Goal: Information Seeking & Learning: Learn about a topic

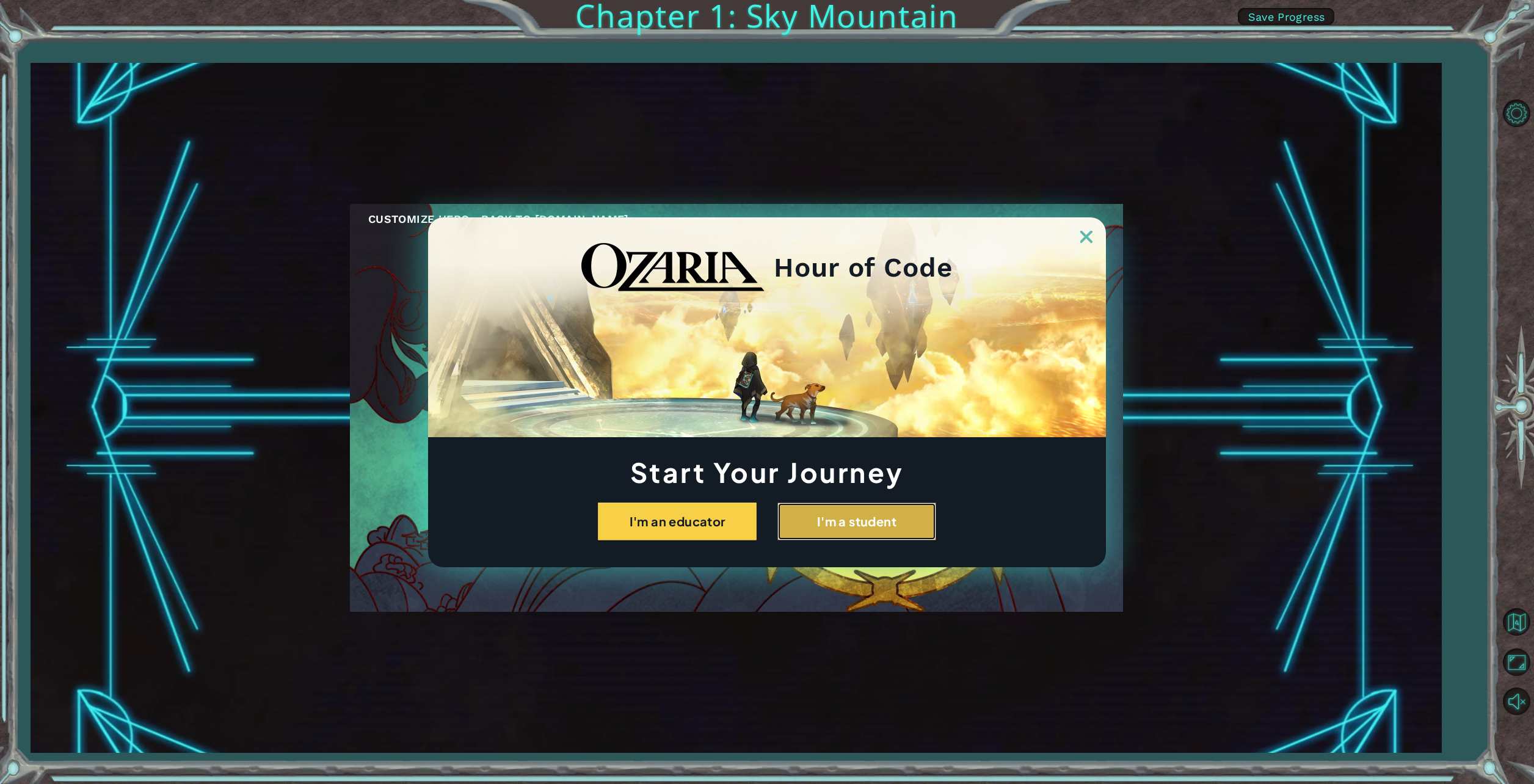
click at [829, 521] on button "I'm a student" at bounding box center [857, 521] width 159 height 38
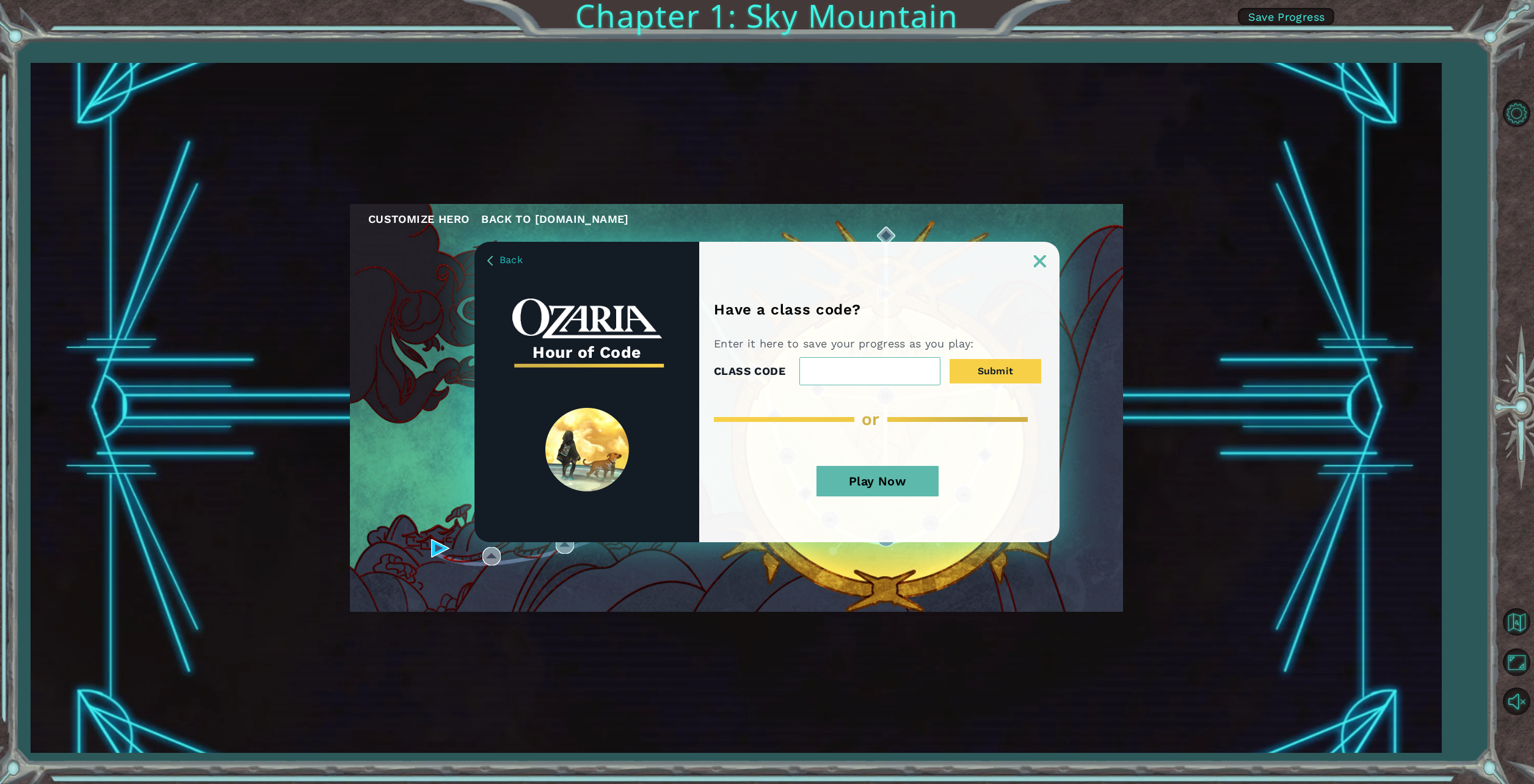
click at [870, 496] on button "Play Now" at bounding box center [877, 481] width 122 height 30
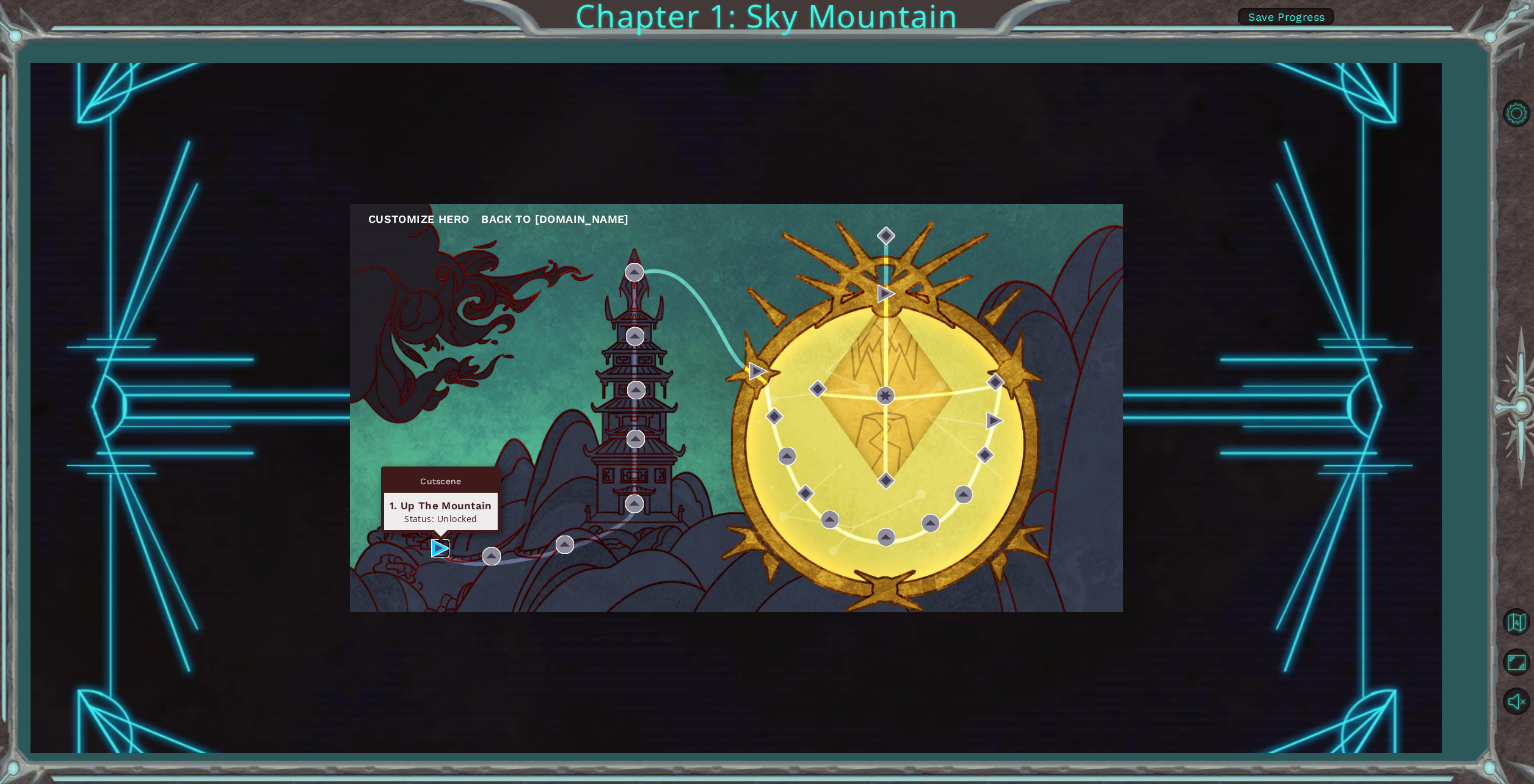
click at [447, 549] on img at bounding box center [440, 548] width 18 height 18
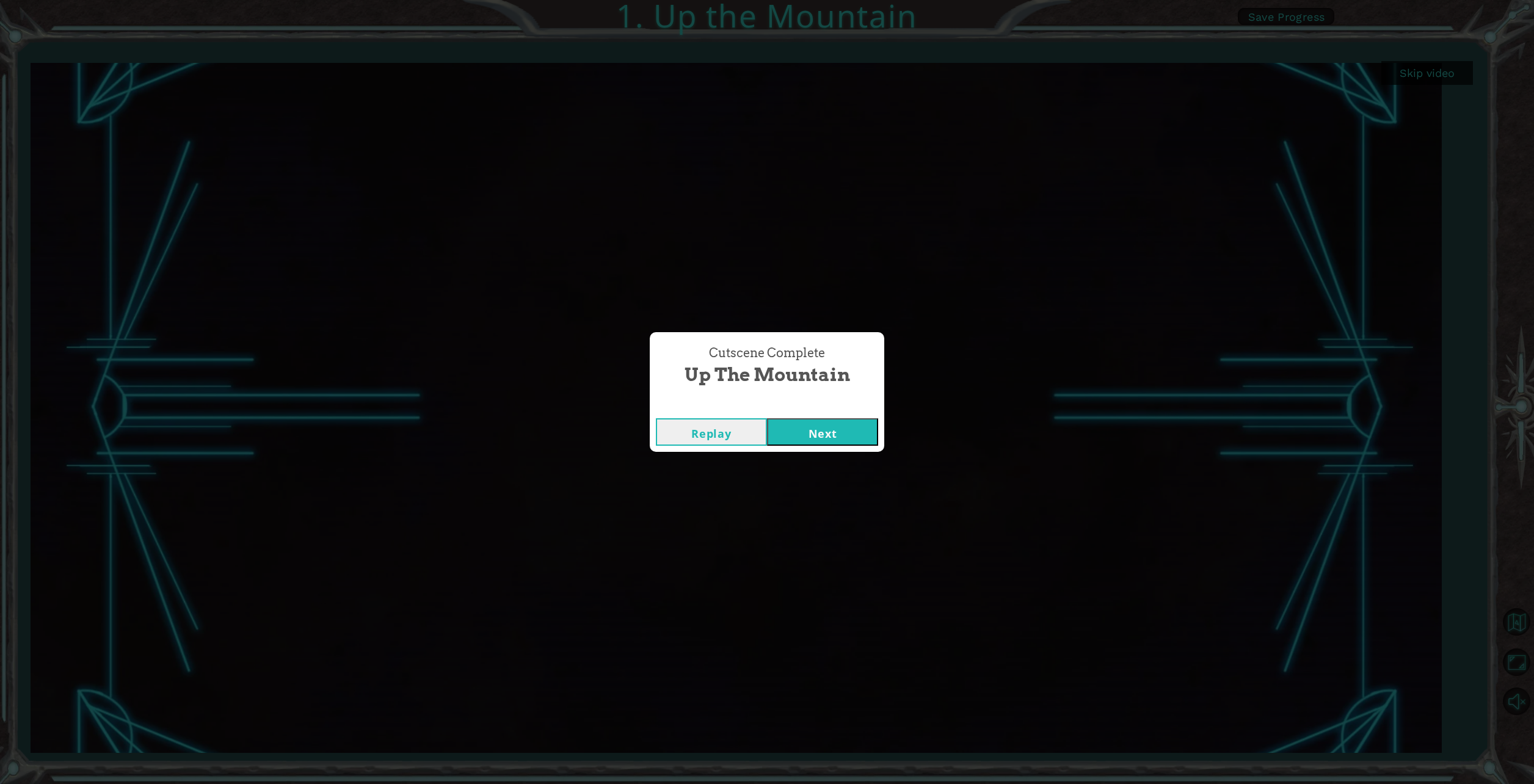
click at [825, 432] on button "Next" at bounding box center [823, 432] width 111 height 28
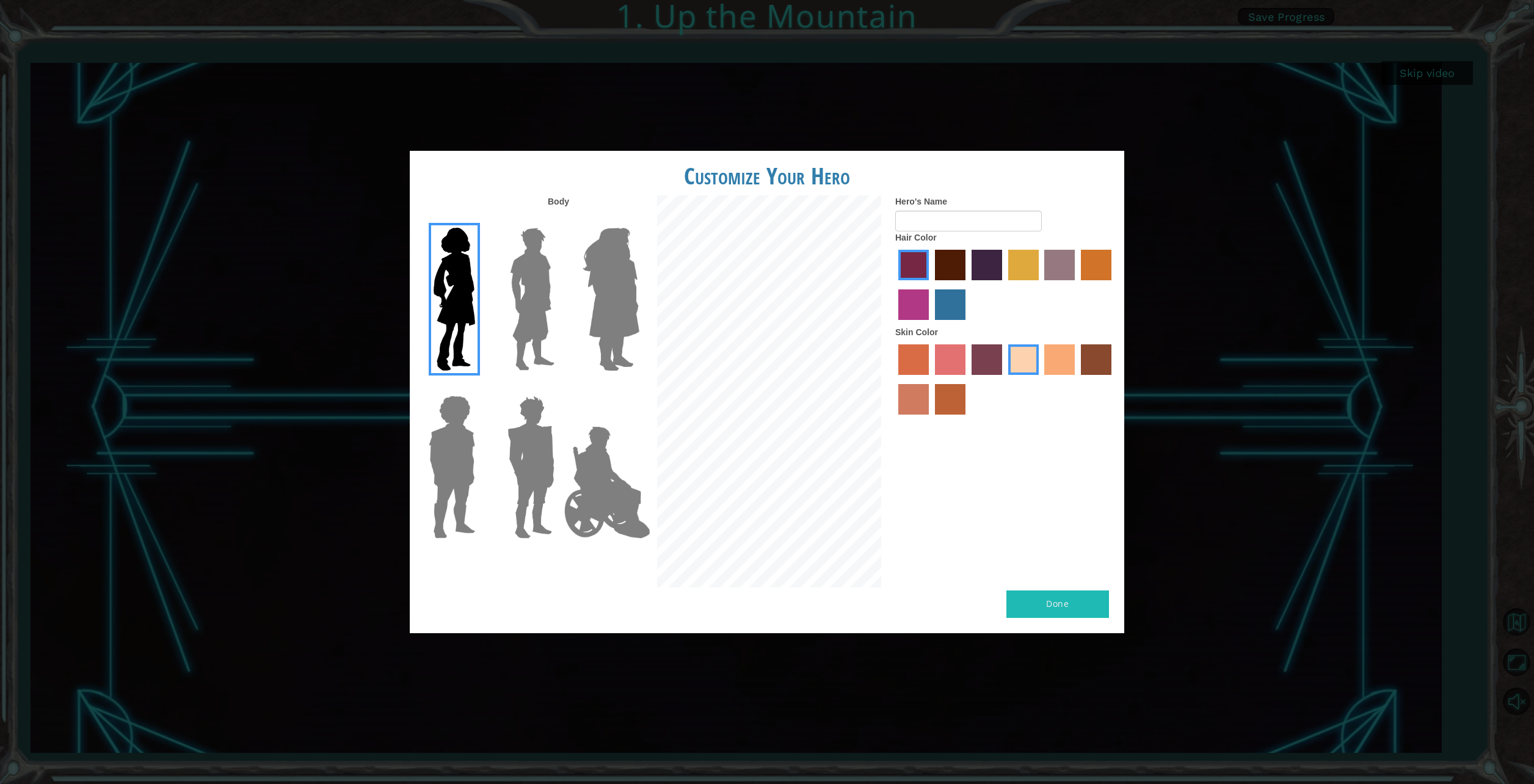
click at [627, 307] on img at bounding box center [611, 299] width 66 height 153
click at [639, 220] on input "Hero Amethyst" at bounding box center [639, 220] width 0 height 0
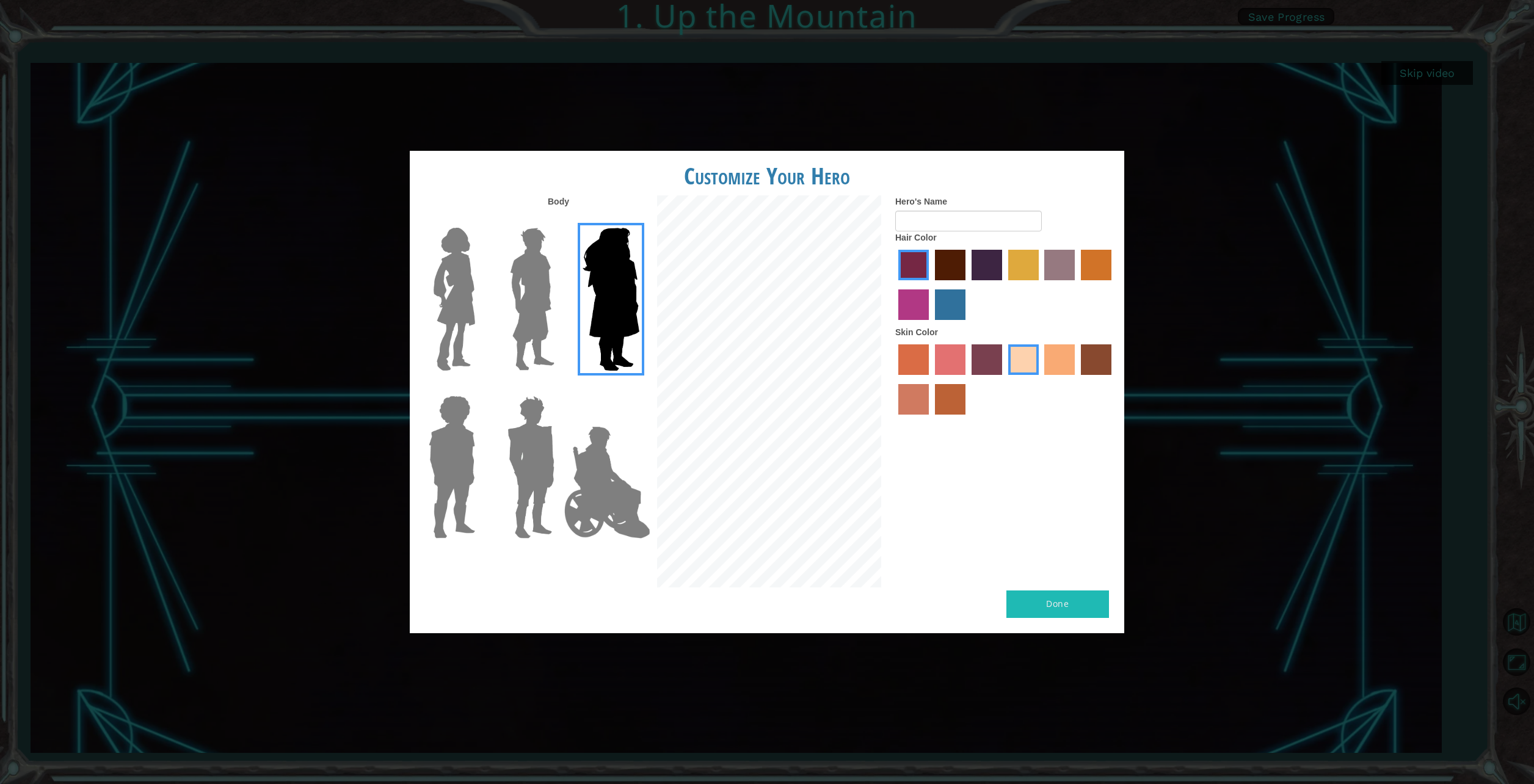
click at [452, 462] on img at bounding box center [452, 467] width 56 height 153
click at [480, 388] on input "Hero Steven" at bounding box center [480, 388] width 0 height 0
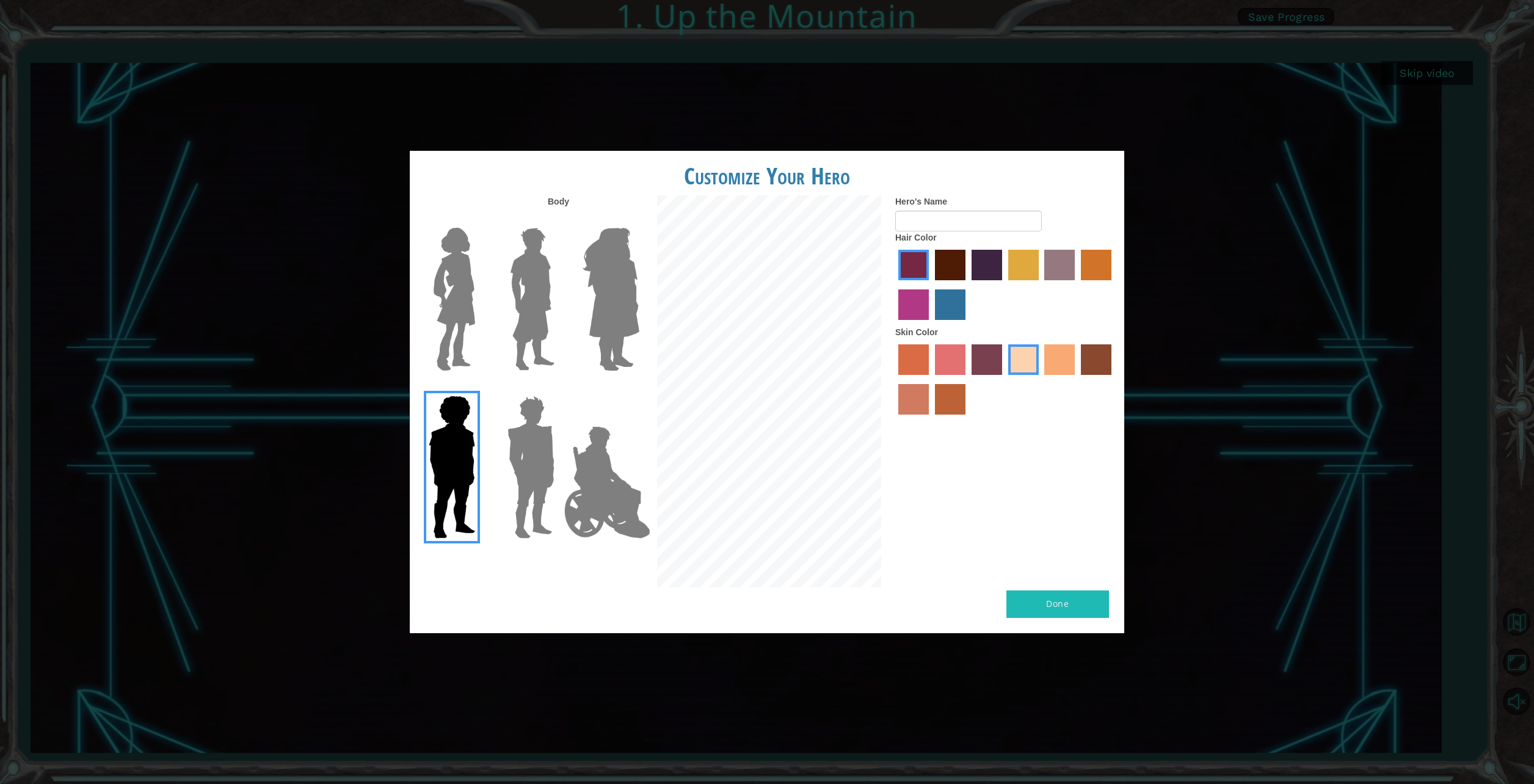
click at [525, 472] on img at bounding box center [531, 467] width 57 height 153
click at [560, 388] on input "Hero Garnet" at bounding box center [560, 388] width 0 height 0
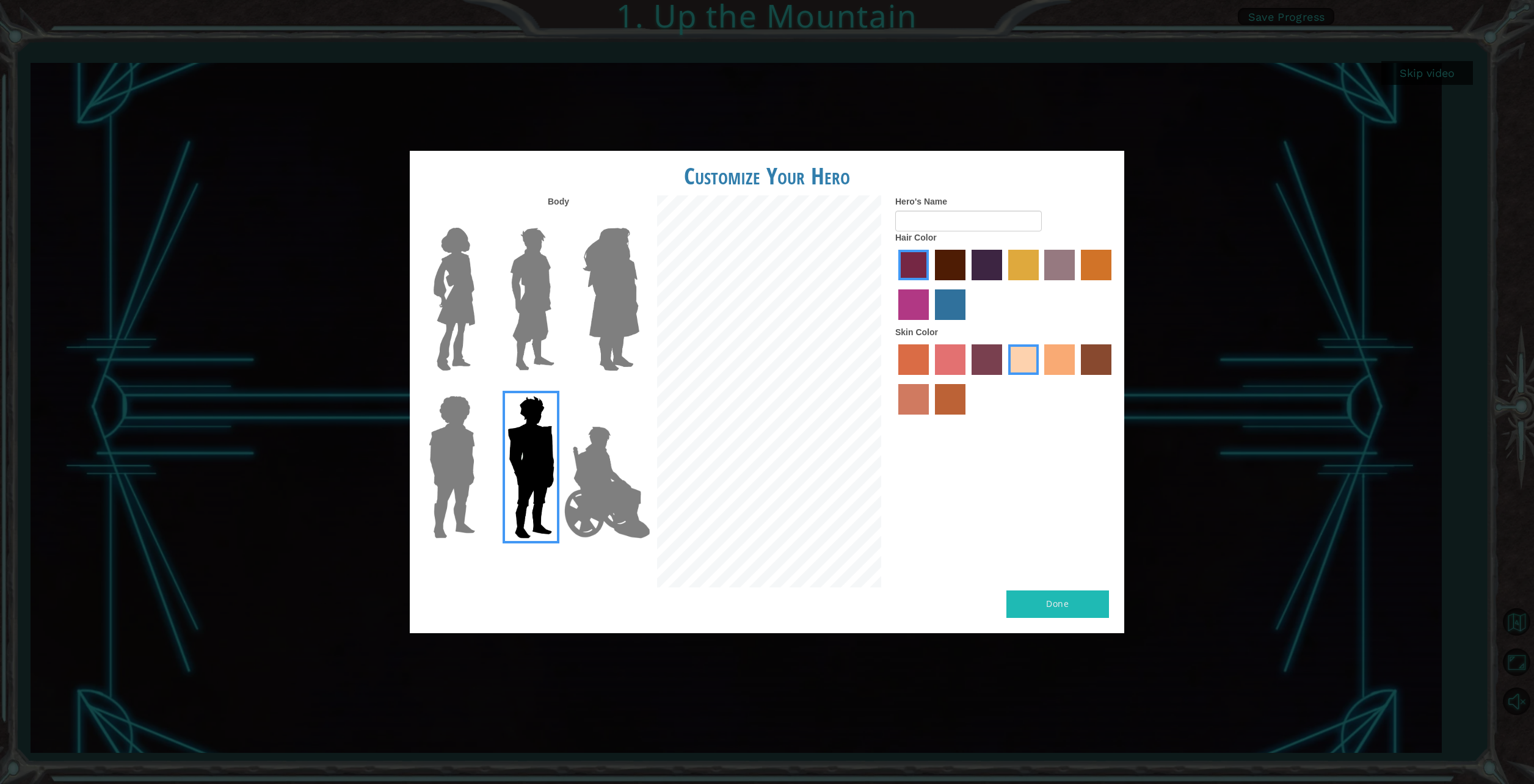
click at [612, 503] on img at bounding box center [607, 482] width 96 height 122
click at [639, 388] on input "Hero Jamie" at bounding box center [639, 388] width 0 height 0
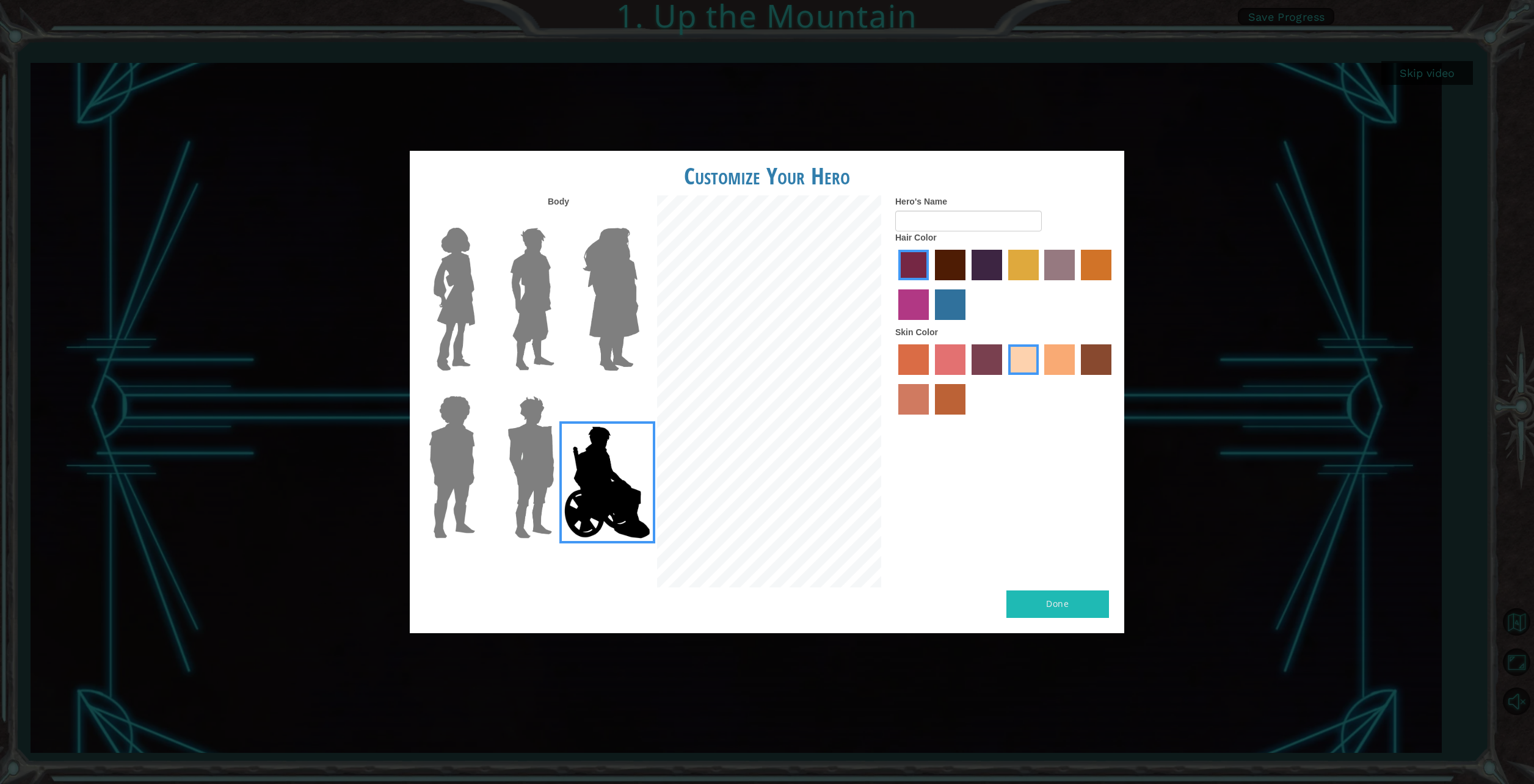
click at [438, 315] on img at bounding box center [454, 299] width 51 height 153
click at [480, 220] on input "Hero Connie" at bounding box center [480, 220] width 0 height 0
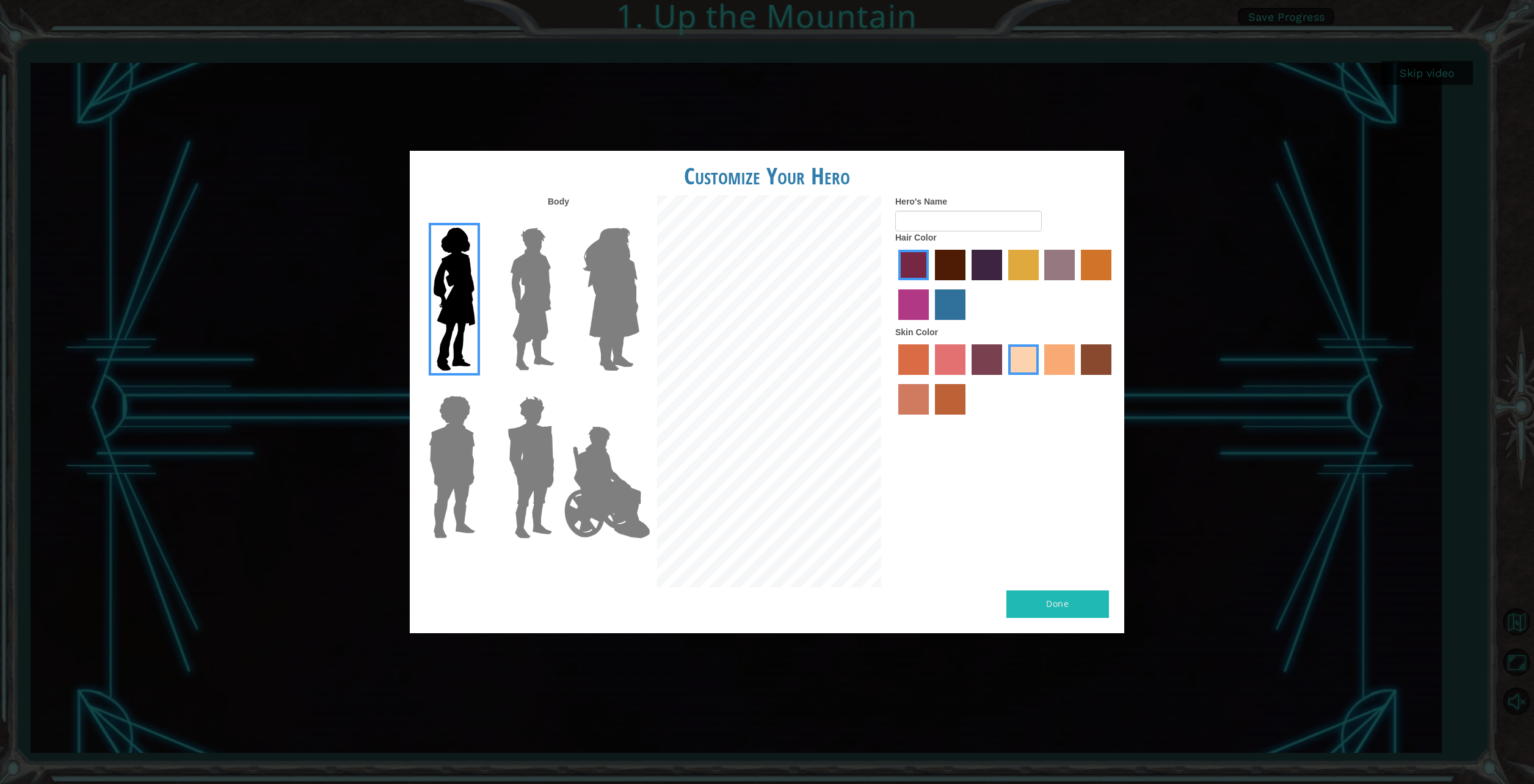
drag, startPoint x: 991, startPoint y: 274, endPoint x: 1004, endPoint y: 299, distance: 28.2
click at [993, 274] on label "hot purple hair color" at bounding box center [987, 265] width 30 height 30
click at [967, 285] on input "hot purple hair color" at bounding box center [967, 285] width 0 height 0
click at [947, 300] on label "lachmara hair color" at bounding box center [950, 305] width 30 height 30
click at [931, 325] on input "lachmara hair color" at bounding box center [931, 325] width 0 height 0
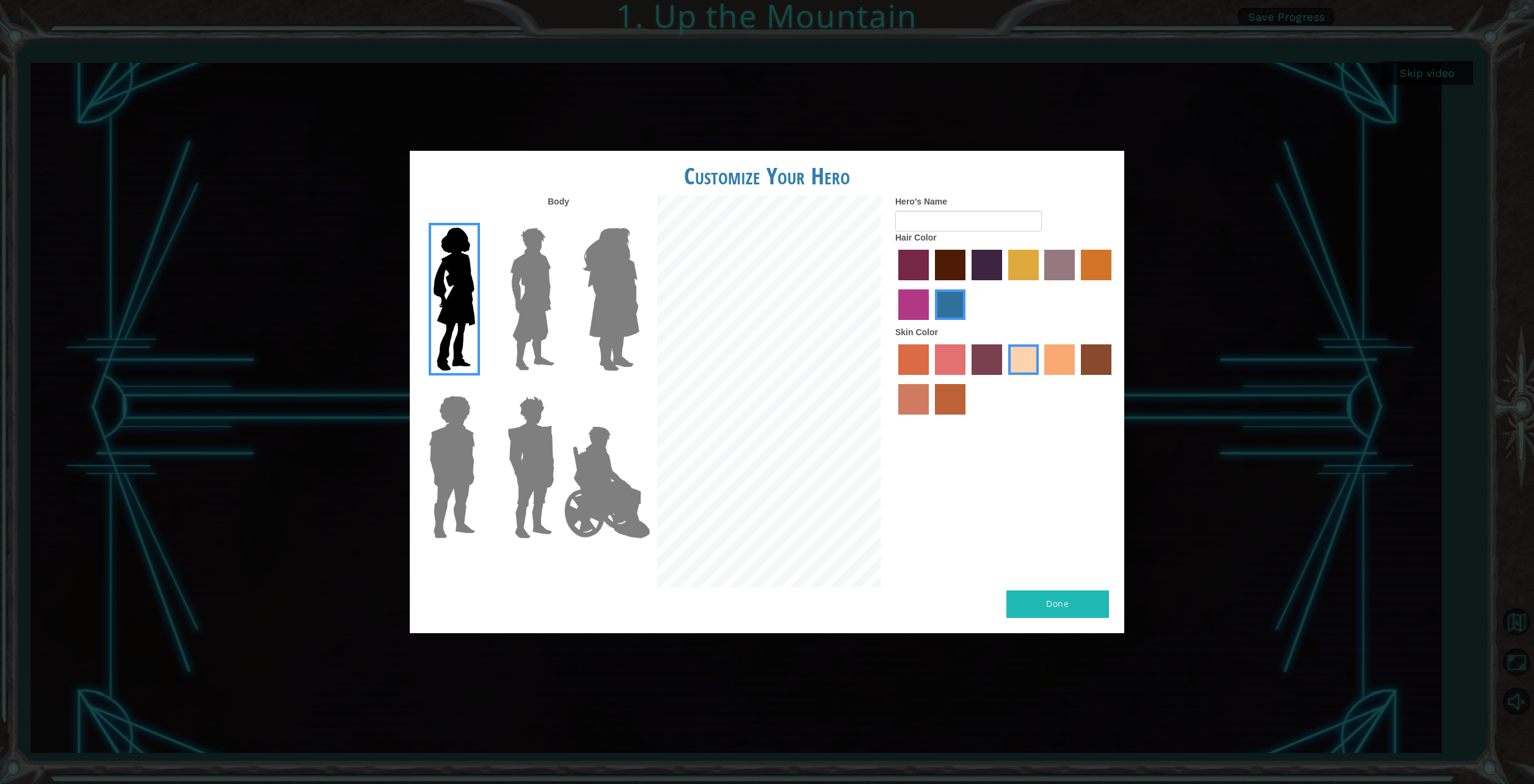
click at [948, 258] on label "maroon hair color" at bounding box center [950, 265] width 30 height 30
click at [931, 285] on input "maroon hair color" at bounding box center [931, 285] width 0 height 0
click at [1045, 362] on label "tacao skin color" at bounding box center [1059, 359] width 30 height 30
click at [1041, 379] on input "tacao skin color" at bounding box center [1041, 379] width 0 height 0
click at [1104, 353] on label "karma skin color" at bounding box center [1096, 359] width 30 height 30
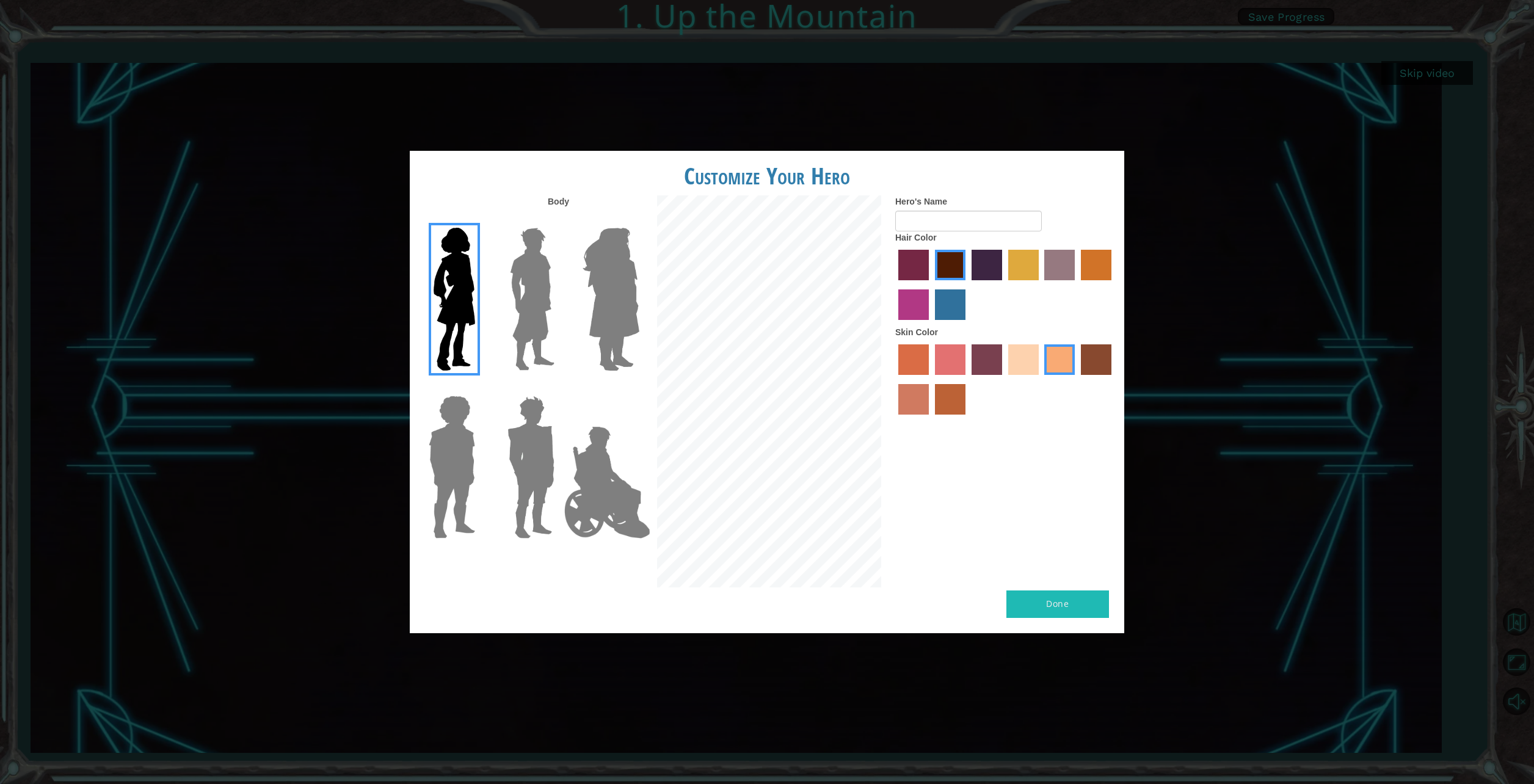
click at [1076, 379] on input "karma skin color" at bounding box center [1076, 379] width 0 height 0
click at [991, 274] on label "hot purple hair color" at bounding box center [987, 265] width 30 height 30
click at [967, 285] on input "hot purple hair color" at bounding box center [967, 285] width 0 height 0
click at [1042, 268] on div at bounding box center [1005, 286] width 220 height 79
click at [1030, 267] on label "tulip tree hair color" at bounding box center [1023, 265] width 30 height 30
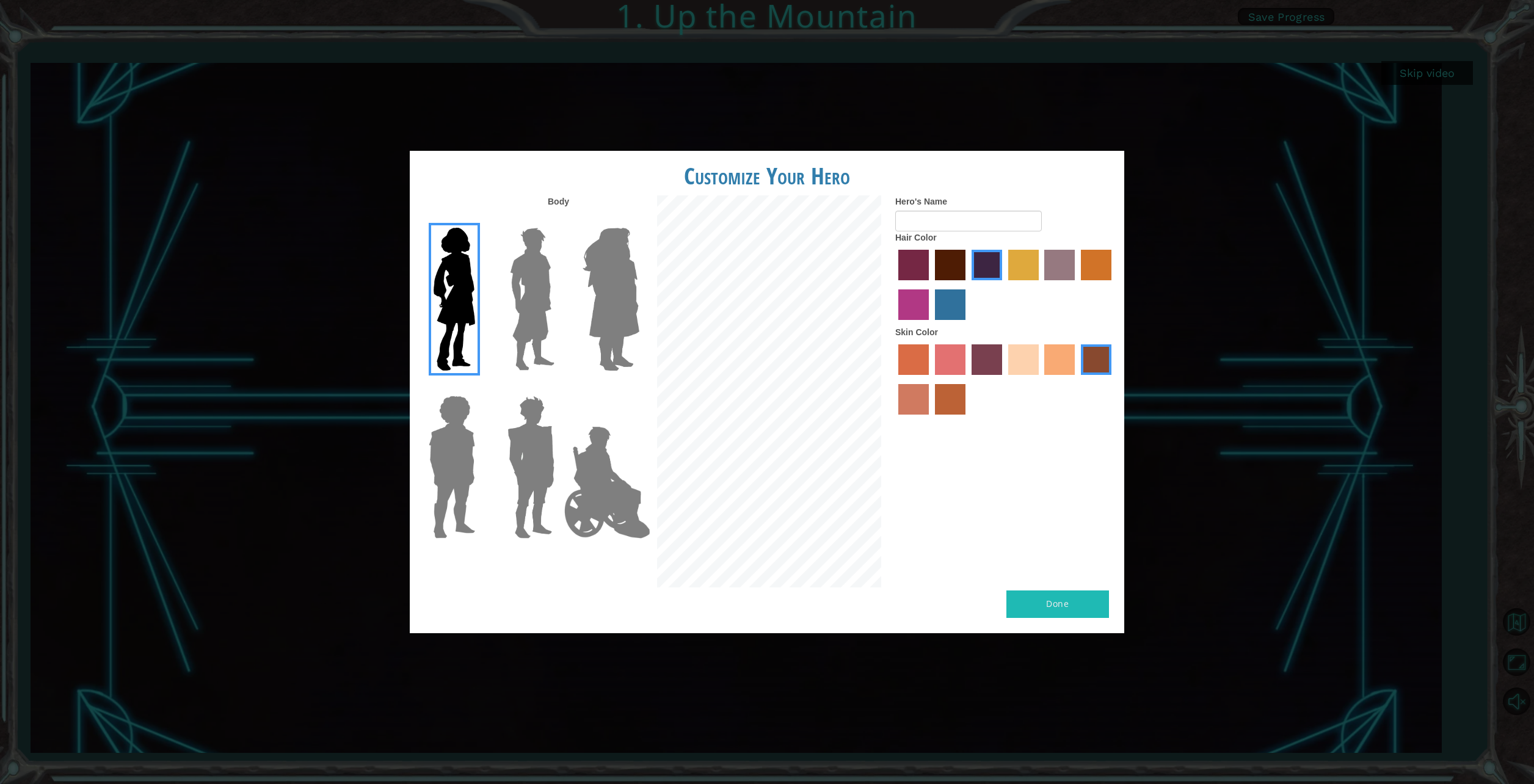
click at [1004, 285] on input "tulip tree hair color" at bounding box center [1004, 285] width 0 height 0
click at [1098, 271] on label "gold drop hair color" at bounding box center [1096, 265] width 30 height 30
click at [1076, 285] on input "gold drop hair color" at bounding box center [1076, 285] width 0 height 0
click at [944, 266] on label "maroon hair color" at bounding box center [950, 265] width 30 height 30
click at [931, 285] on input "maroon hair color" at bounding box center [931, 285] width 0 height 0
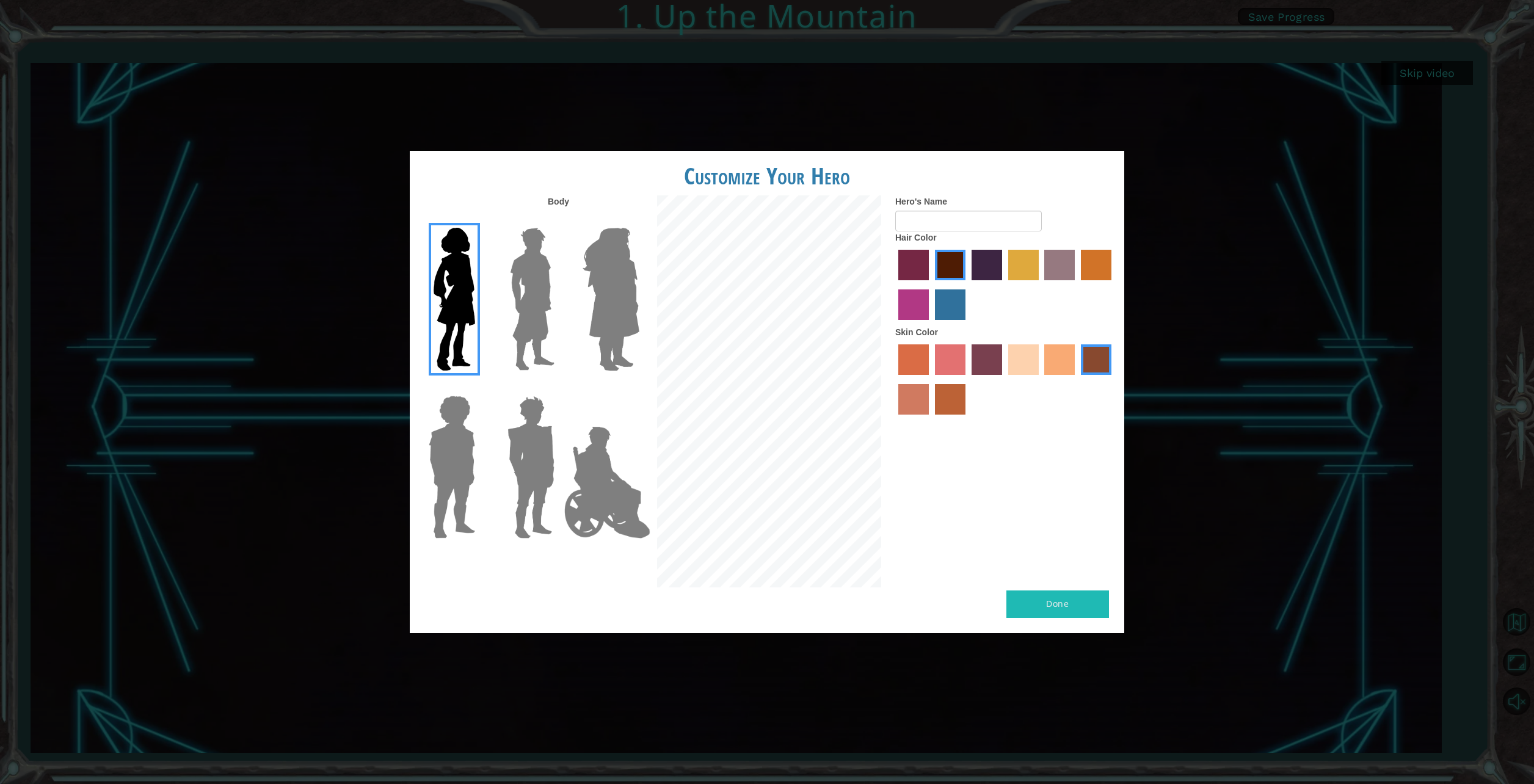
drag, startPoint x: 916, startPoint y: 267, endPoint x: 933, endPoint y: 313, distance: 49.0
click at [916, 268] on label "paprika hair color" at bounding box center [913, 265] width 30 height 30
click at [894, 285] on input "paprika hair color" at bounding box center [894, 285] width 0 height 0
click at [933, 321] on div at bounding box center [1005, 286] width 220 height 79
click at [916, 299] on label "medium red violet hair color" at bounding box center [913, 305] width 30 height 30
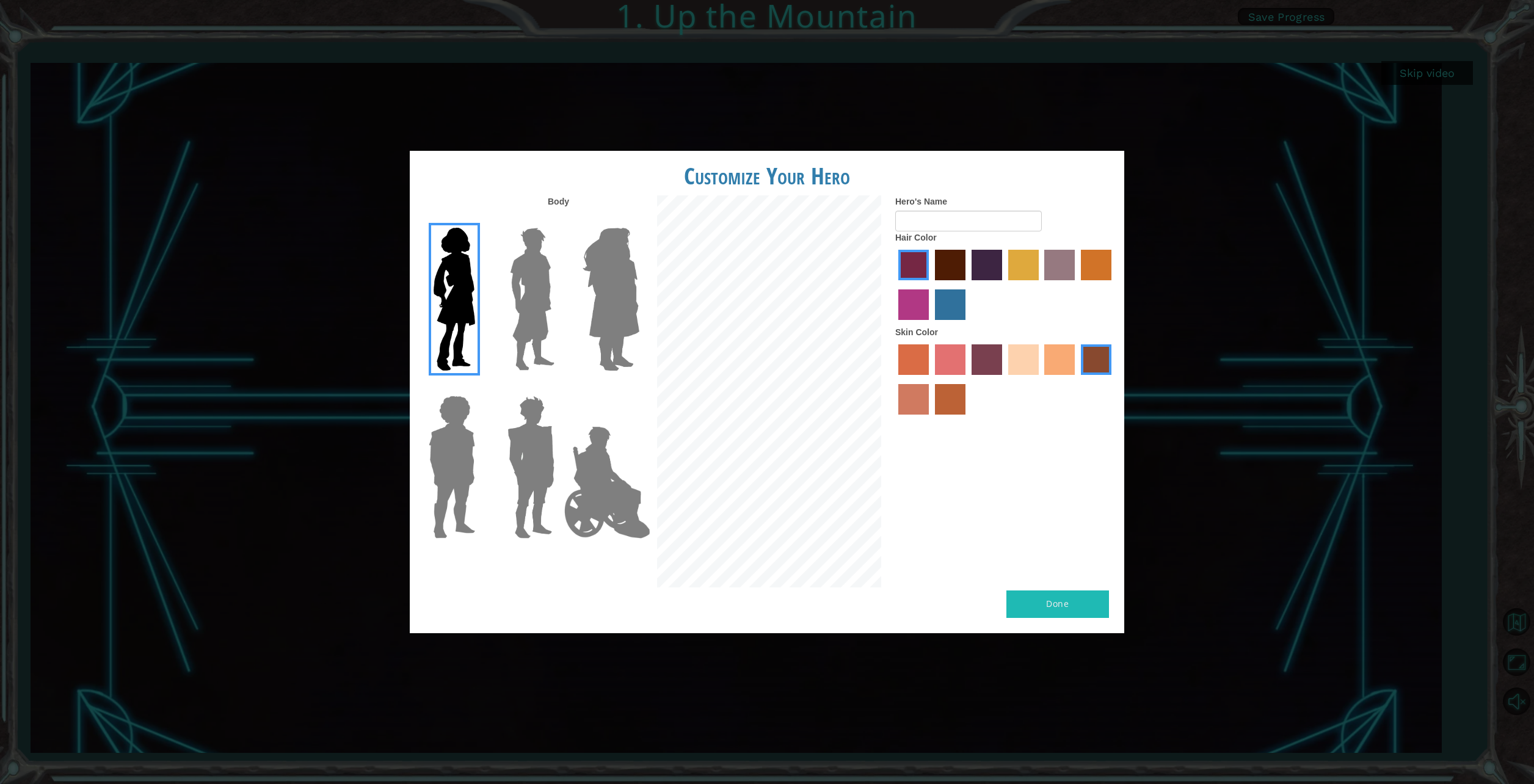
click at [1113, 285] on input "medium red violet hair color" at bounding box center [1113, 285] width 0 height 0
click at [958, 310] on label "lachmara hair color" at bounding box center [950, 305] width 30 height 30
click at [931, 325] on input "lachmara hair color" at bounding box center [931, 325] width 0 height 0
click at [1004, 357] on div at bounding box center [1005, 381] width 220 height 79
click at [1013, 358] on label "sandy beach skin color" at bounding box center [1023, 359] width 30 height 30
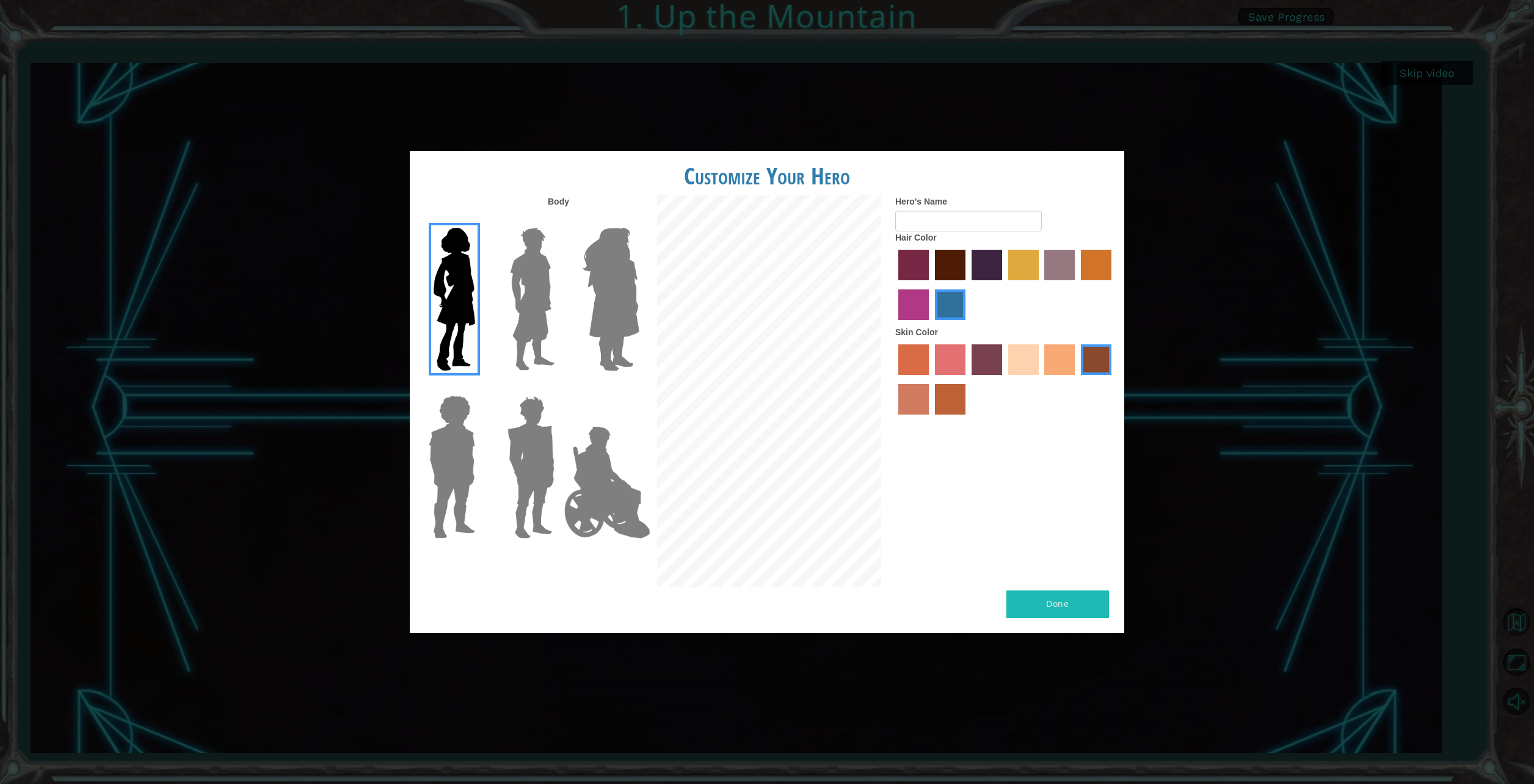
click at [1004, 379] on input "sandy beach skin color" at bounding box center [1004, 379] width 0 height 0
click at [922, 312] on label "medium red violet hair color" at bounding box center [913, 305] width 30 height 30
click at [1113, 285] on input "medium red violet hair color" at bounding box center [1113, 285] width 0 height 0
click at [913, 266] on label "paprika hair color" at bounding box center [913, 265] width 30 height 30
click at [894, 285] on input "paprika hair color" at bounding box center [894, 285] width 0 height 0
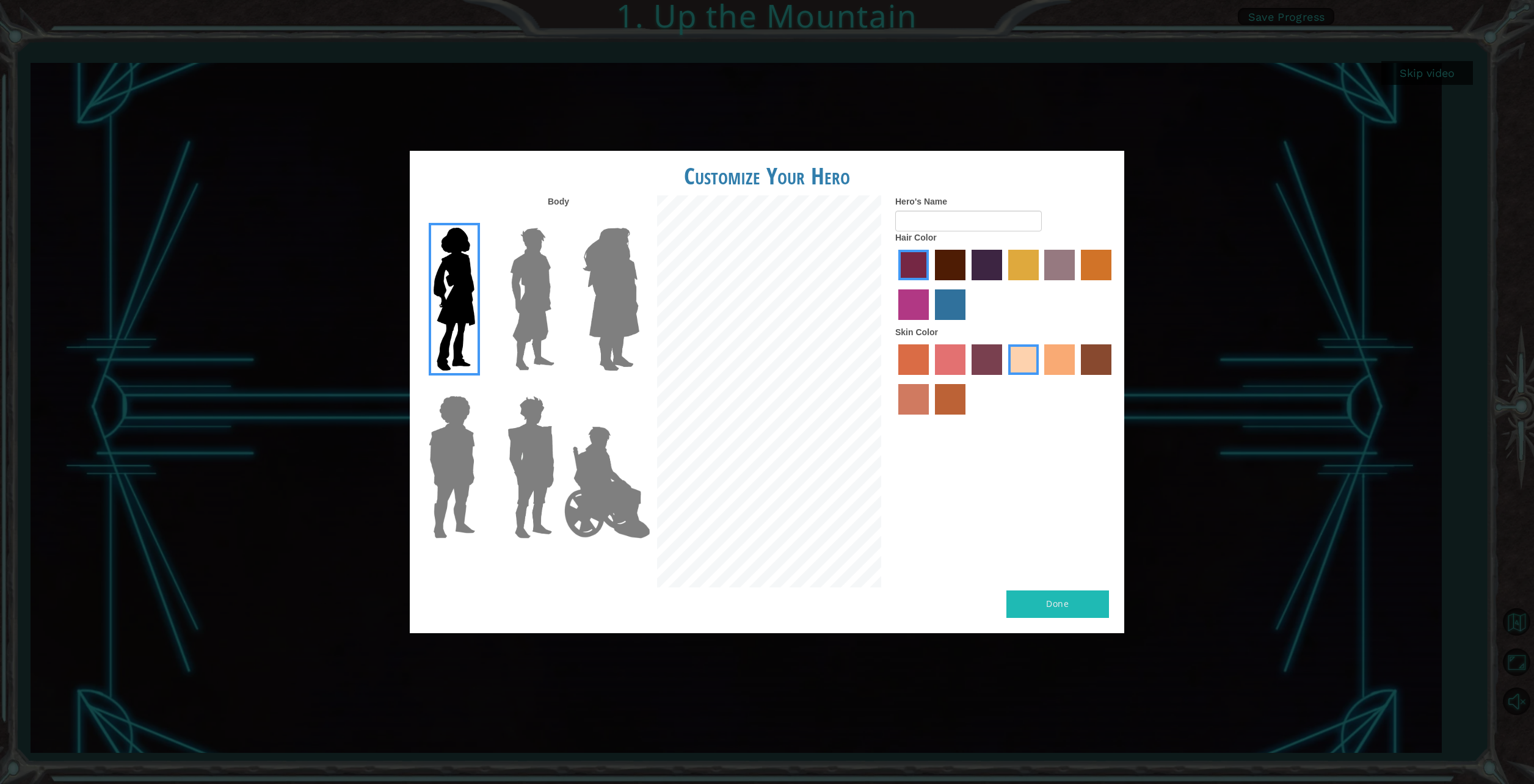
click at [1029, 603] on button "Done" at bounding box center [1058, 604] width 103 height 28
click at [939, 214] on input "Hero's Name" at bounding box center [968, 221] width 146 height 21
type input "warrior"
click at [1053, 602] on button "Done" at bounding box center [1058, 604] width 103 height 28
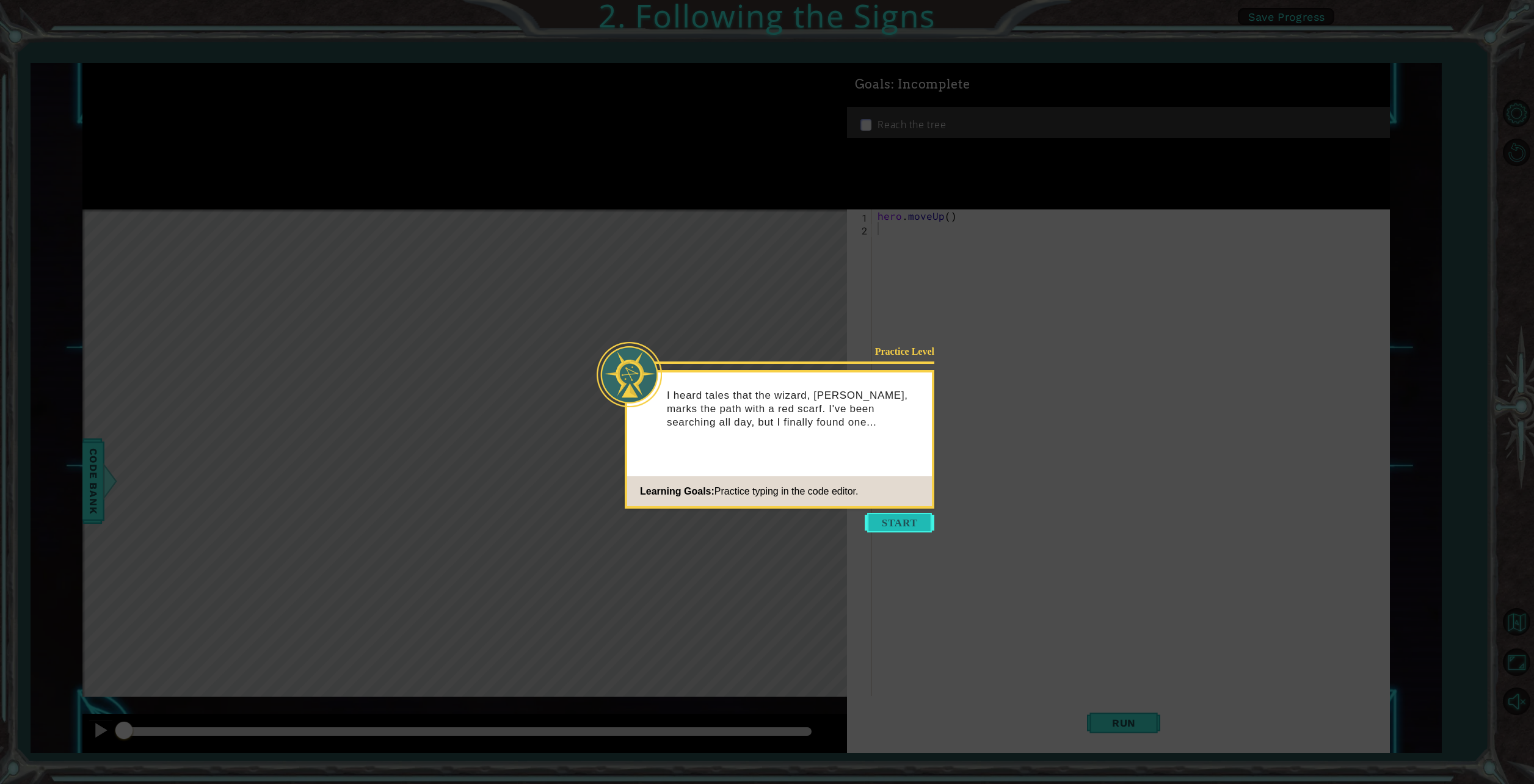
click at [901, 522] on button "Start" at bounding box center [900, 523] width 70 height 19
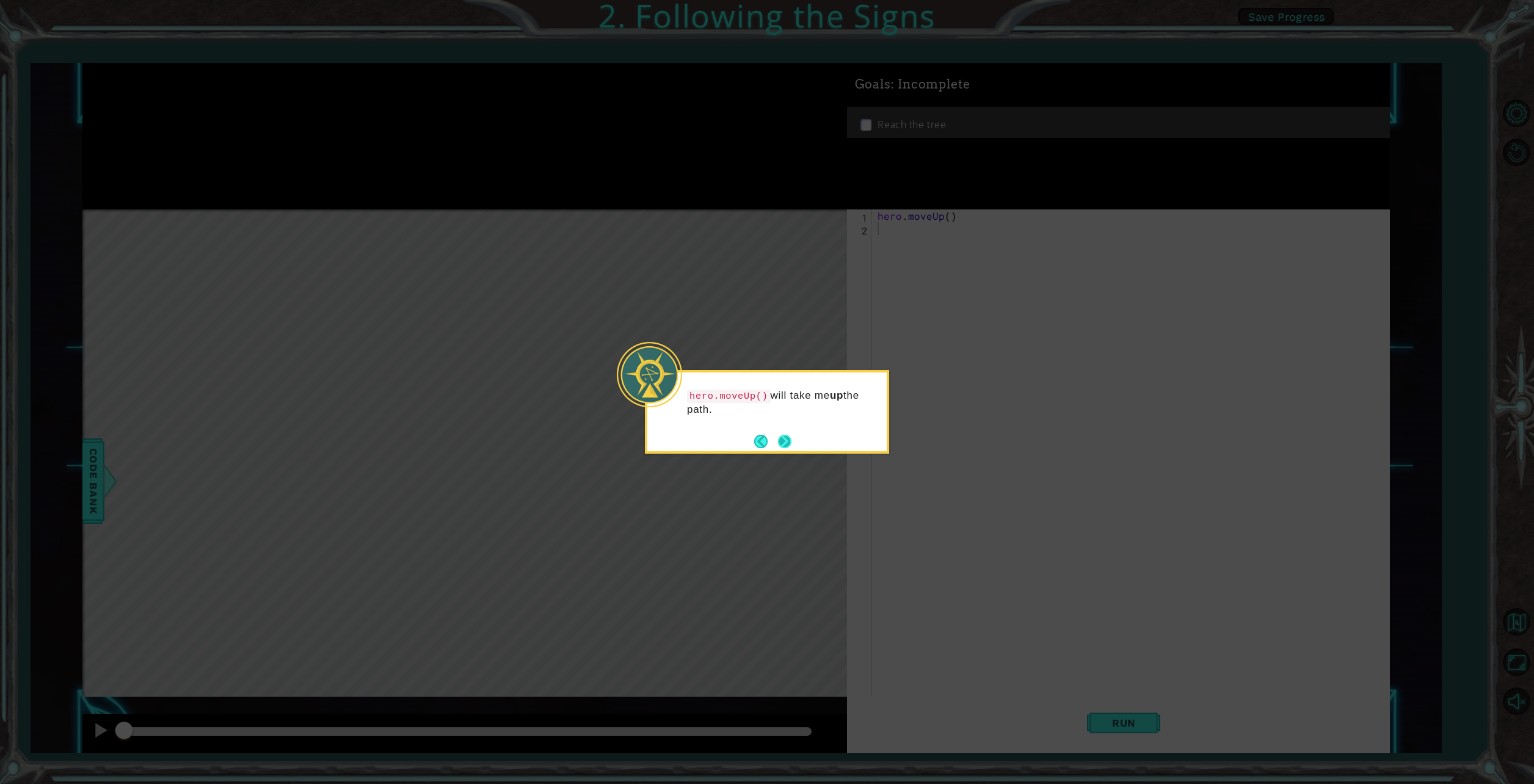
click at [783, 444] on button "Next" at bounding box center [785, 441] width 14 height 14
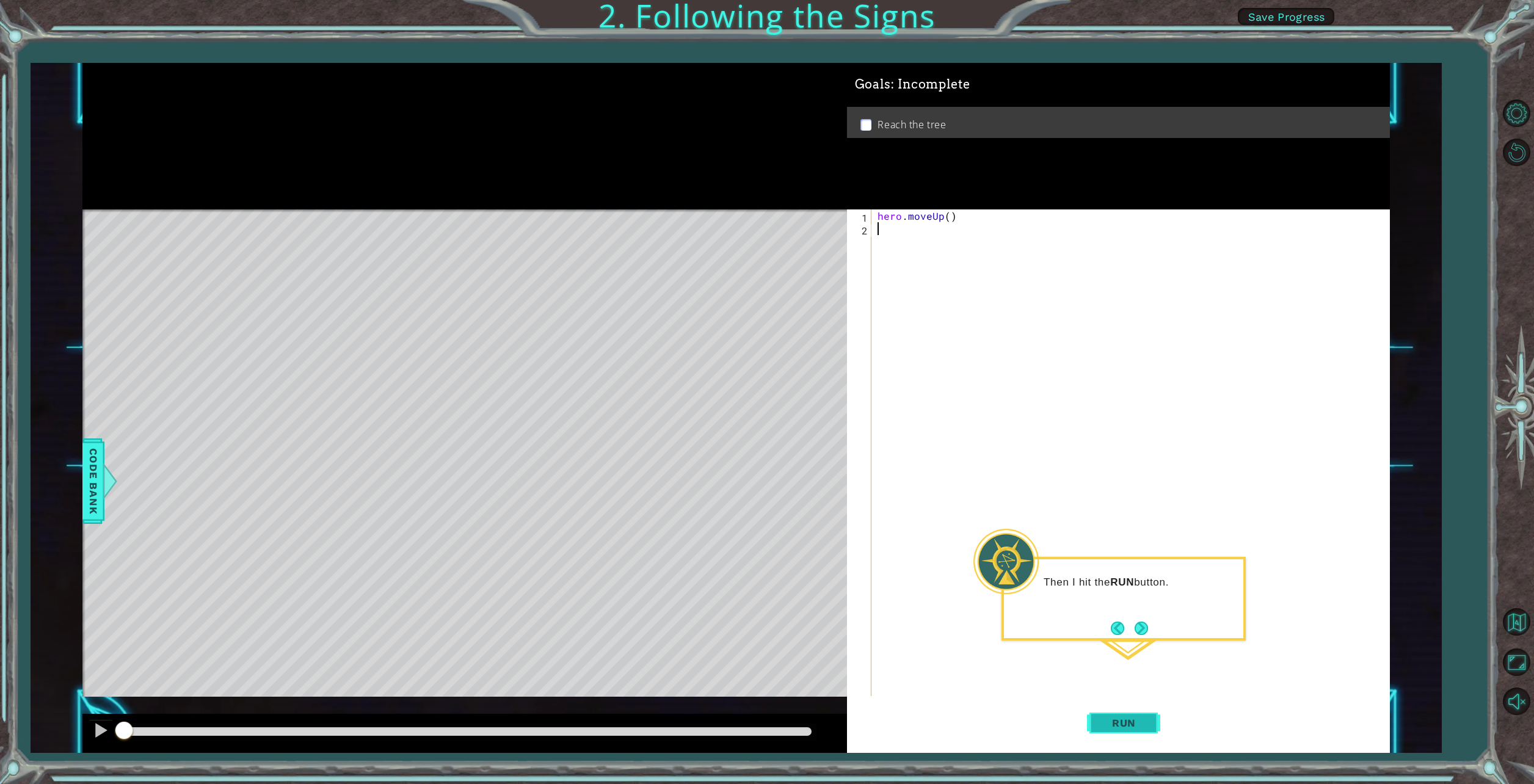
click at [1135, 714] on button "Run" at bounding box center [1124, 723] width 74 height 54
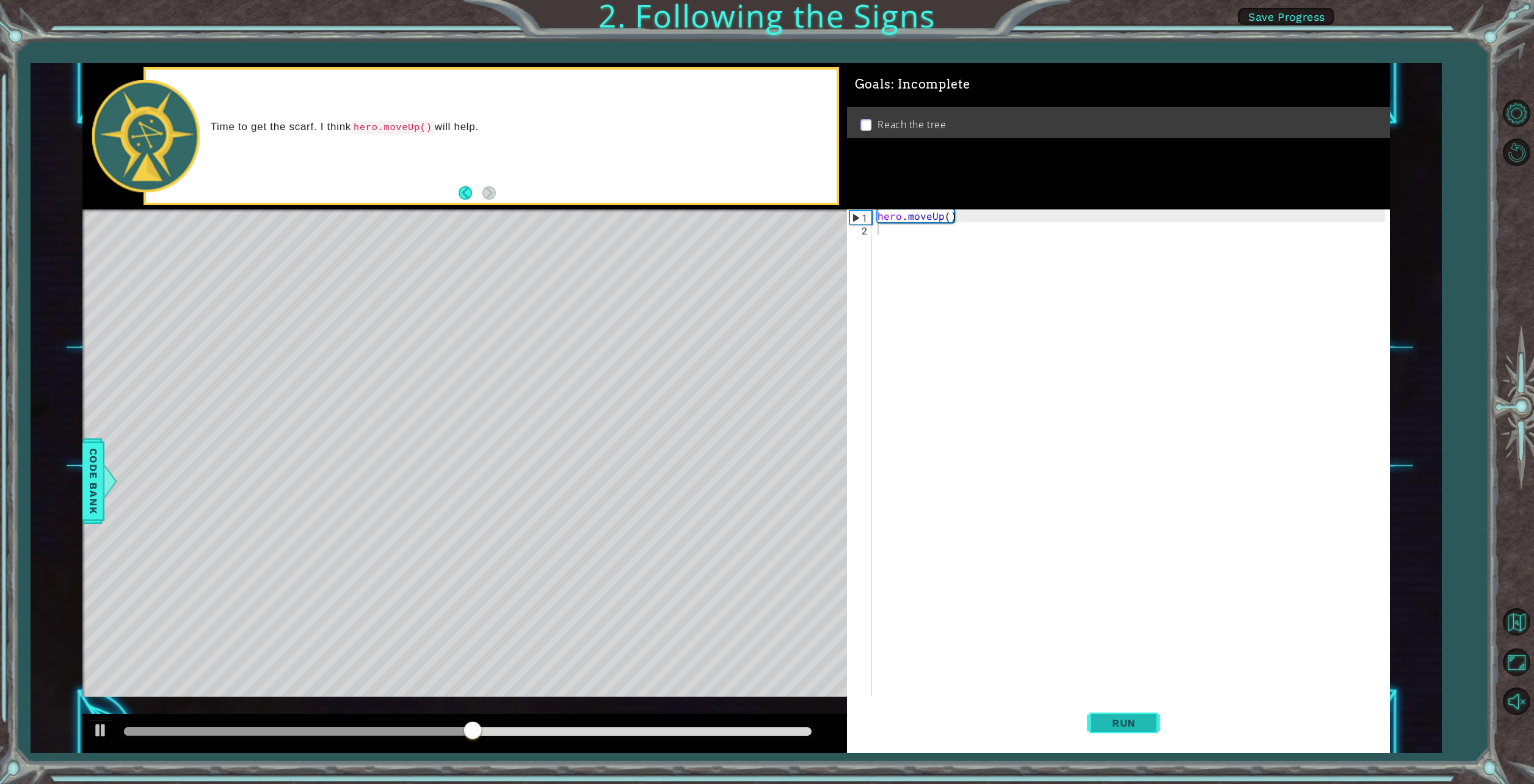
click at [1116, 734] on button "Run" at bounding box center [1124, 723] width 74 height 54
click at [1121, 727] on span "Run" at bounding box center [1124, 723] width 48 height 12
type textarea "h"
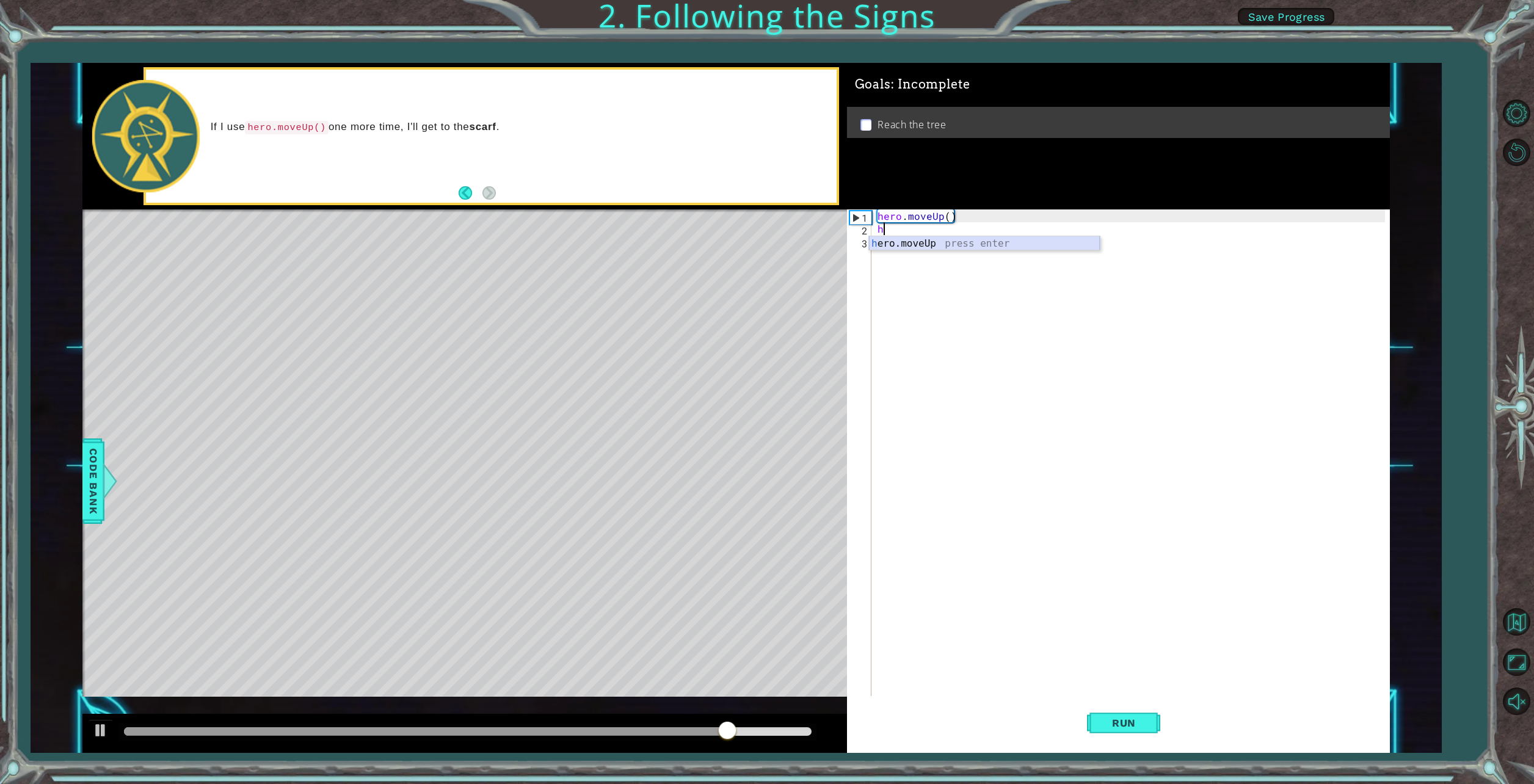
click at [911, 246] on div "h ero.moveUp press enter" at bounding box center [985, 258] width 231 height 44
click at [1132, 724] on span "Run" at bounding box center [1124, 723] width 48 height 12
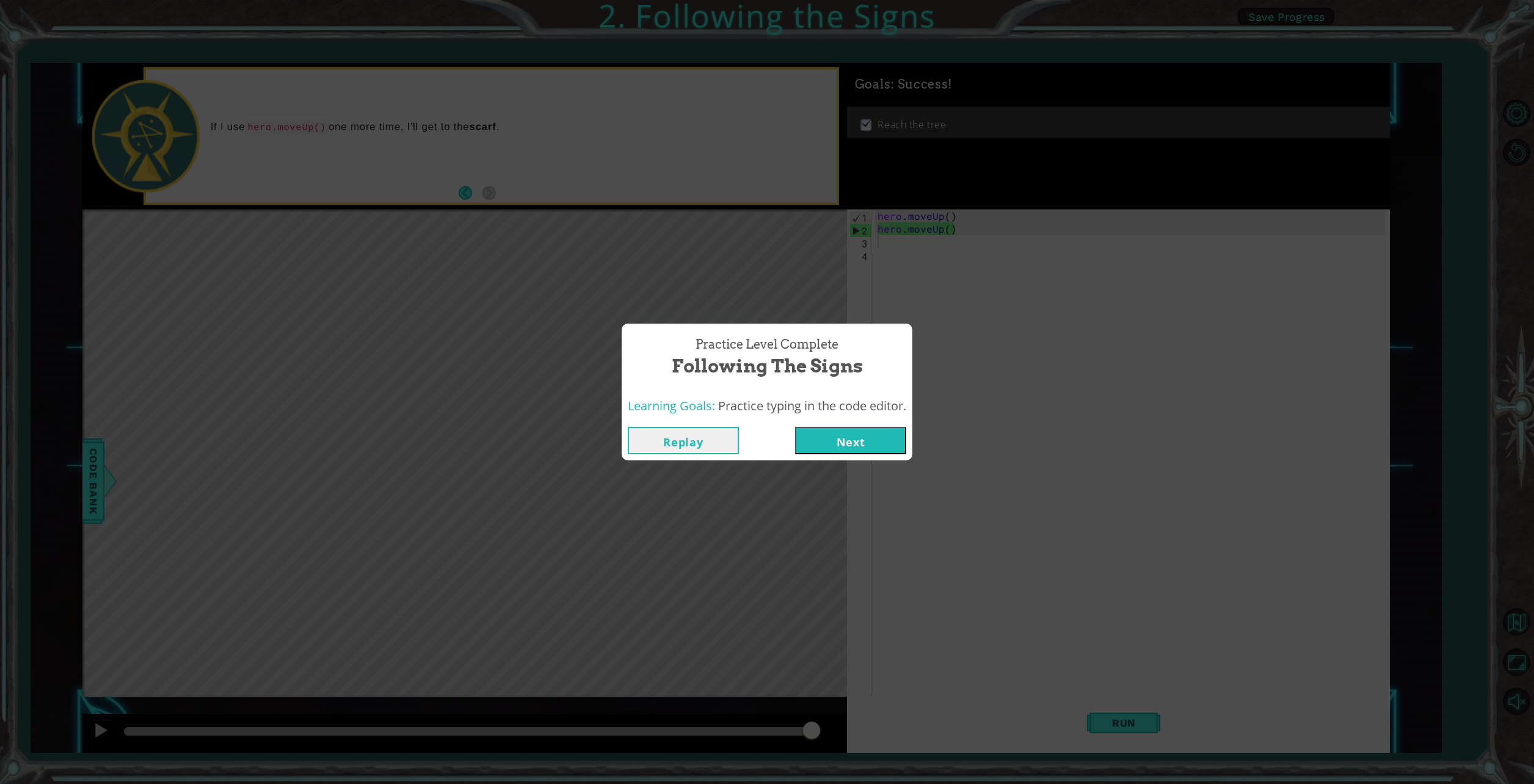
click at [851, 434] on button "Next" at bounding box center [851, 440] width 111 height 28
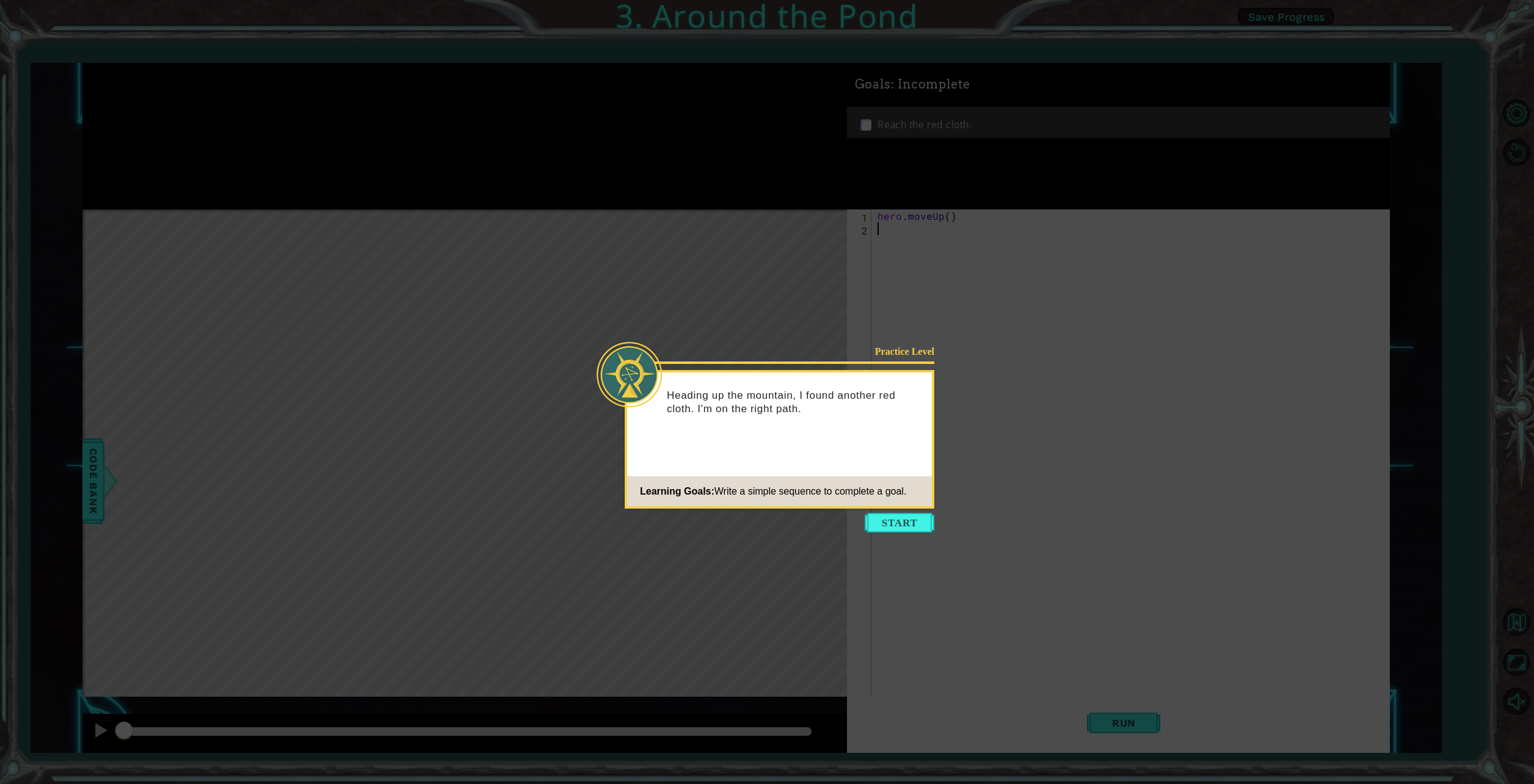
click at [893, 488] on span "Write a simple sequence to complete a goal." at bounding box center [811, 491] width 192 height 10
click at [907, 523] on button "Start" at bounding box center [900, 523] width 70 height 19
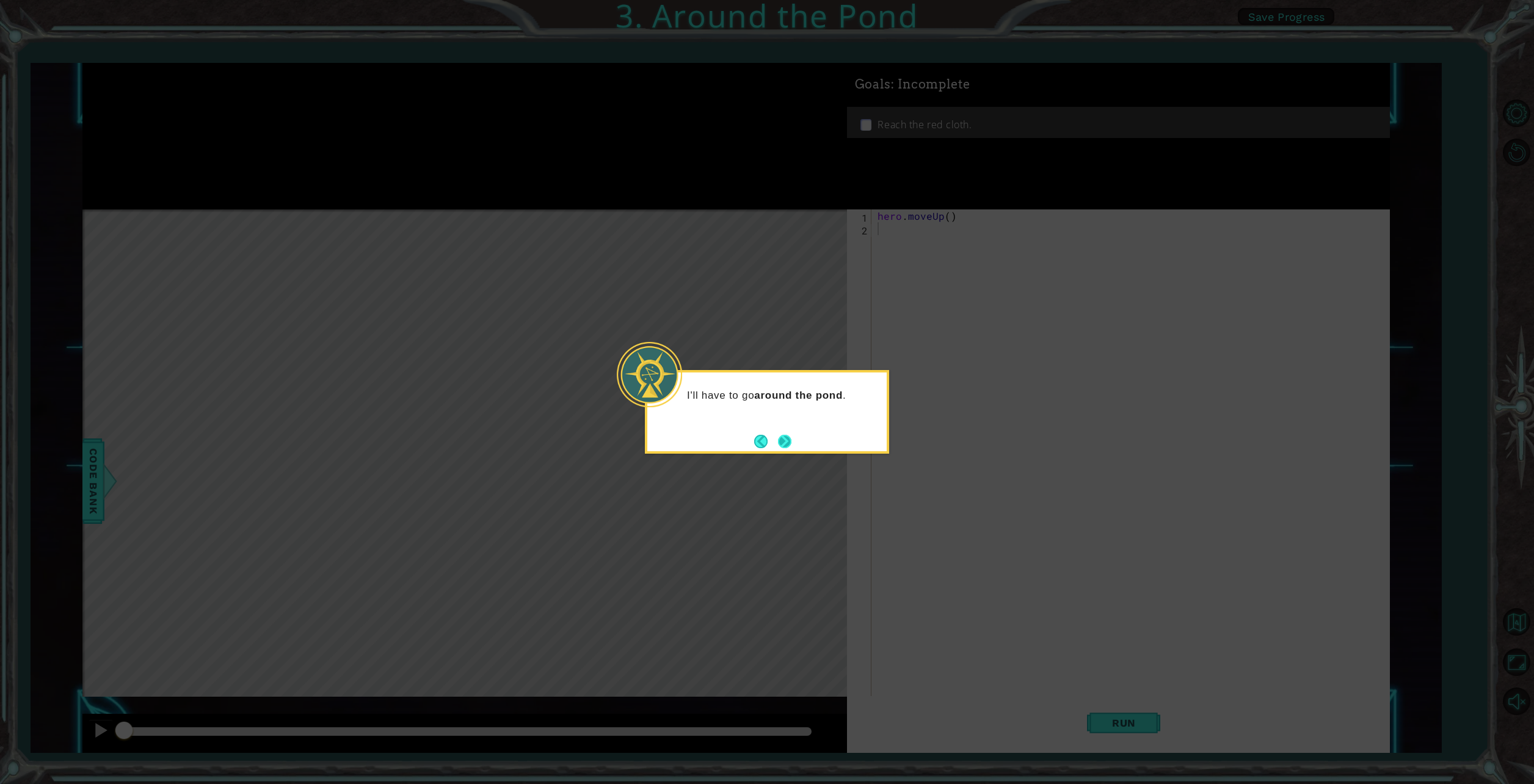
click at [785, 437] on button "Next" at bounding box center [785, 441] width 14 height 14
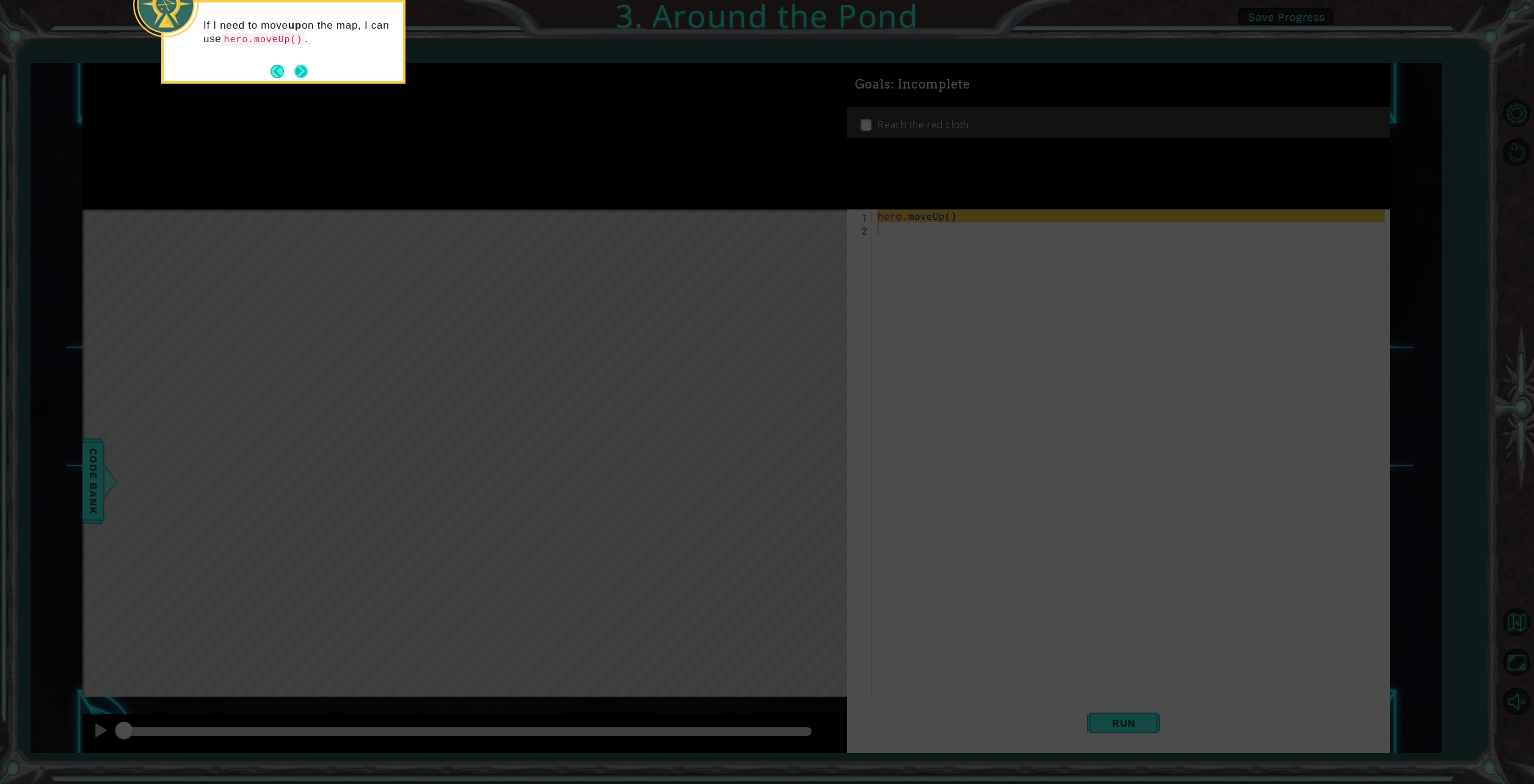
click at [290, 69] on button "Back" at bounding box center [282, 71] width 24 height 14
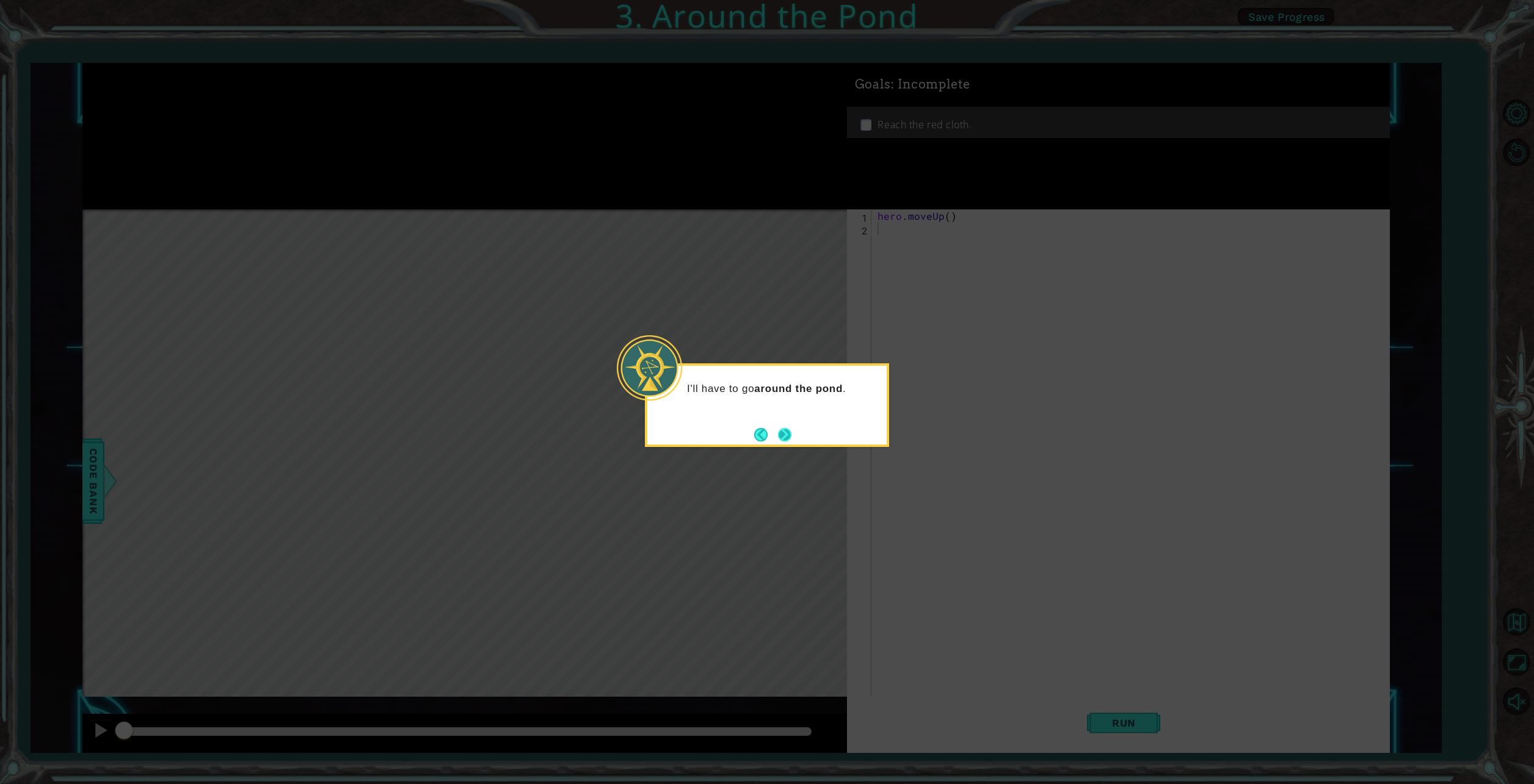
click at [787, 432] on button "Next" at bounding box center [785, 434] width 14 height 14
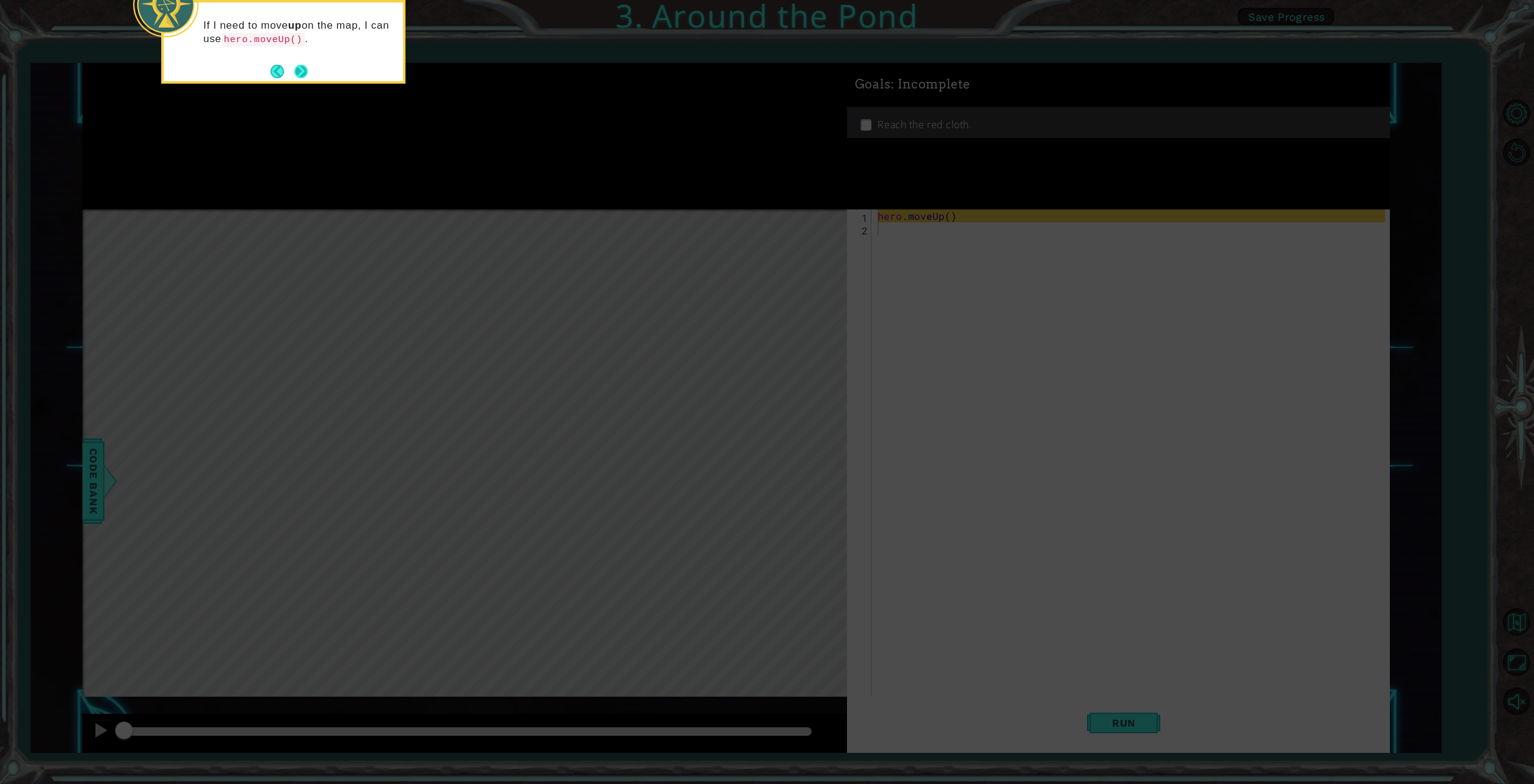
click at [298, 75] on button "Next" at bounding box center [301, 71] width 14 height 14
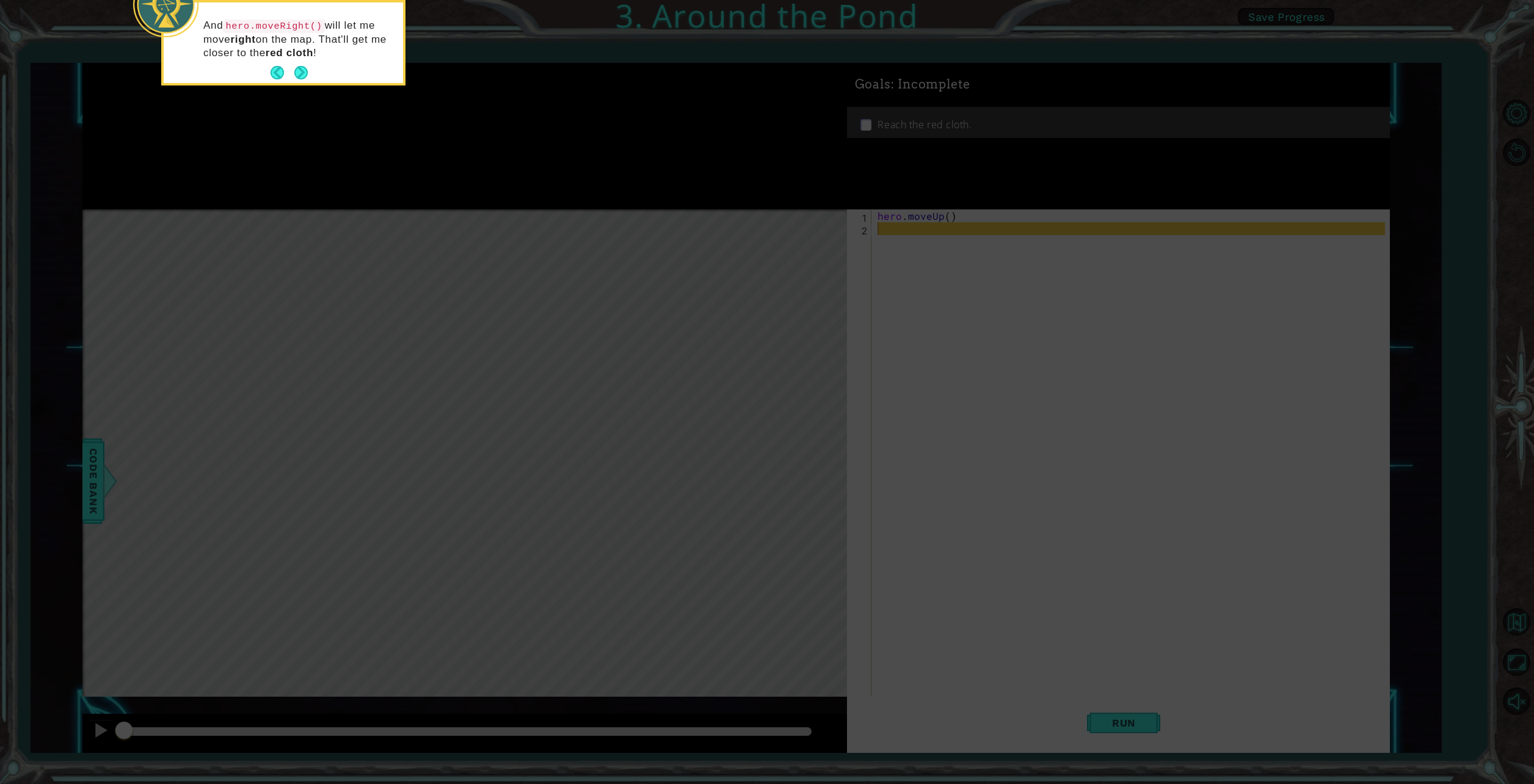
click at [298, 75] on button "Next" at bounding box center [301, 72] width 14 height 14
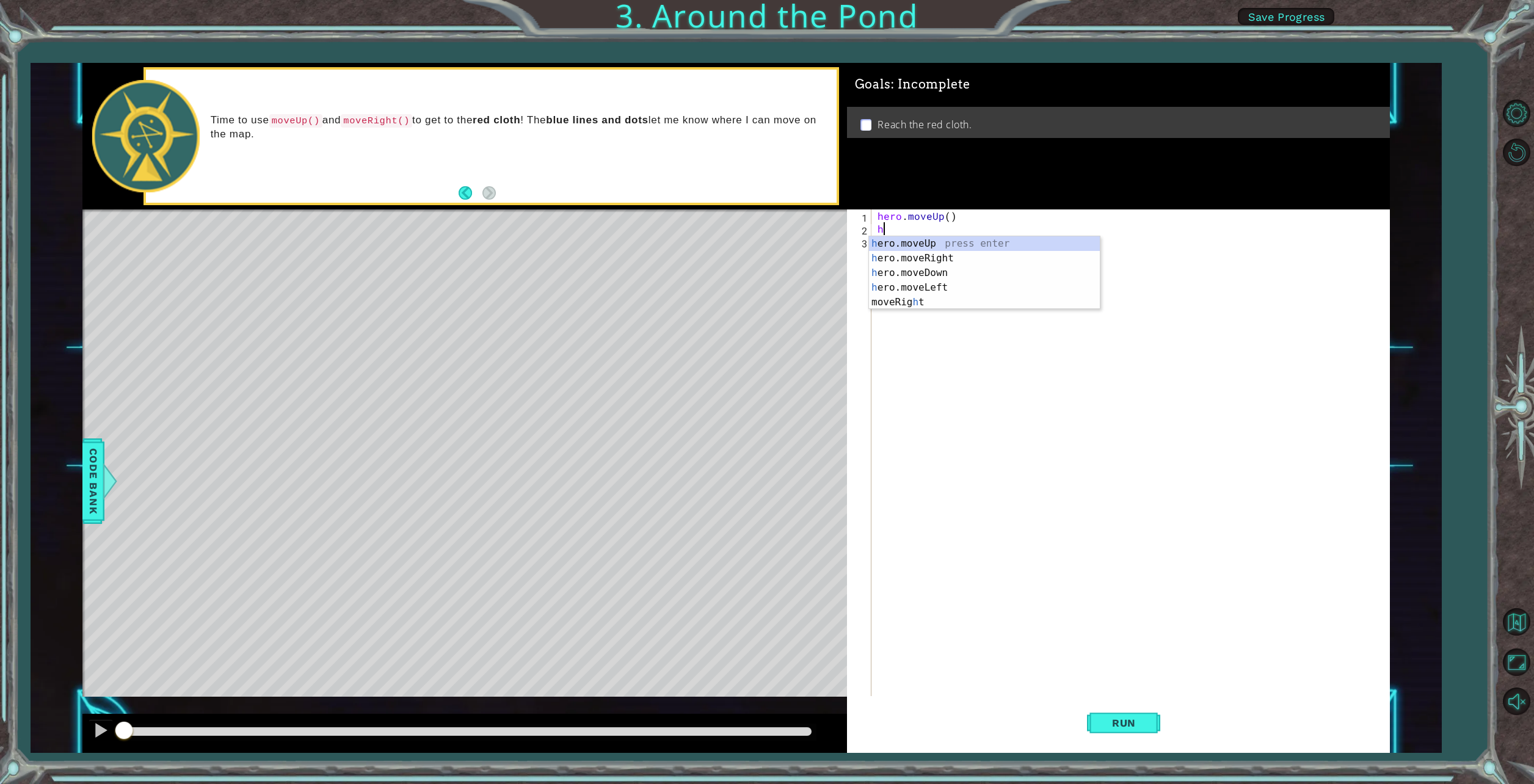
type textarea "he"
click at [922, 262] on div "he ro.moveUp press enter he ro.moveRight press enter he ro.moveDown press enter…" at bounding box center [985, 280] width 231 height 88
type textarea "h"
click at [1148, 727] on button "Run" at bounding box center [1124, 723] width 74 height 54
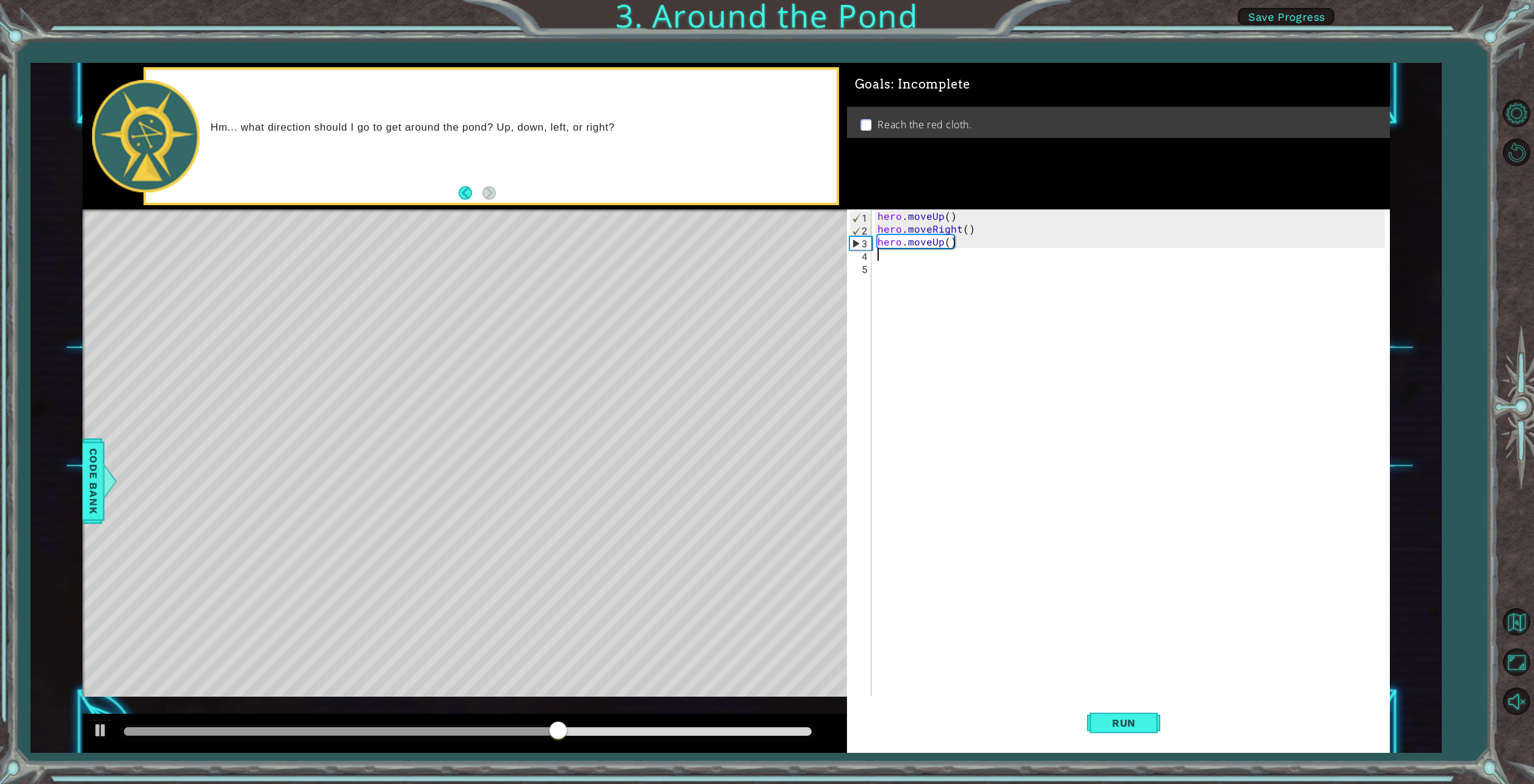
type textarea "h"
click at [1122, 725] on span "Run" at bounding box center [1124, 723] width 48 height 12
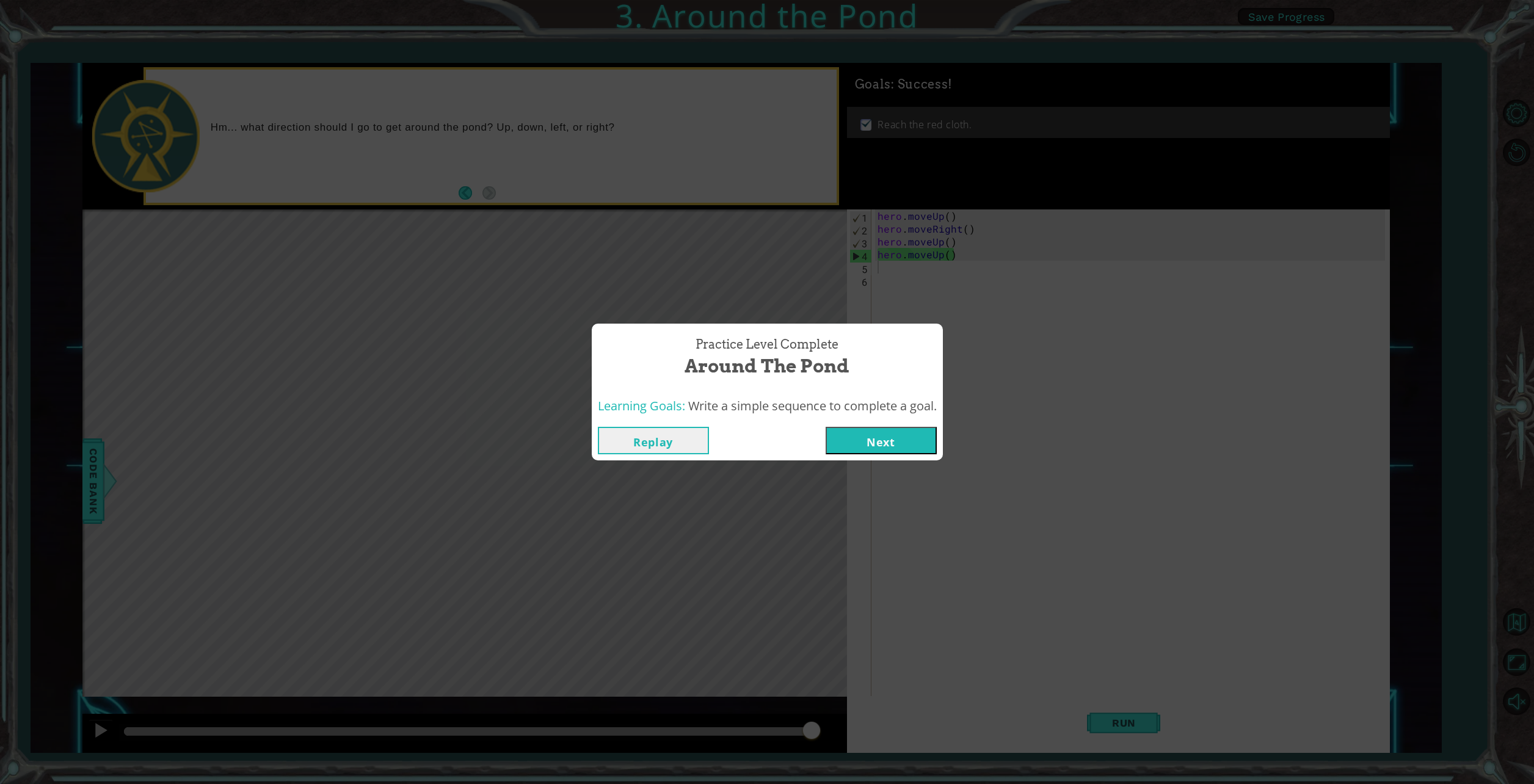
click at [880, 433] on button "Next" at bounding box center [881, 440] width 111 height 28
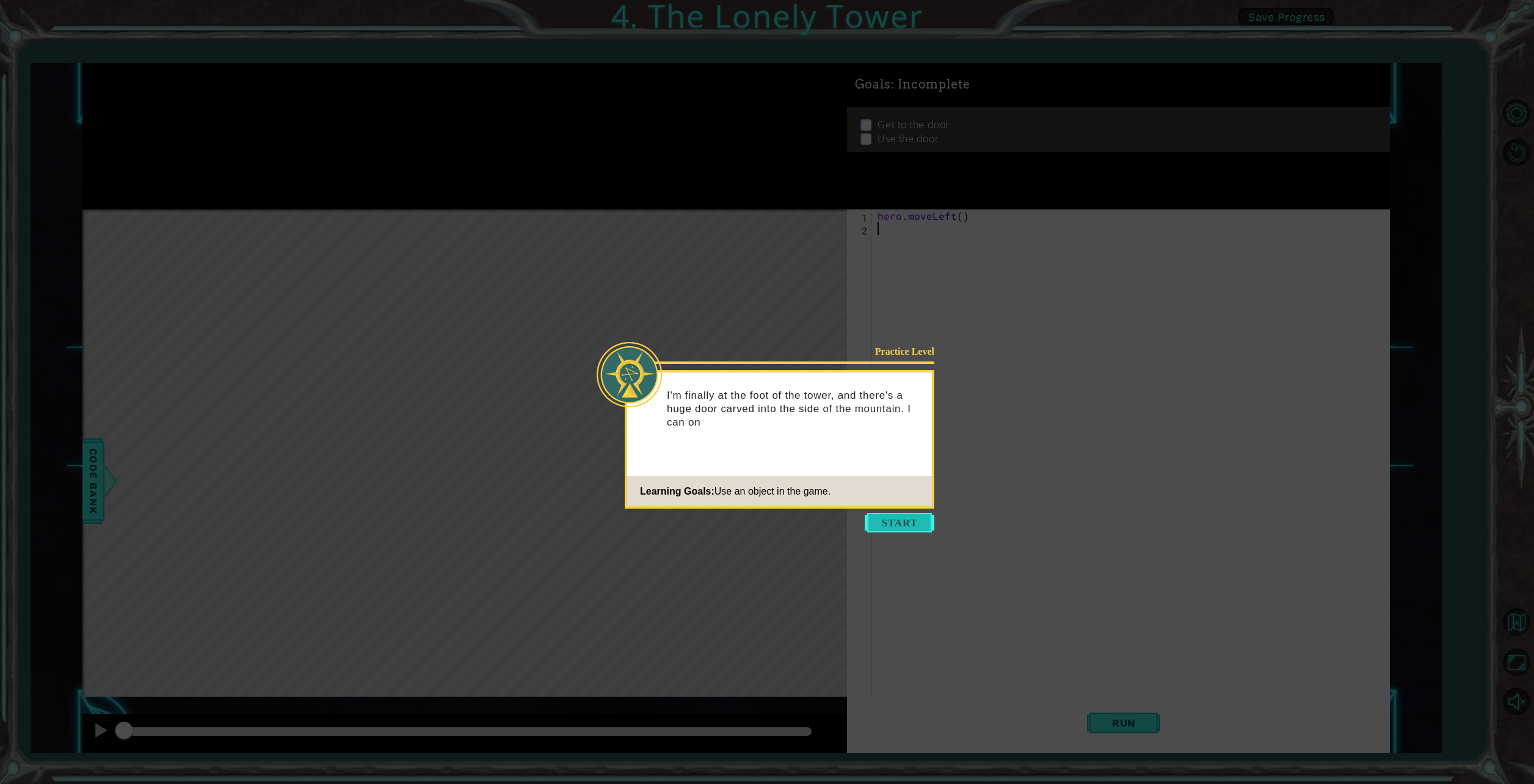
click at [912, 519] on button "Start" at bounding box center [900, 523] width 70 height 19
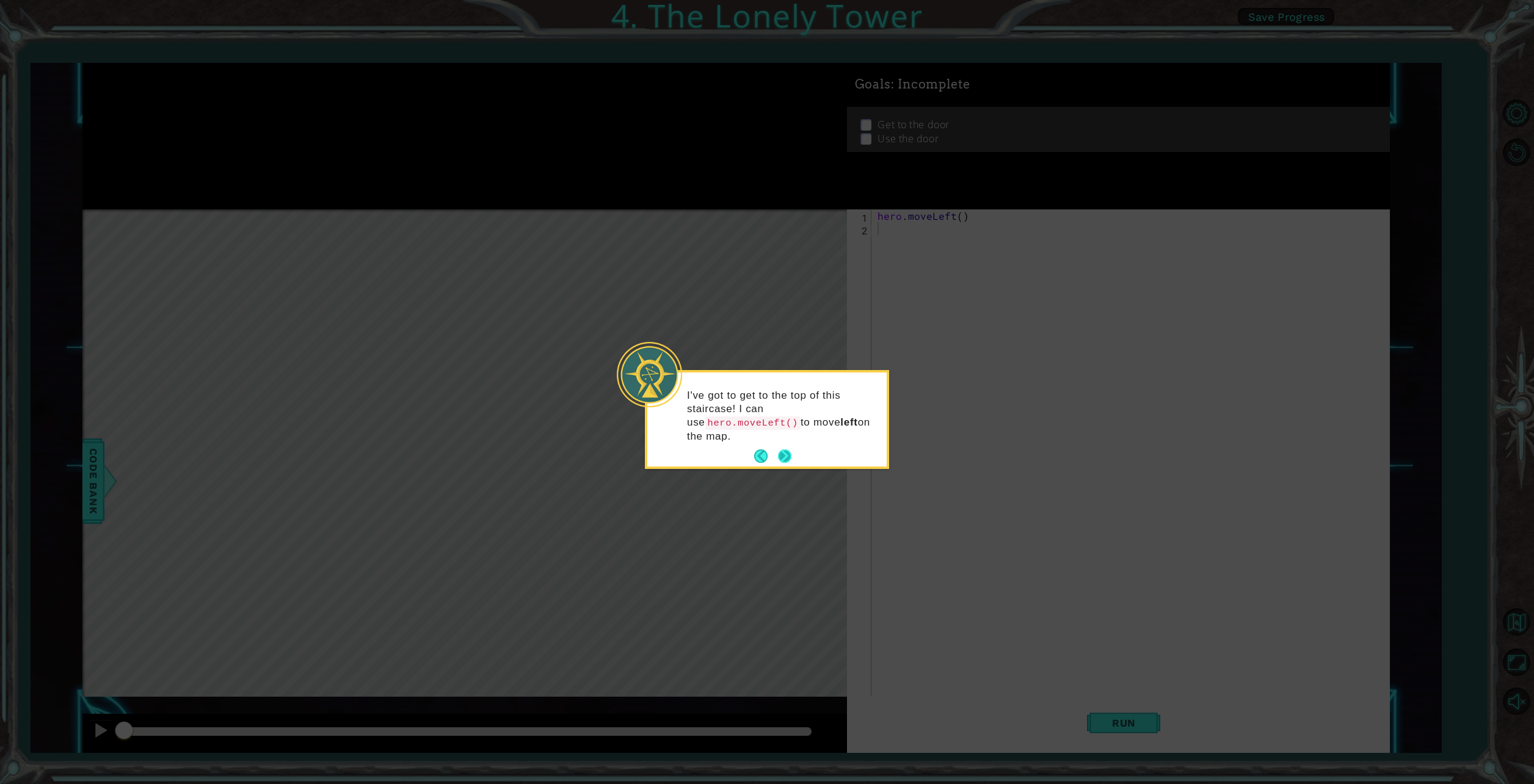
click at [788, 450] on button "Next" at bounding box center [785, 456] width 14 height 14
click at [788, 443] on button "Next" at bounding box center [785, 441] width 14 height 14
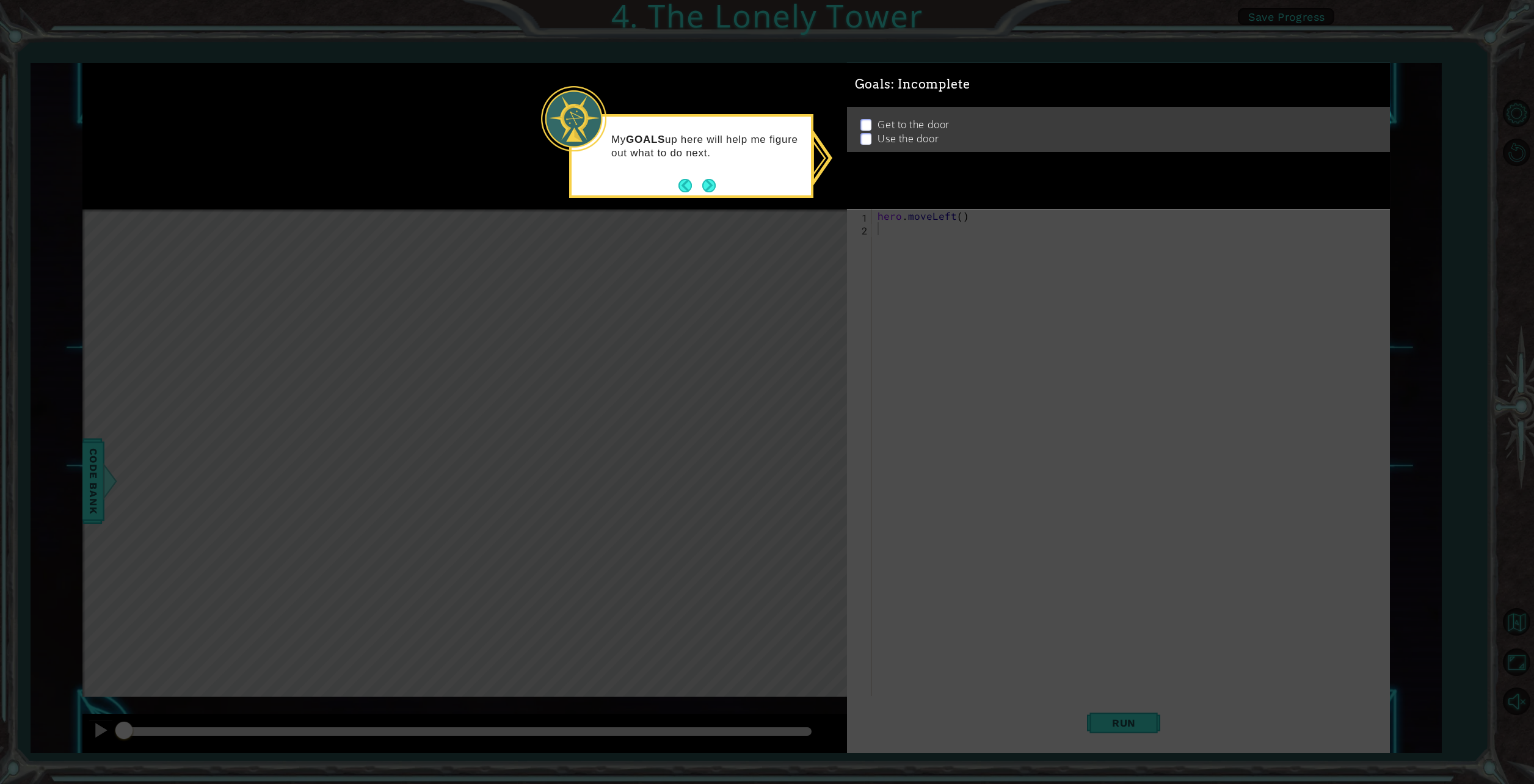
click at [1254, 576] on icon at bounding box center [767, 392] width 1534 height 784
click at [709, 185] on button "Next" at bounding box center [709, 185] width 14 height 14
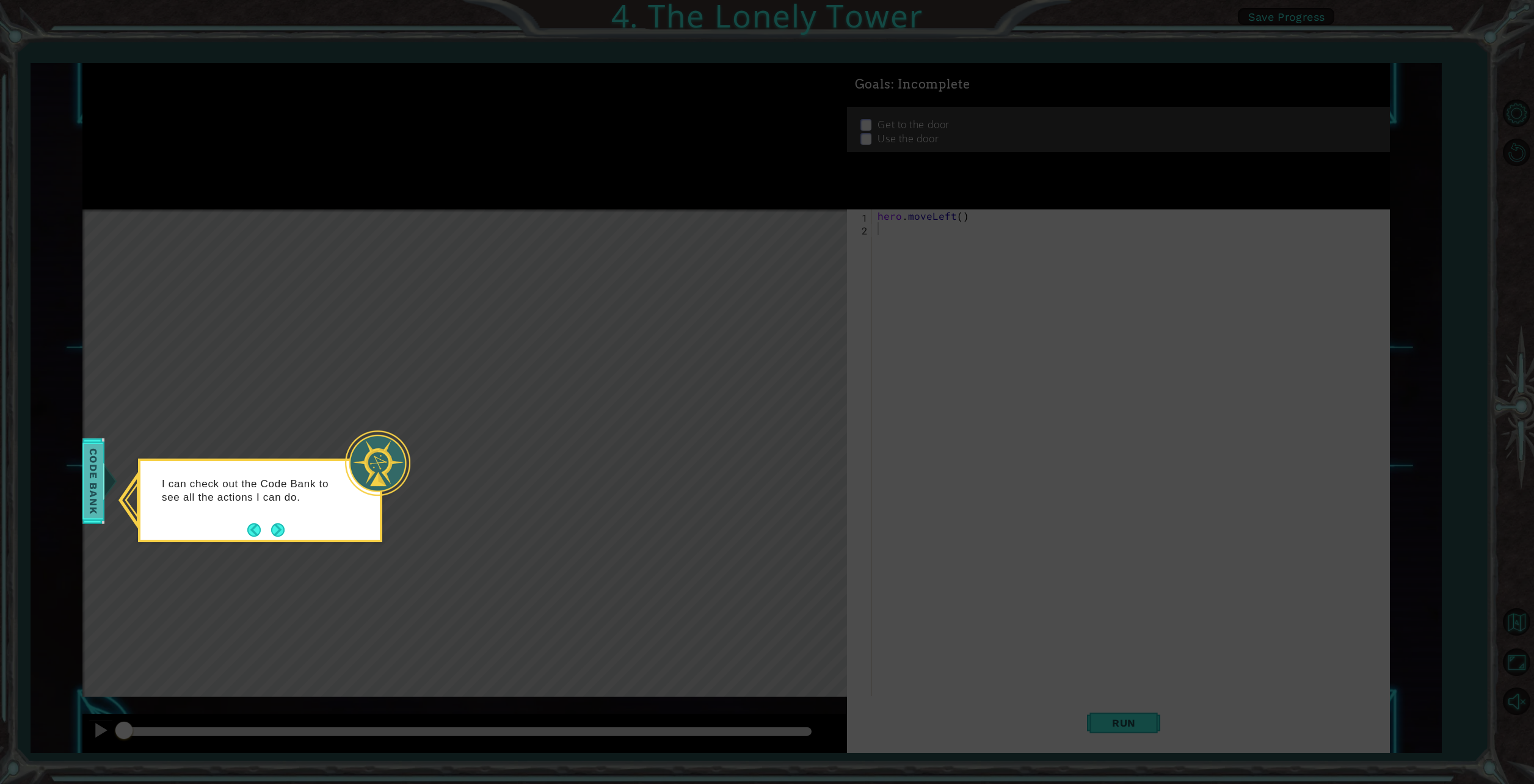
click at [88, 504] on span "Code Bank" at bounding box center [84, 480] width 19 height 74
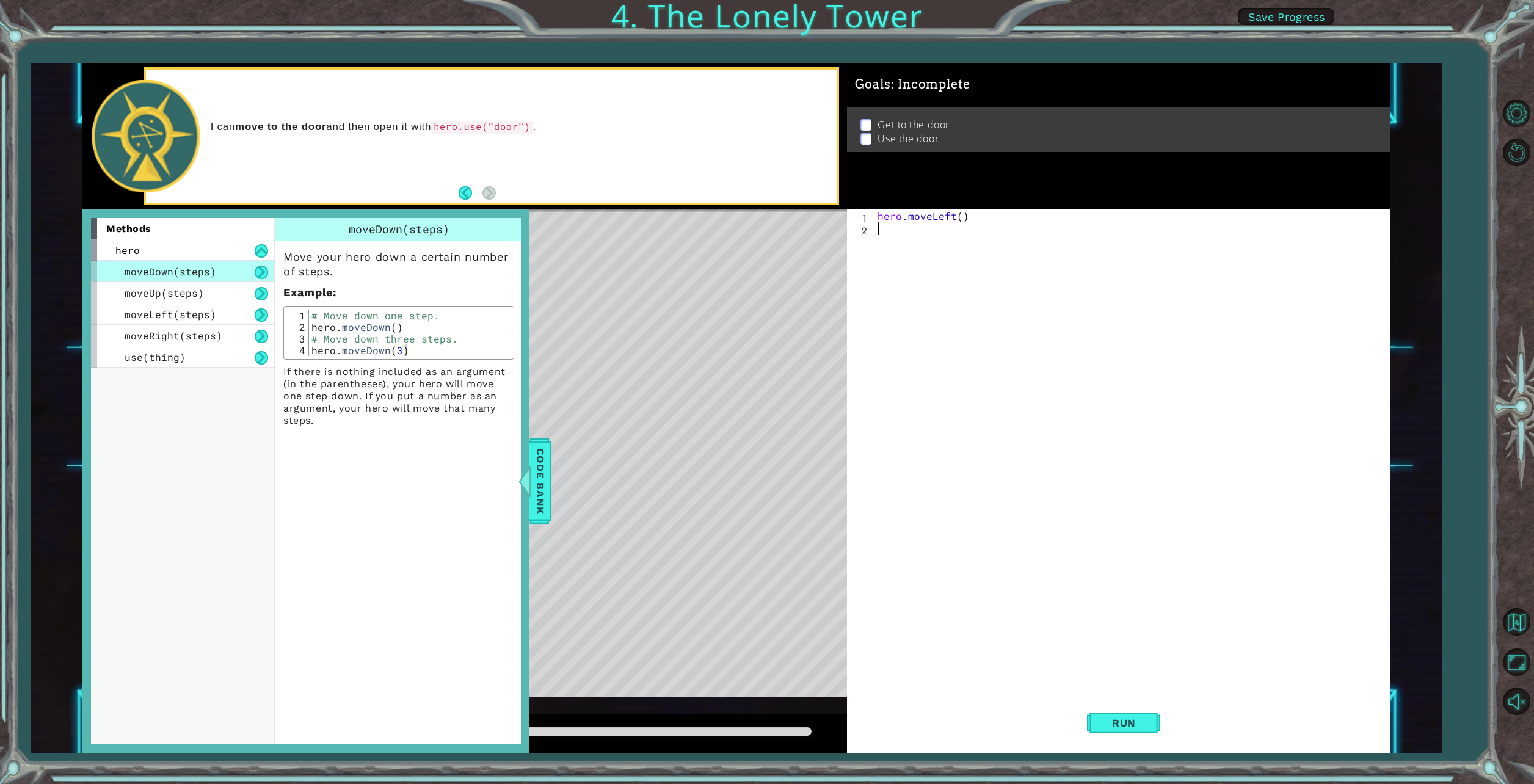
type textarea "h"
drag, startPoint x: 553, startPoint y: 484, endPoint x: 545, endPoint y: 490, distance: 10.0
click at [552, 485] on div "Level Map" at bounding box center [365, 389] width 564 height 359
drag, startPoint x: 543, startPoint y: 491, endPoint x: 536, endPoint y: 493, distance: 7.3
click at [538, 493] on span "Code Bank" at bounding box center [529, 480] width 19 height 74
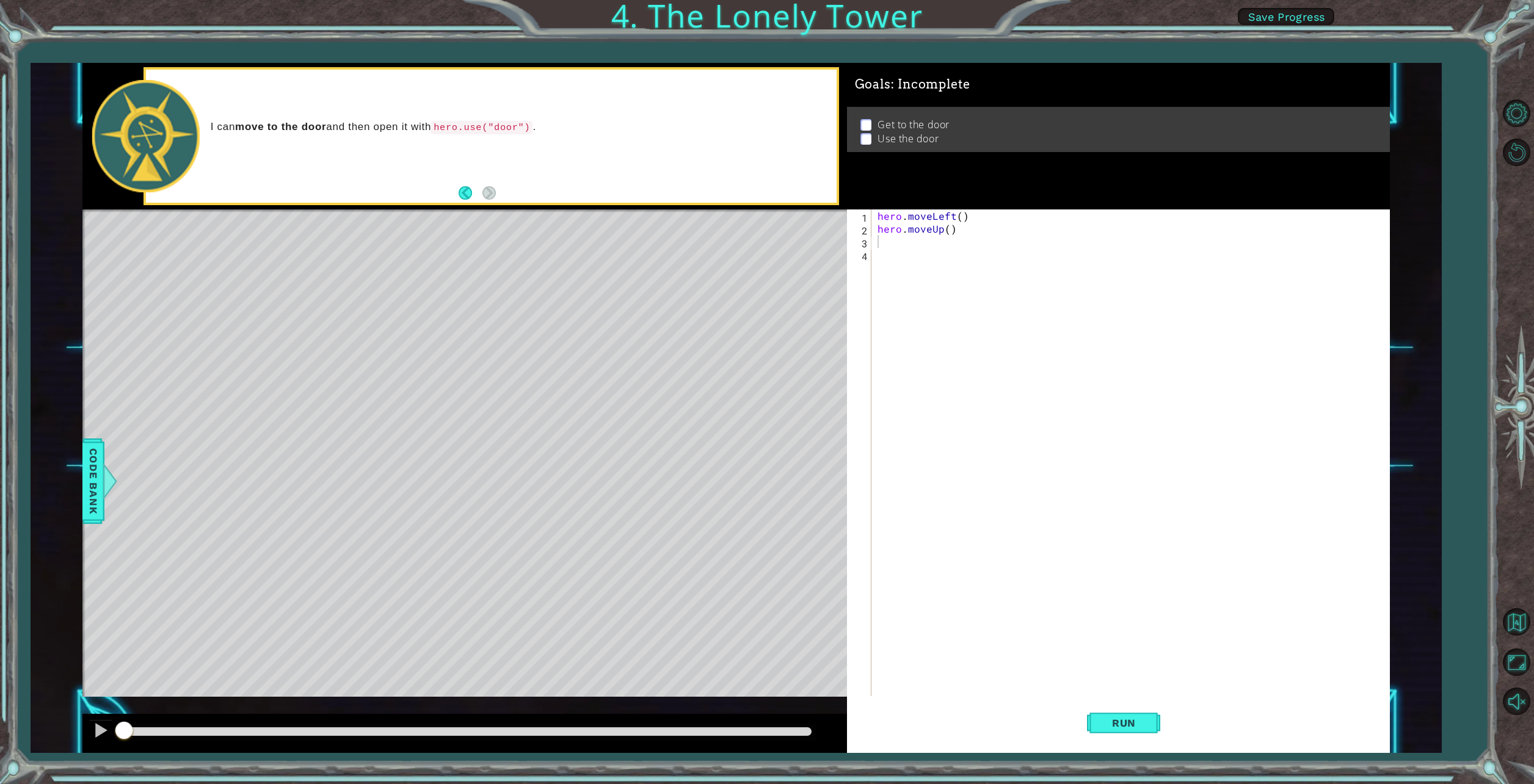
click at [874, 244] on div "1 2 3 4 hero . moveLeft ( ) hero . moveUp ( ) ההההההההההההההההההההההההההההההההה…" at bounding box center [1116, 453] width 538 height 487
type textarea "h"
click at [939, 281] on div "h ero.moveUp press enter h ero.moveDown press enter h ero.moveLeft press enter …" at bounding box center [985, 308] width 231 height 117
type textarea "h"
click at [872, 263] on div "1 2 3 4 5 6 7 hero . moveLeft ( ) hero . moveUp ( ) hero . moveLeft ( ) hero . …" at bounding box center [1116, 453] width 538 height 487
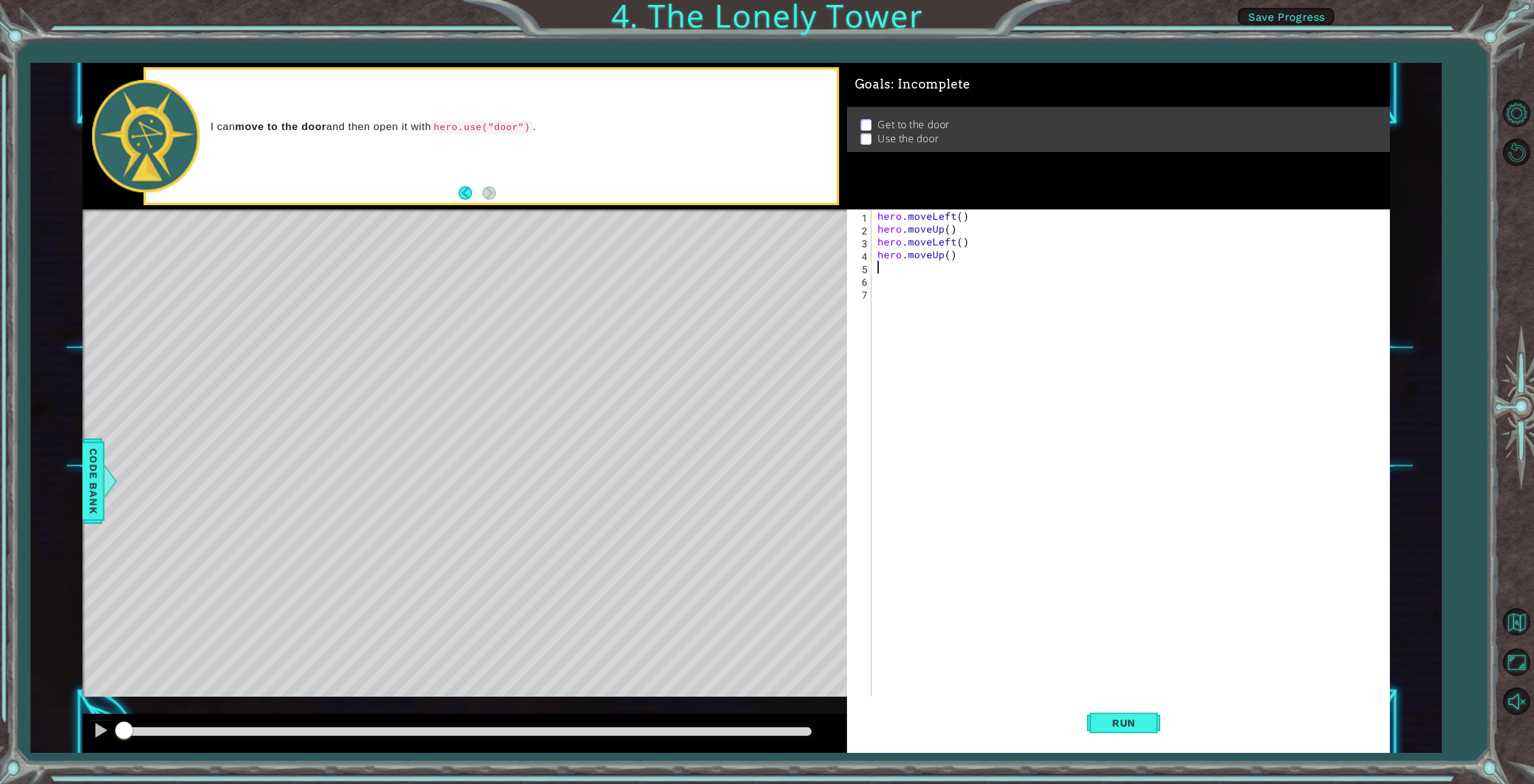
click at [878, 268] on div "hero . moveLeft ( ) hero . moveUp ( ) hero . moveLeft ( ) hero . moveUp ( )" at bounding box center [1133, 466] width 516 height 513
click at [1107, 721] on span "Run" at bounding box center [1124, 723] width 48 height 12
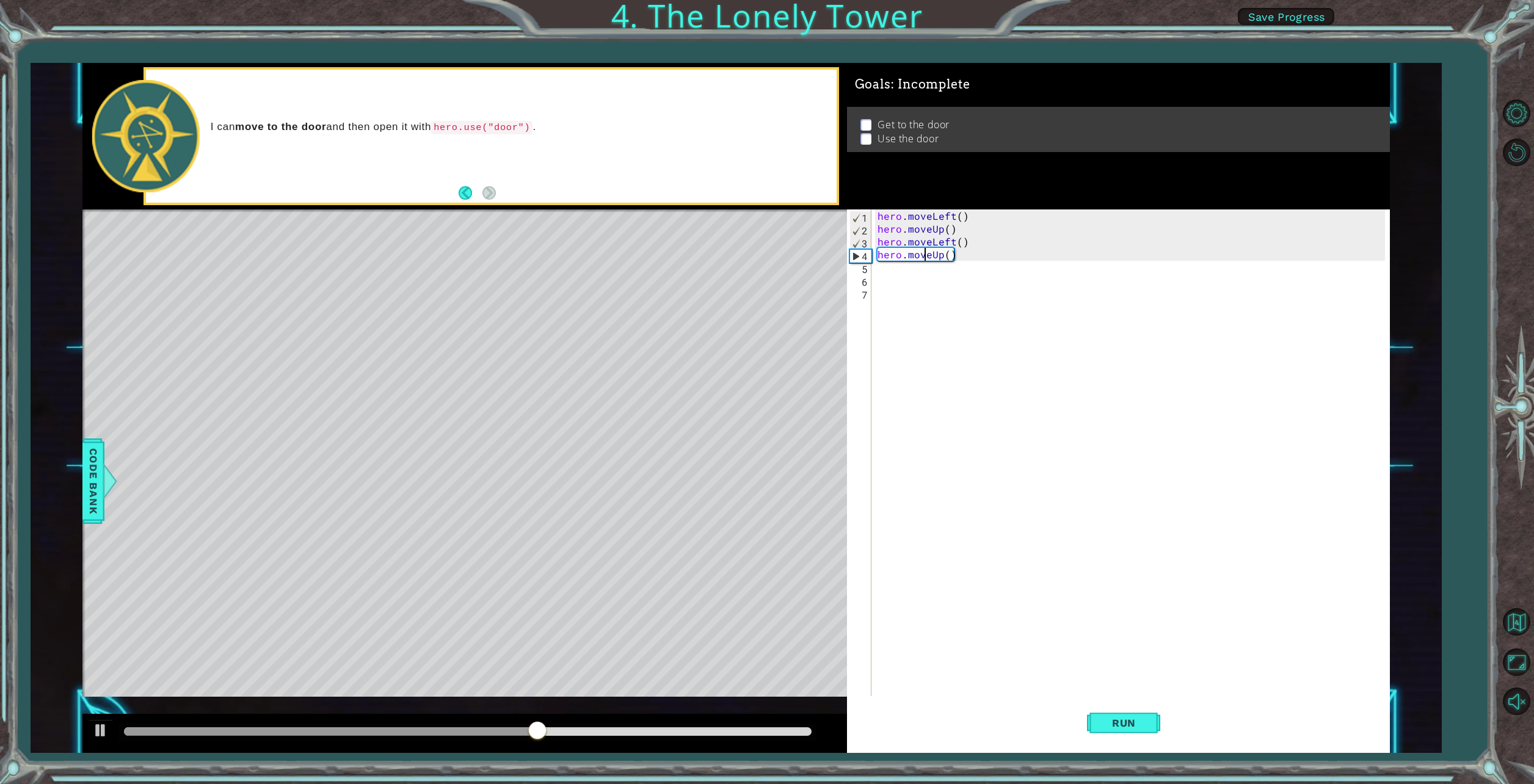
click at [924, 252] on div "hero . moveLeft ( ) hero . moveUp ( ) hero . moveLeft ( ) hero . moveUp ( )" at bounding box center [1133, 466] width 516 height 513
click at [863, 256] on div "4" at bounding box center [860, 256] width 21 height 13
click at [859, 259] on div "4" at bounding box center [860, 256] width 21 height 13
click at [867, 252] on div "4" at bounding box center [860, 256] width 21 height 13
click at [901, 252] on div "hero . moveLeft ( ) hero . moveUp ( ) hero . moveLeft ( ) hero . moveUp ( )" at bounding box center [1133, 466] width 516 height 513
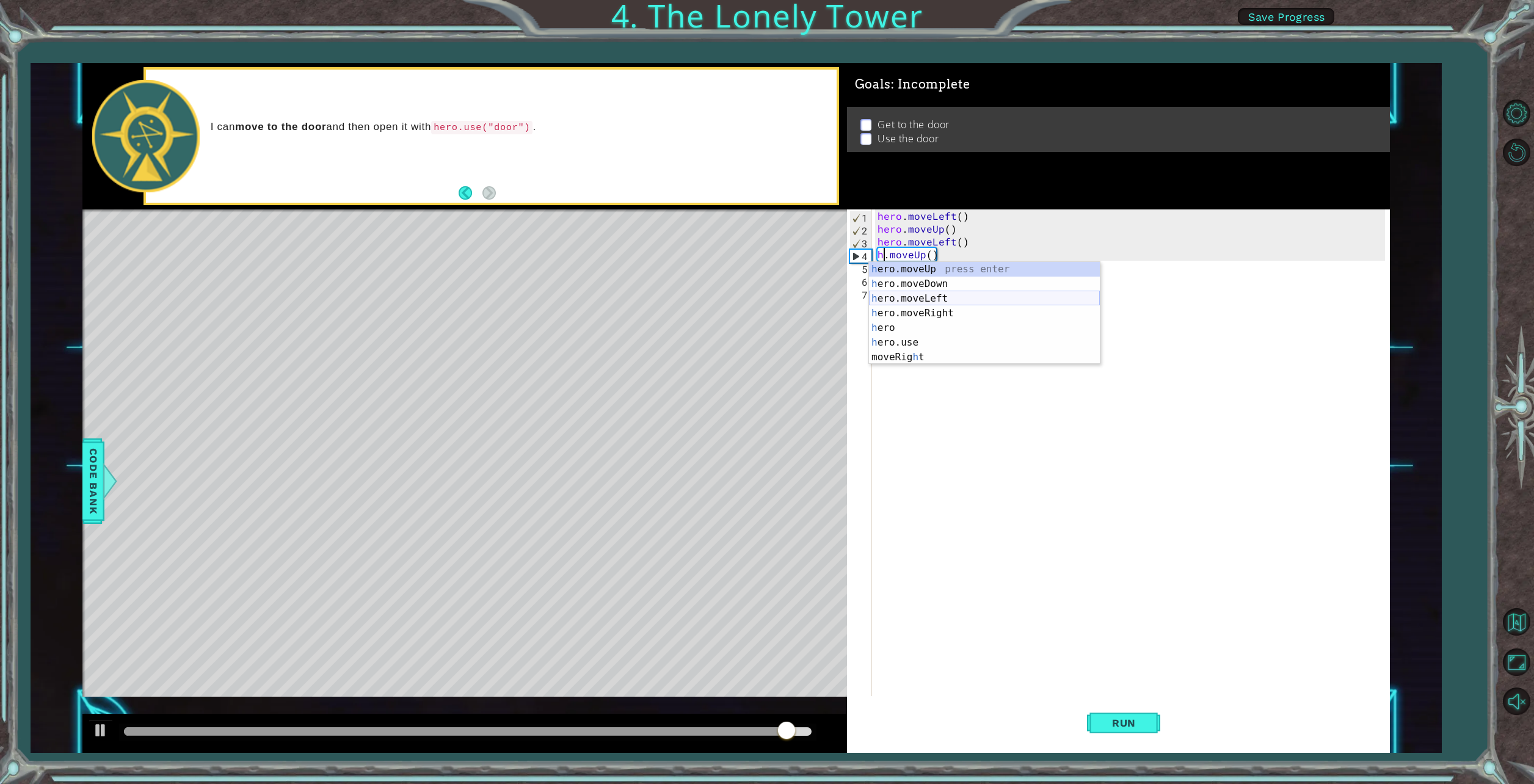
click at [948, 296] on div "h ero.moveUp press enter h ero.moveDown press enter h ero.moveLeft press enter …" at bounding box center [985, 328] width 231 height 132
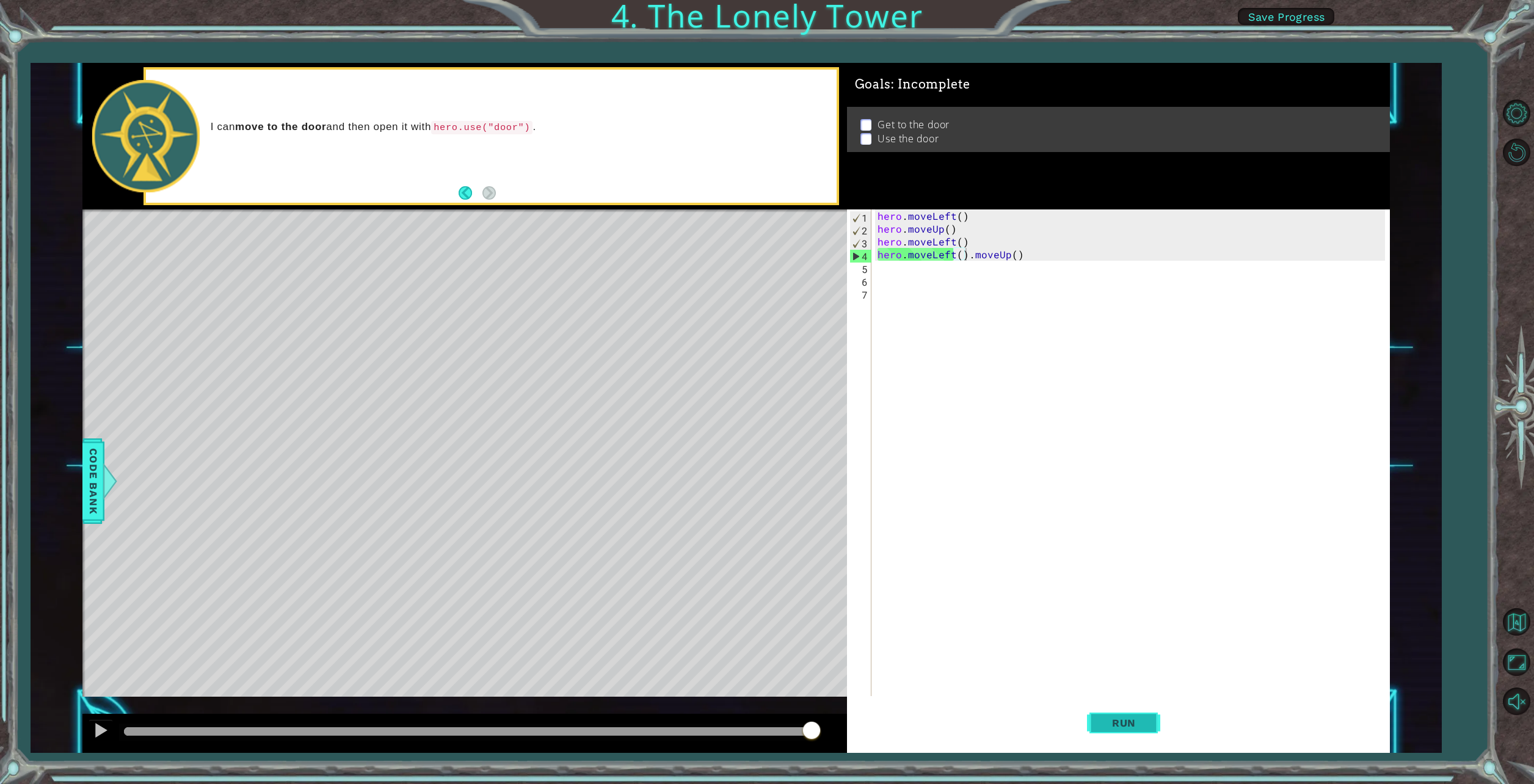
click at [1127, 726] on span "Run" at bounding box center [1124, 723] width 48 height 12
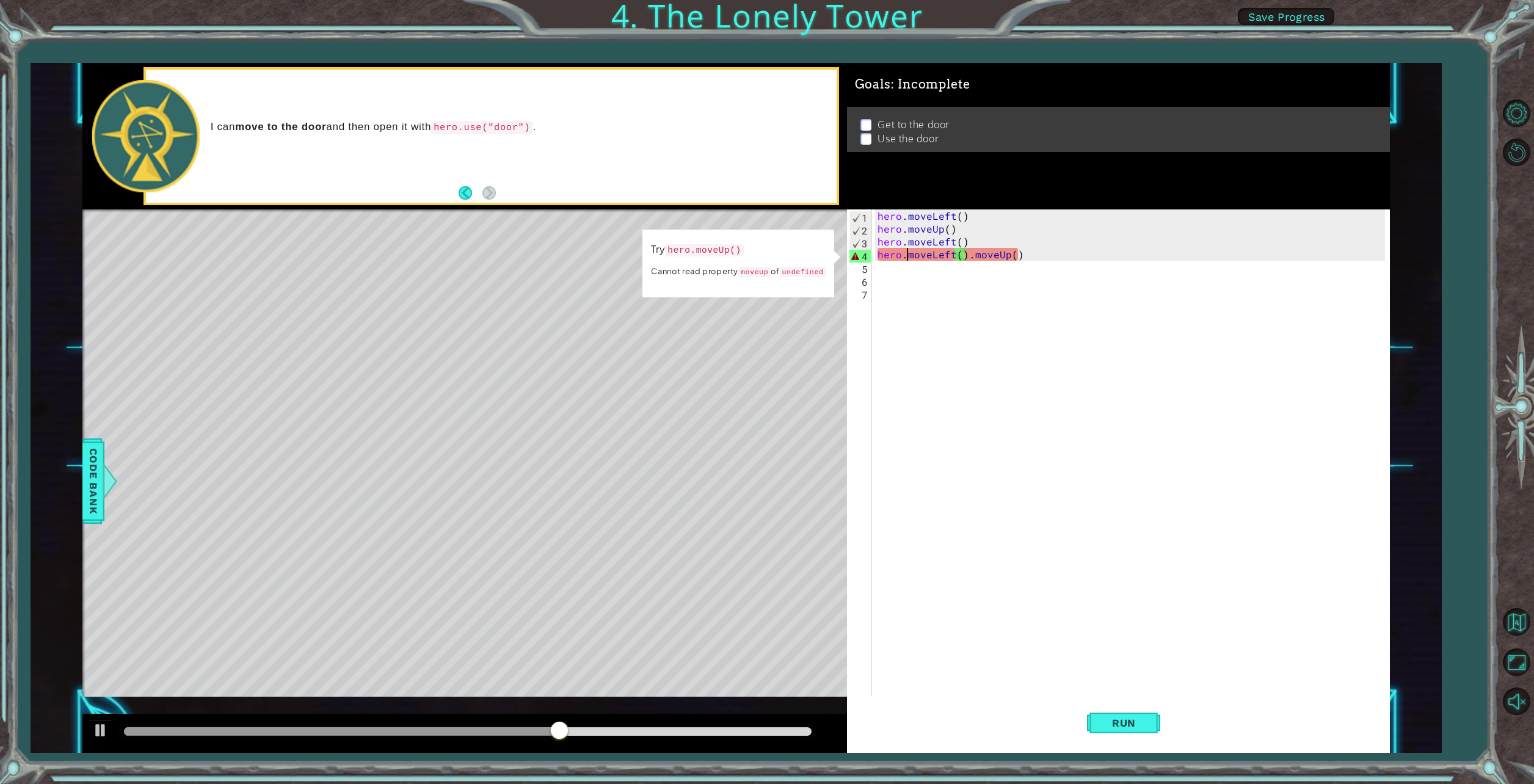
click at [906, 259] on div "hero . moveLeft ( ) hero . moveUp ( ) hero . moveLeft ( ) hero . moveLeft ( ) .…" at bounding box center [1133, 466] width 516 height 513
click at [925, 256] on div "hero . moveLeft ( ) hero . moveUp ( ) hero . moveLeft ( ) hero . moveLeft ( ) .…" at bounding box center [1133, 466] width 516 height 513
click at [976, 254] on div "hero . moveLeft ( ) hero . moveUp ( ) hero . moveLeft ( ) hero . moveLeft ( ) .…" at bounding box center [1133, 466] width 516 height 513
click at [1009, 257] on div "hero . moveLeft ( ) hero . moveUp ( ) hero . moveLeft ( ) hero . moveLeft ( ) .…" at bounding box center [1133, 466] width 516 height 513
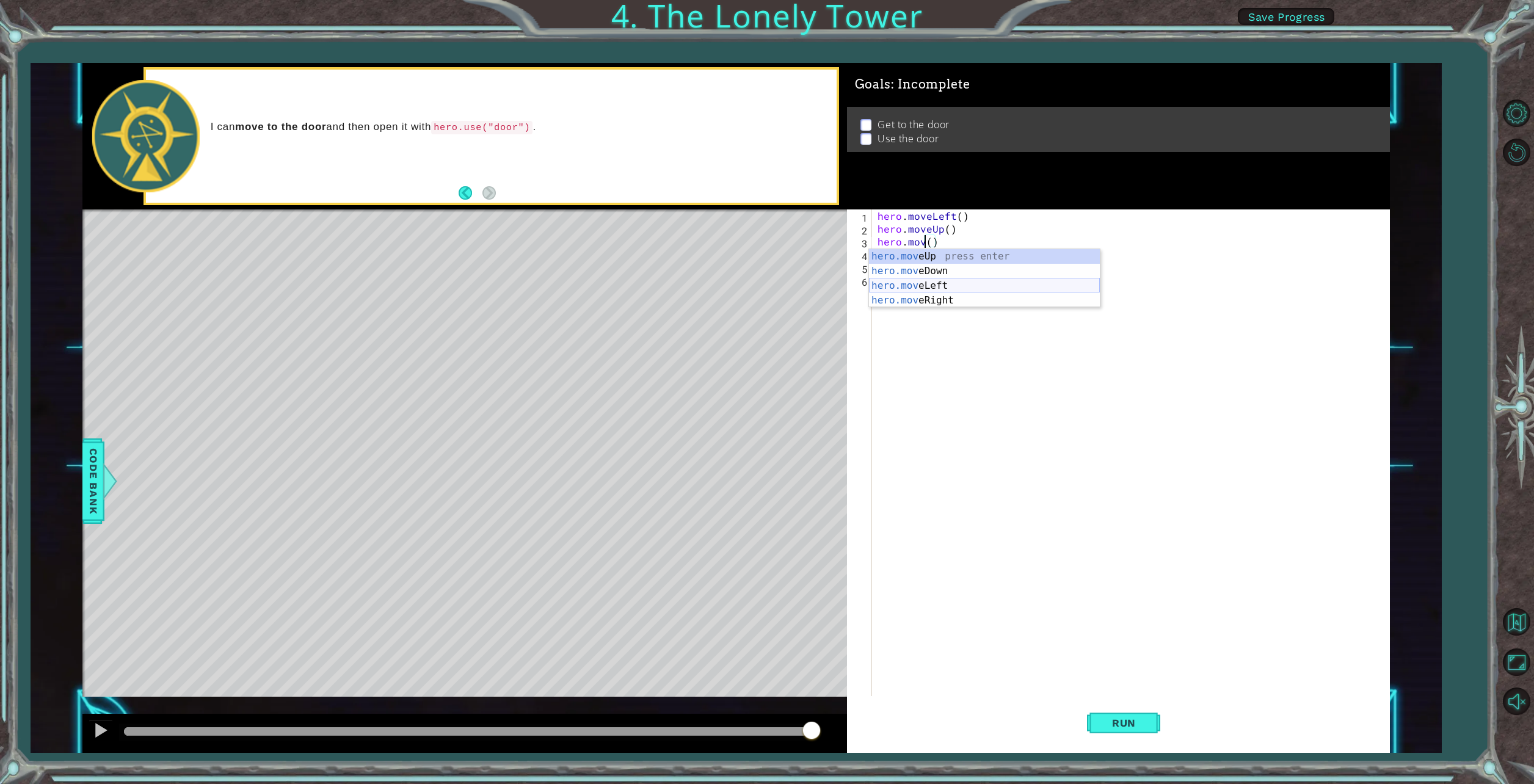
click at [944, 281] on div "hero.mov eUp press enter hero.mov eDown press enter hero.mov eLeft press enter …" at bounding box center [985, 293] width 231 height 88
type textarea "hero.moveLeft"
click at [897, 256] on div "hero . moveLeft ( ) hero . moveUp ( ) hero . moveLeft" at bounding box center [1133, 466] width 516 height 513
type textarea "h"
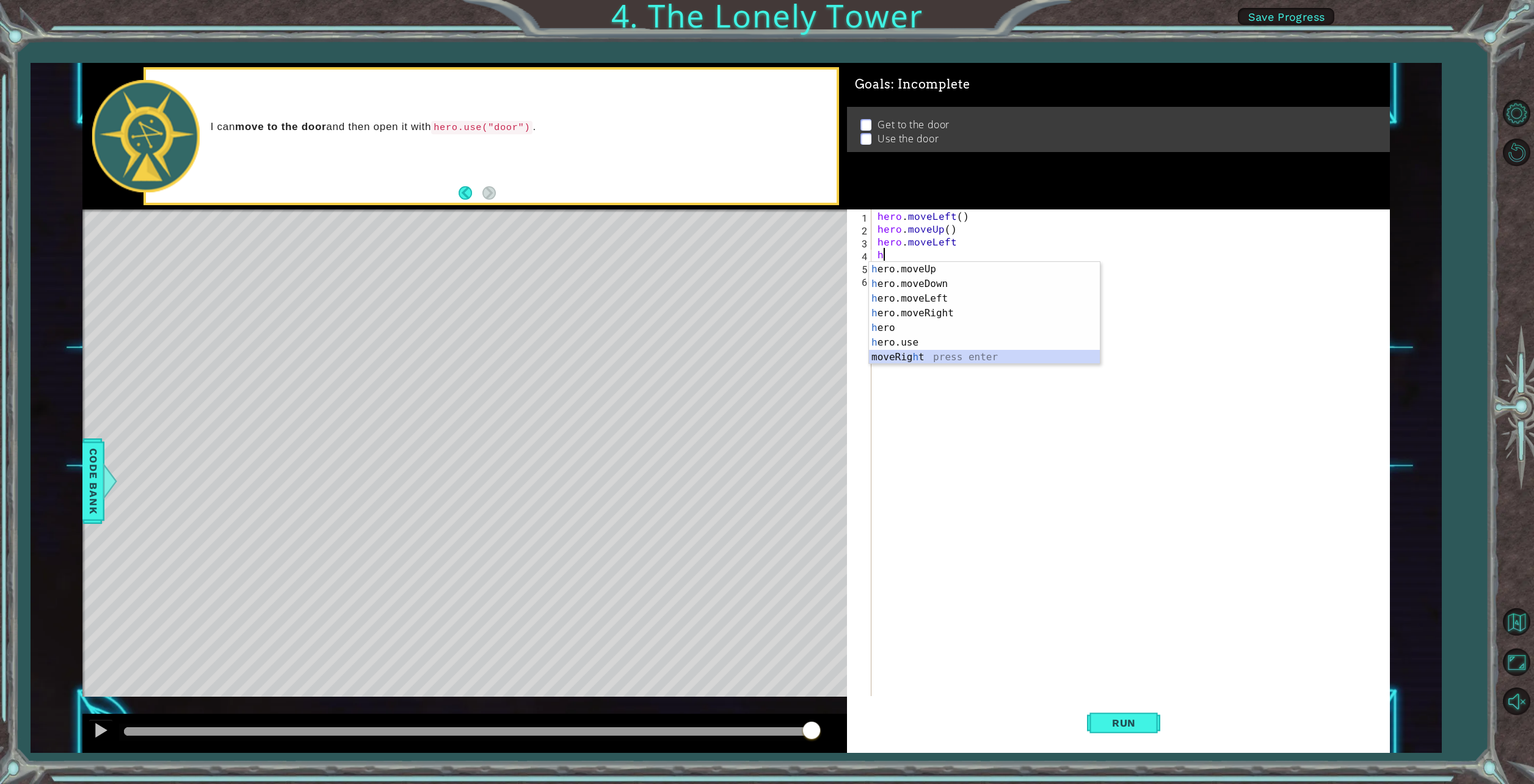
click at [912, 354] on div "h ero.moveUp press enter h ero.moveDown press enter h ero.moveLeft press enter …" at bounding box center [985, 328] width 231 height 132
click at [1127, 718] on span "Run" at bounding box center [1124, 723] width 48 height 12
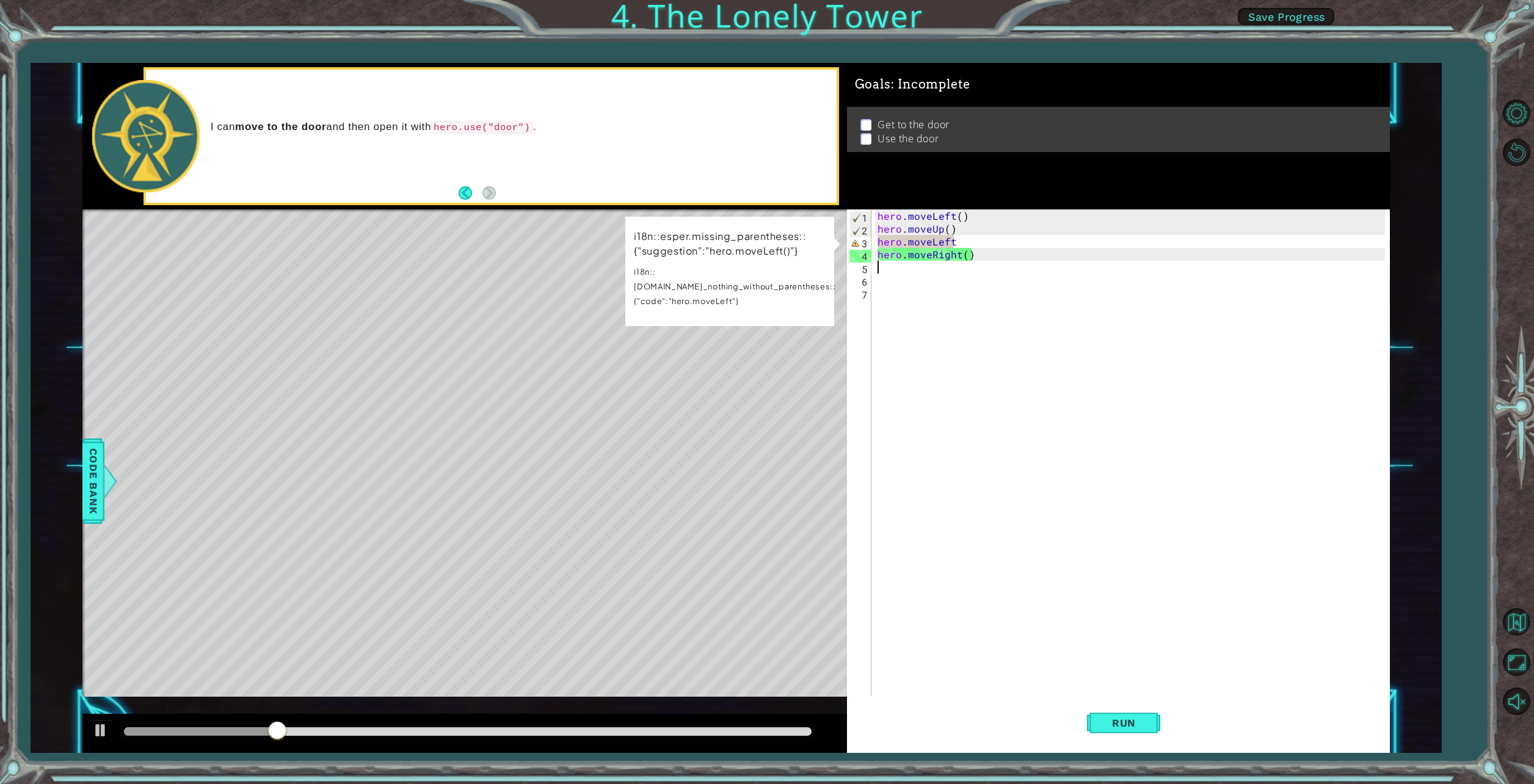
click at [951, 241] on div "hero . moveLeft ( ) hero . moveUp ( ) hero . moveLeft hero . moveRight ( )" at bounding box center [1133, 466] width 516 height 513
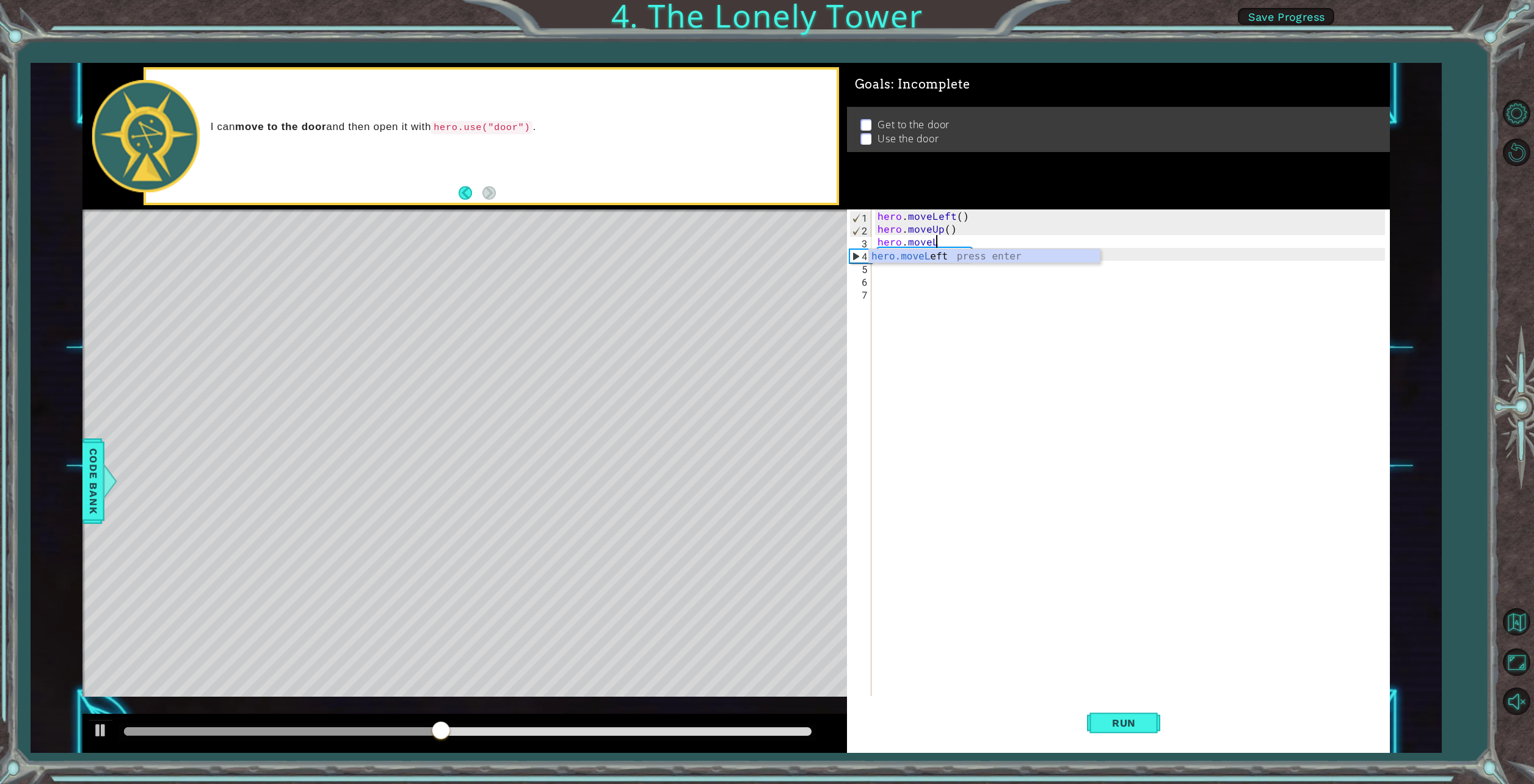
type textarea "hero.move"
click at [922, 255] on div "hero.move Up press enter hero.move Down press enter hero.move Left press enter …" at bounding box center [985, 293] width 231 height 88
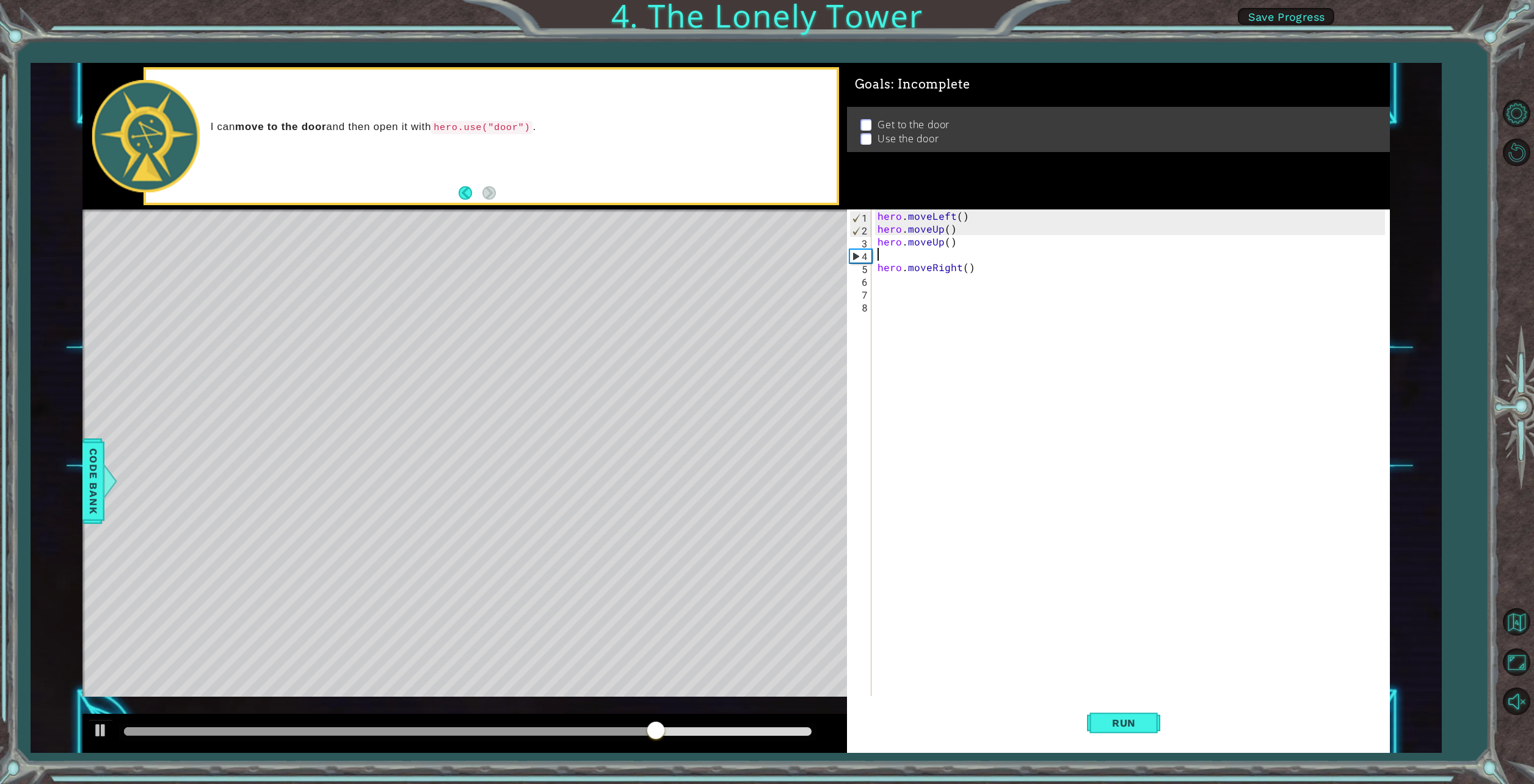
type textarea "h"
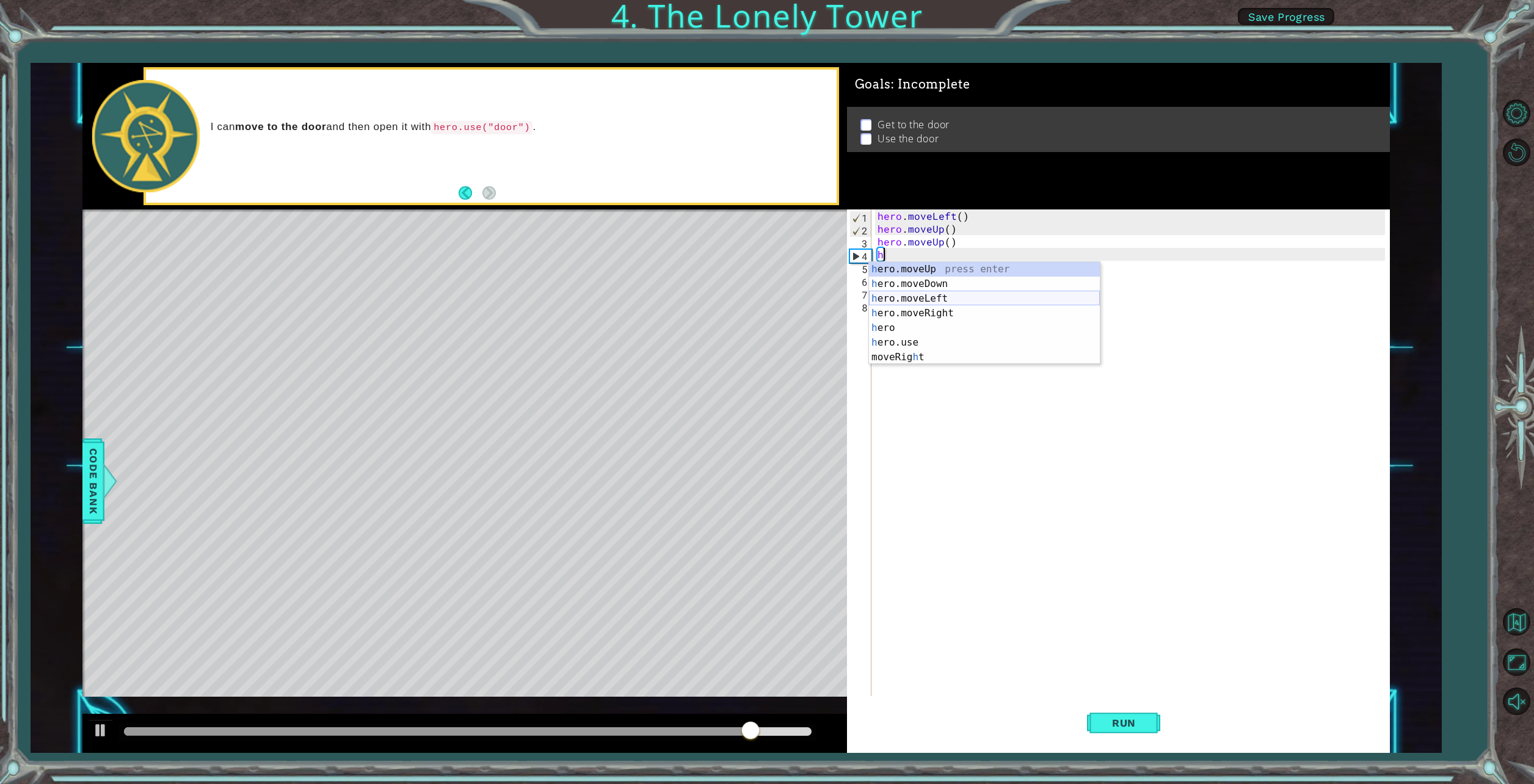
click at [953, 293] on div "h ero.moveUp press enter h ero.moveDown press enter h ero.moveLeft press enter …" at bounding box center [985, 328] width 231 height 132
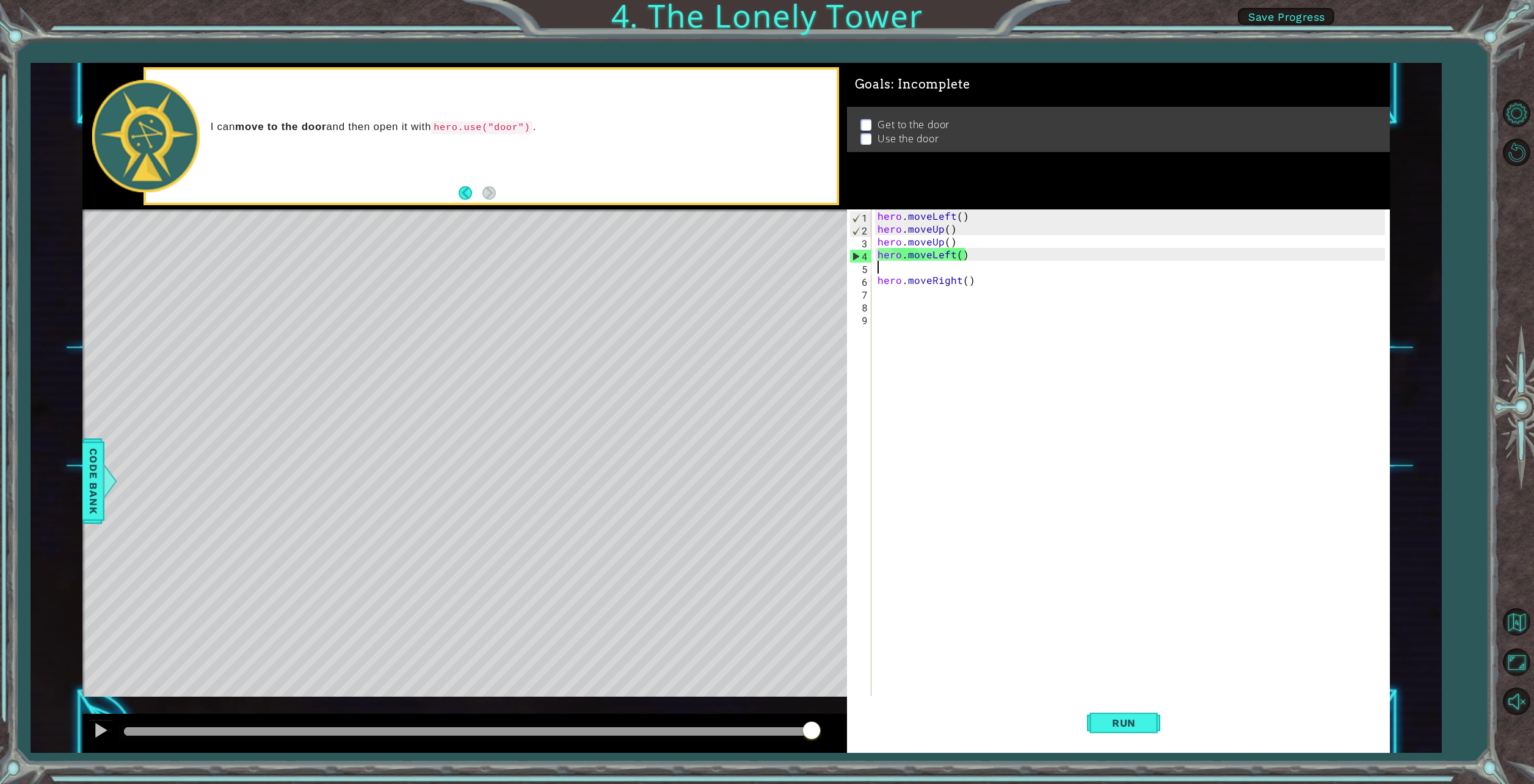
click at [977, 281] on div "hero . moveLeft ( ) hero . moveUp ( ) hero . moveUp ( ) hero . moveLeft ( ) her…" at bounding box center [1133, 466] width 516 height 513
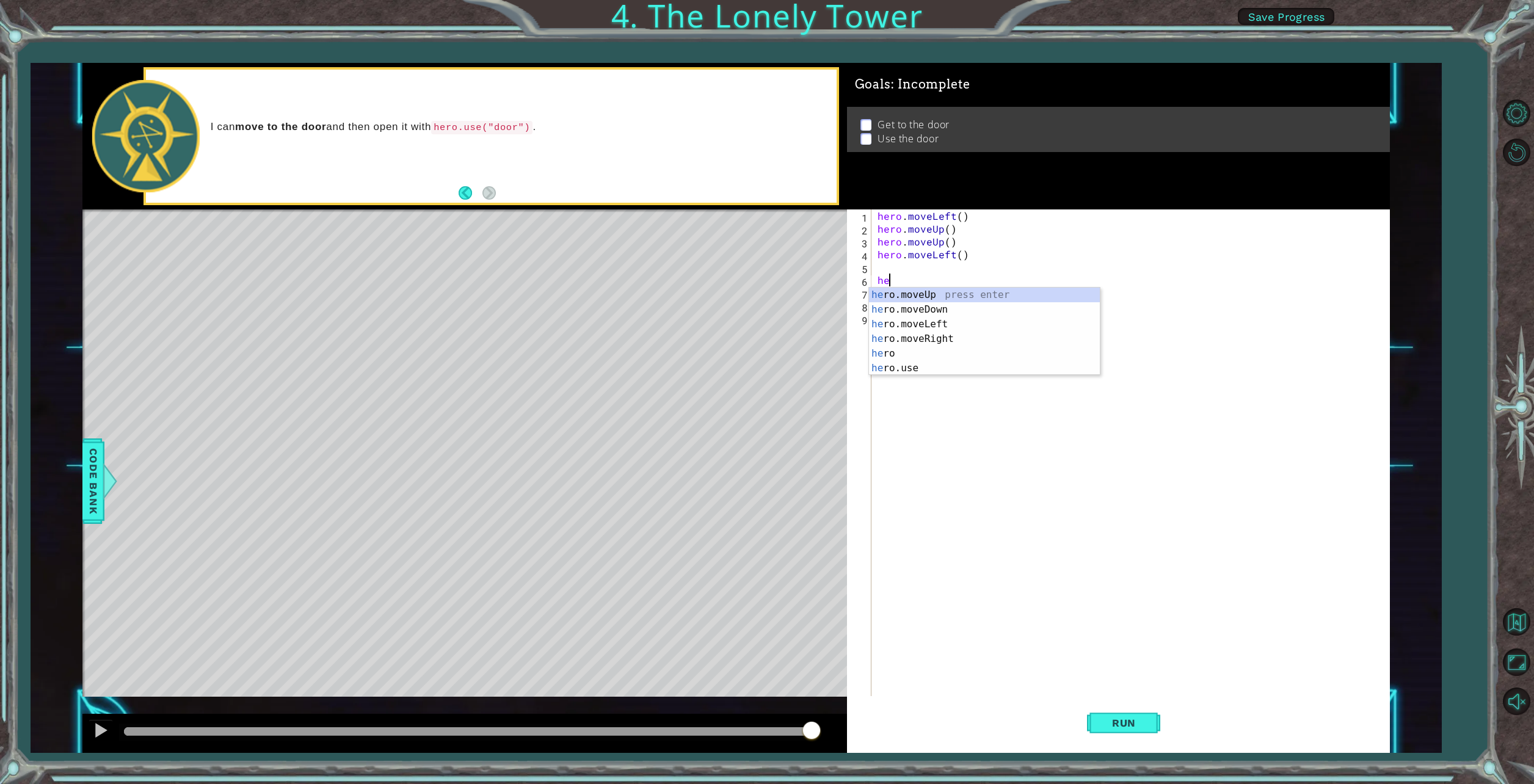
type textarea "h"
type textarea "hero.moveL"
click at [950, 272] on div "hero.moveL eft press enter" at bounding box center [985, 284] width 231 height 44
click at [1133, 727] on span "Run" at bounding box center [1124, 723] width 48 height 12
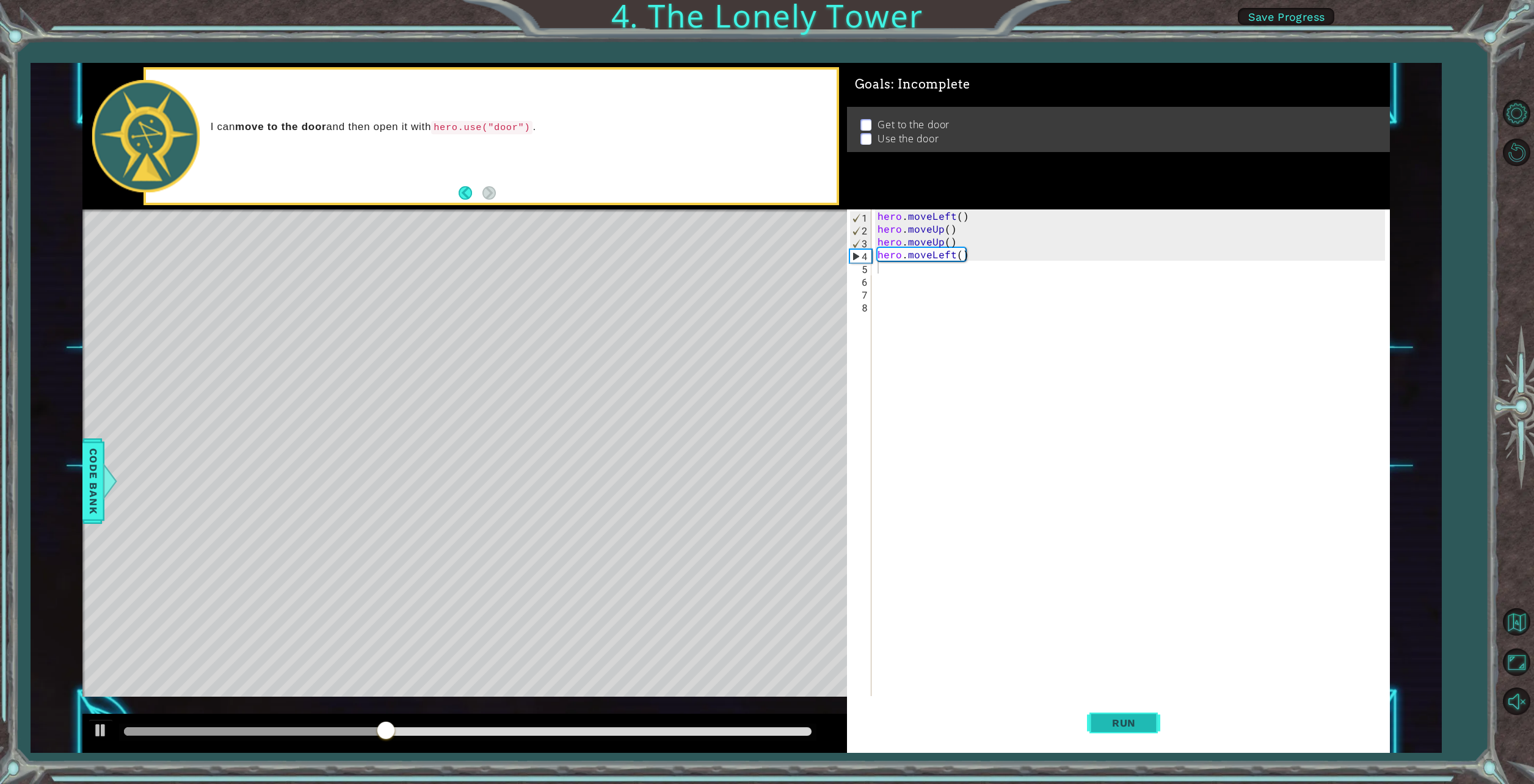
click at [1160, 715] on button "Run" at bounding box center [1124, 723] width 74 height 54
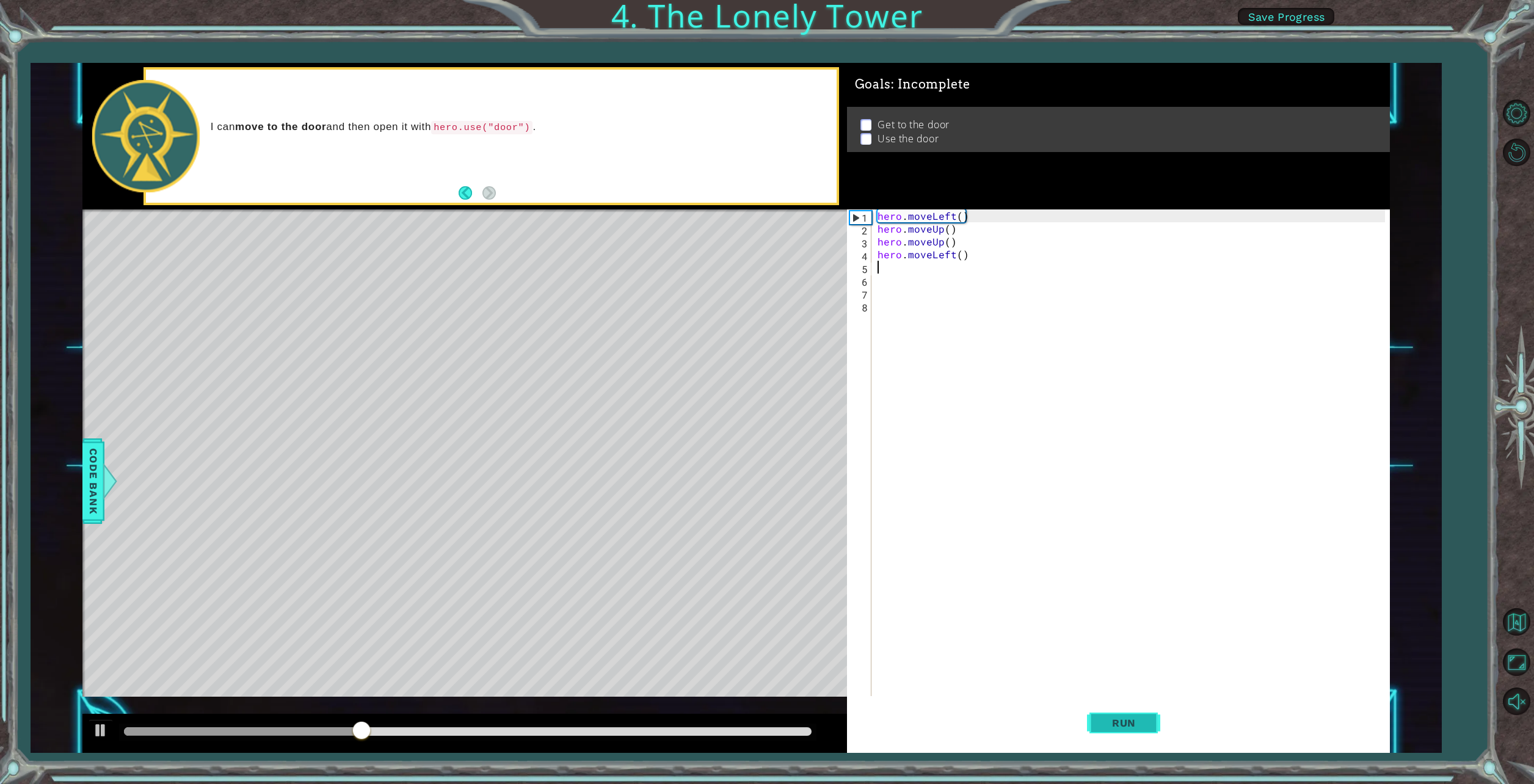
click at [1120, 727] on span "Run" at bounding box center [1124, 723] width 48 height 12
click at [953, 243] on div "hero . moveLeft ( ) hero . moveUp ( ) hero . moveUp ( ) hero . moveLeft ( )" at bounding box center [1133, 466] width 516 height 513
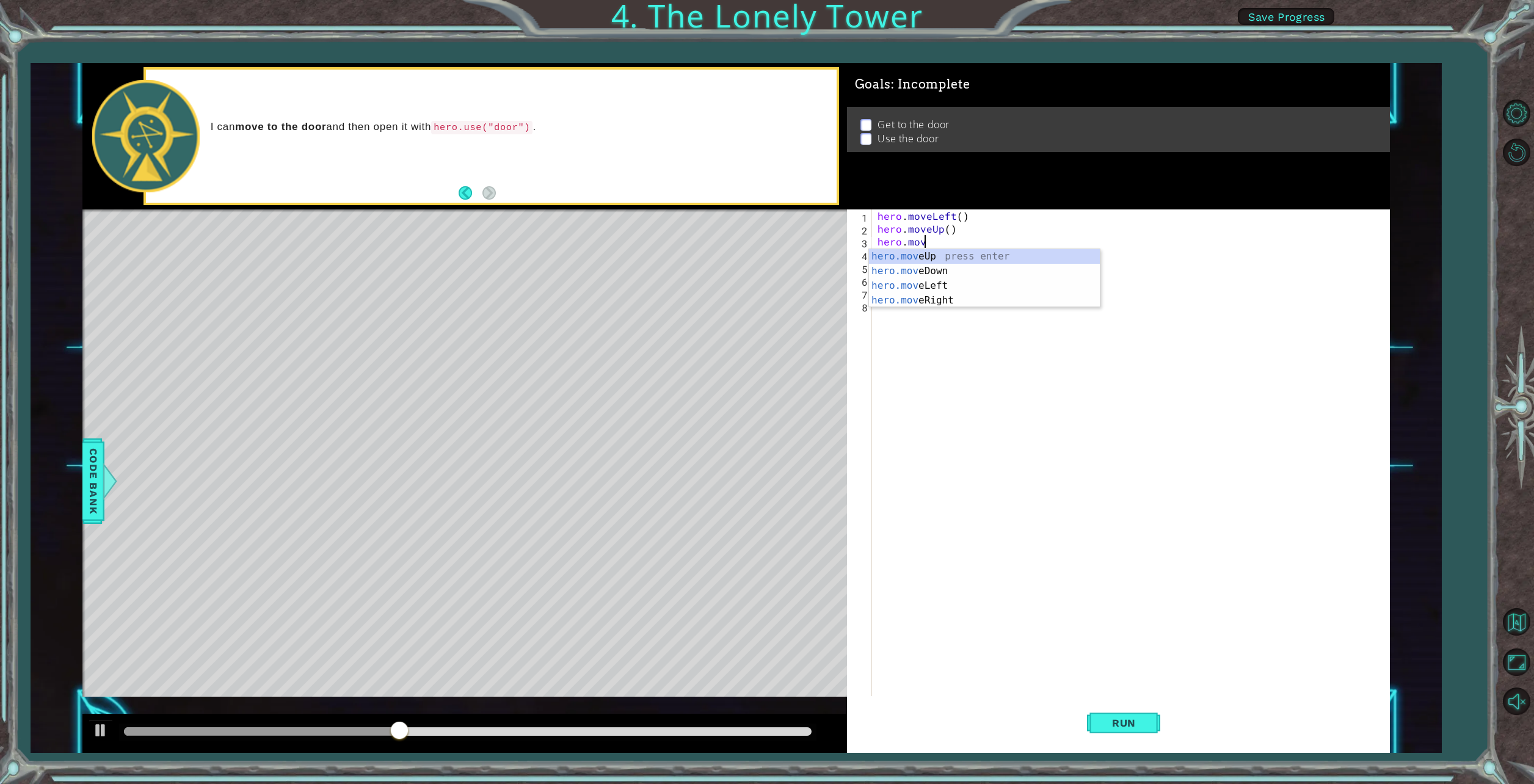
type textarea "h"
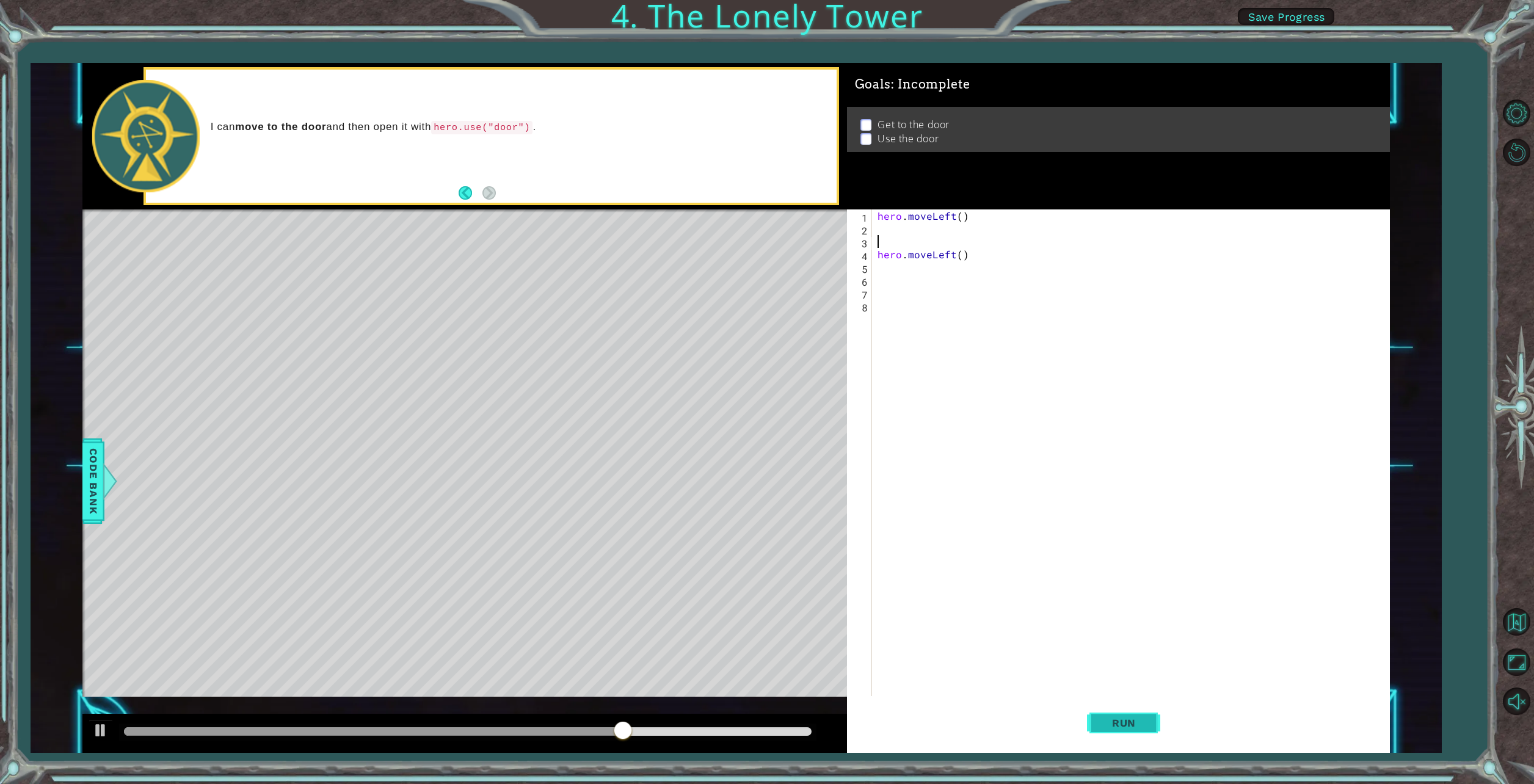
click at [1127, 709] on button "Run" at bounding box center [1124, 723] width 74 height 54
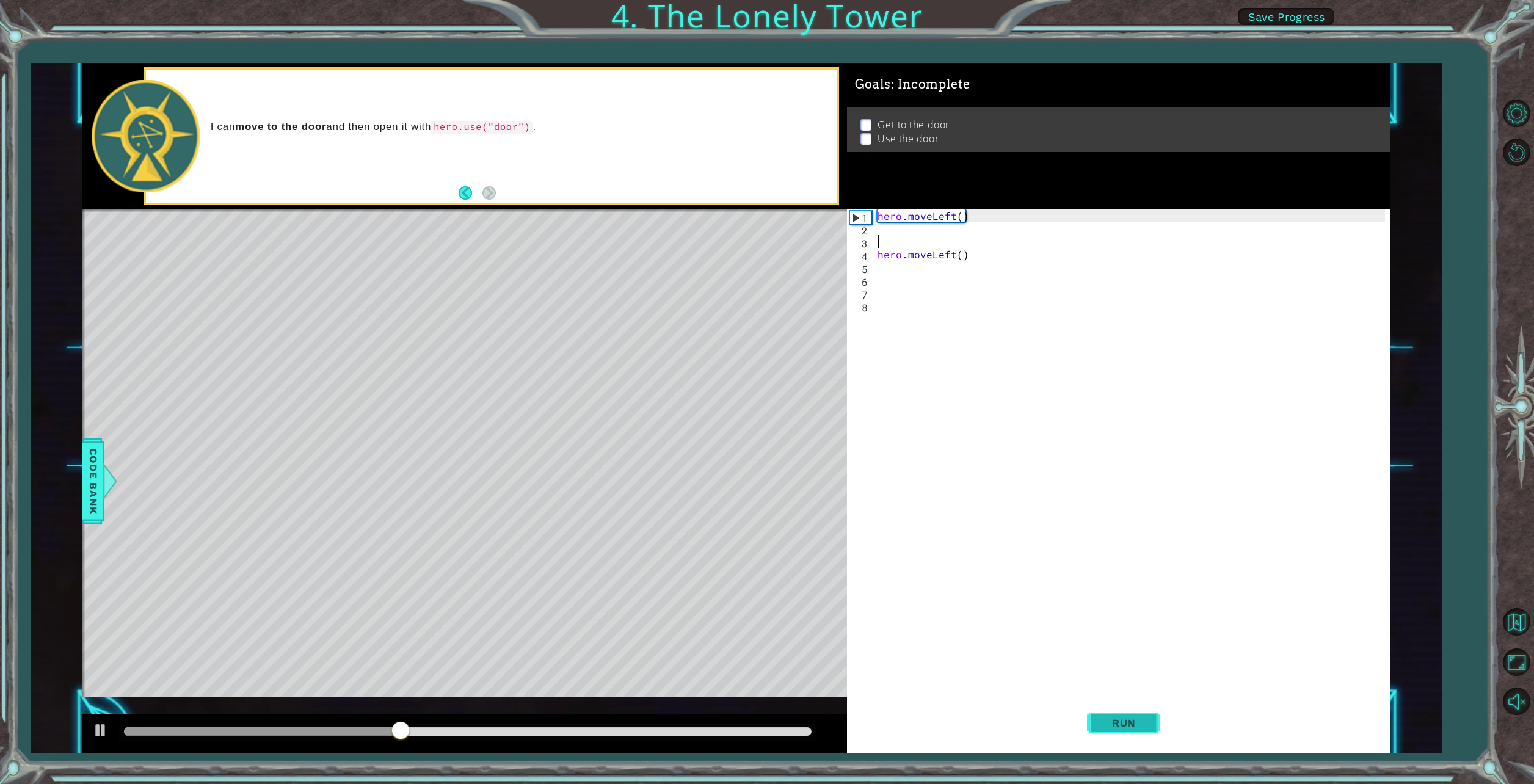
click at [1140, 720] on span "Run" at bounding box center [1124, 723] width 48 height 12
click at [907, 271] on div "hero . moveLeft ( ) hero . moveLeft ( )" at bounding box center [1133, 466] width 516 height 513
type textarea "h"
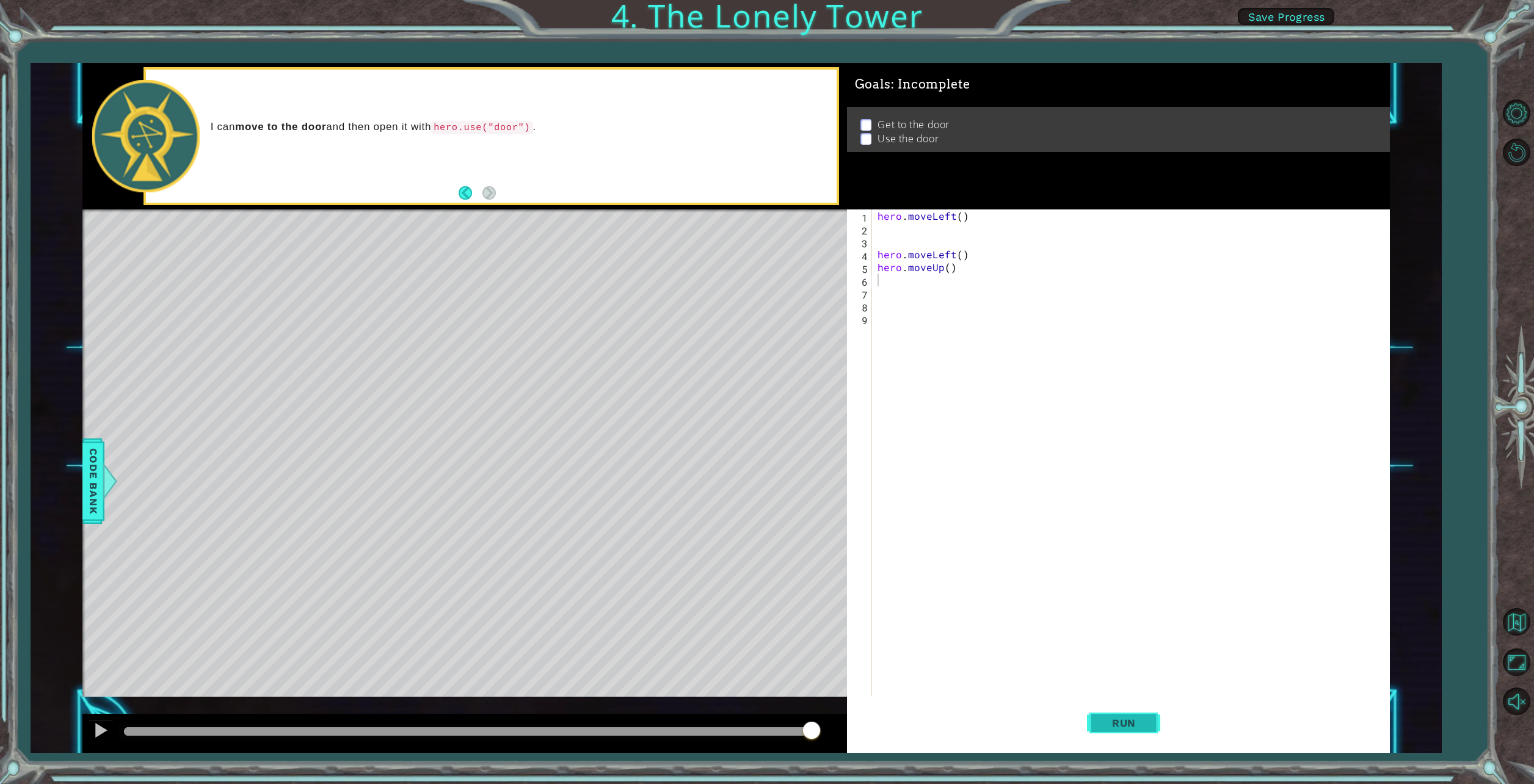
click at [1130, 722] on span "Run" at bounding box center [1124, 723] width 48 height 12
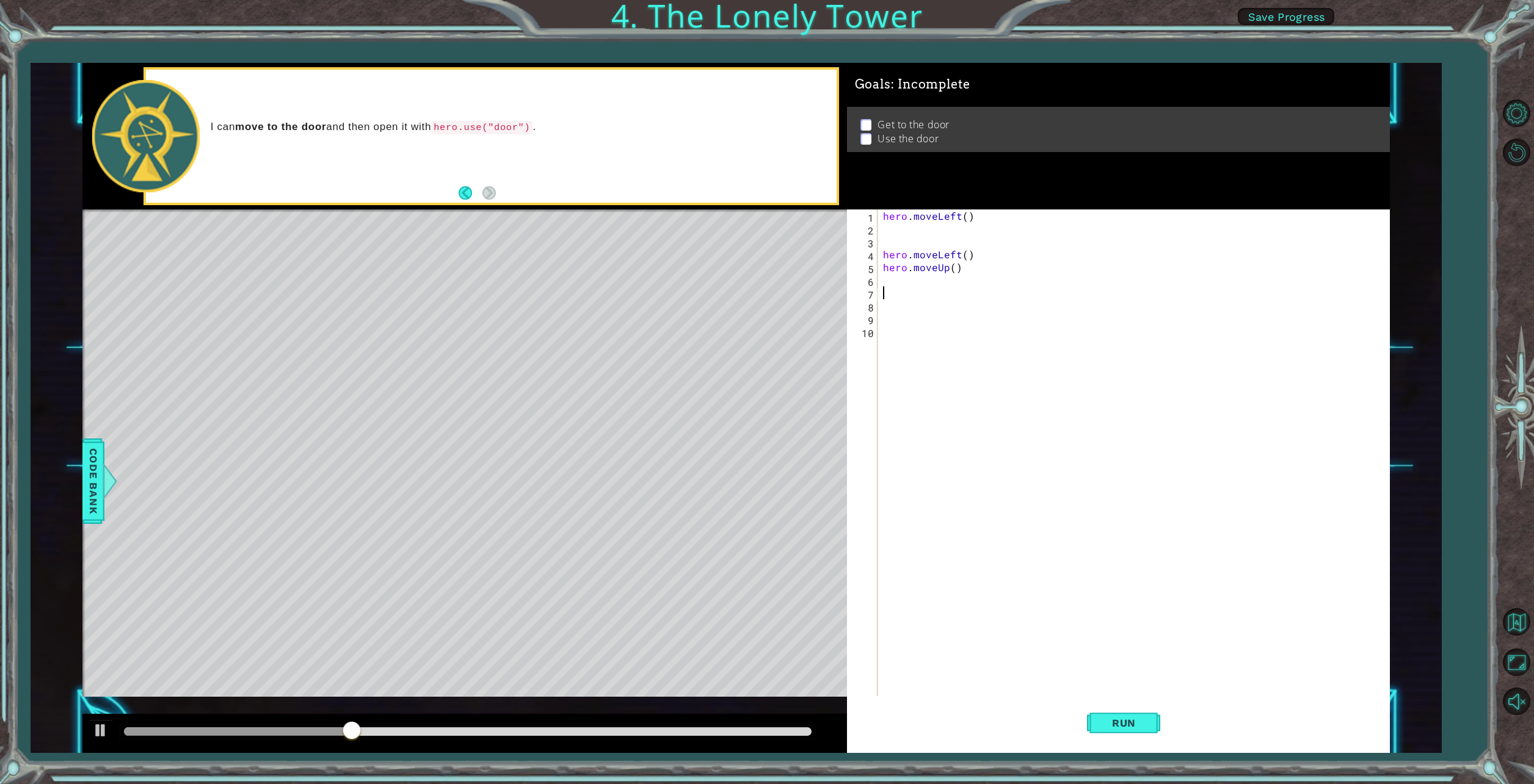
type textarea "h"
drag, startPoint x: 1130, startPoint y: 723, endPoint x: 1122, endPoint y: 725, distance: 8.2
click at [1122, 725] on span "Run" at bounding box center [1124, 723] width 48 height 12
type textarea "h"
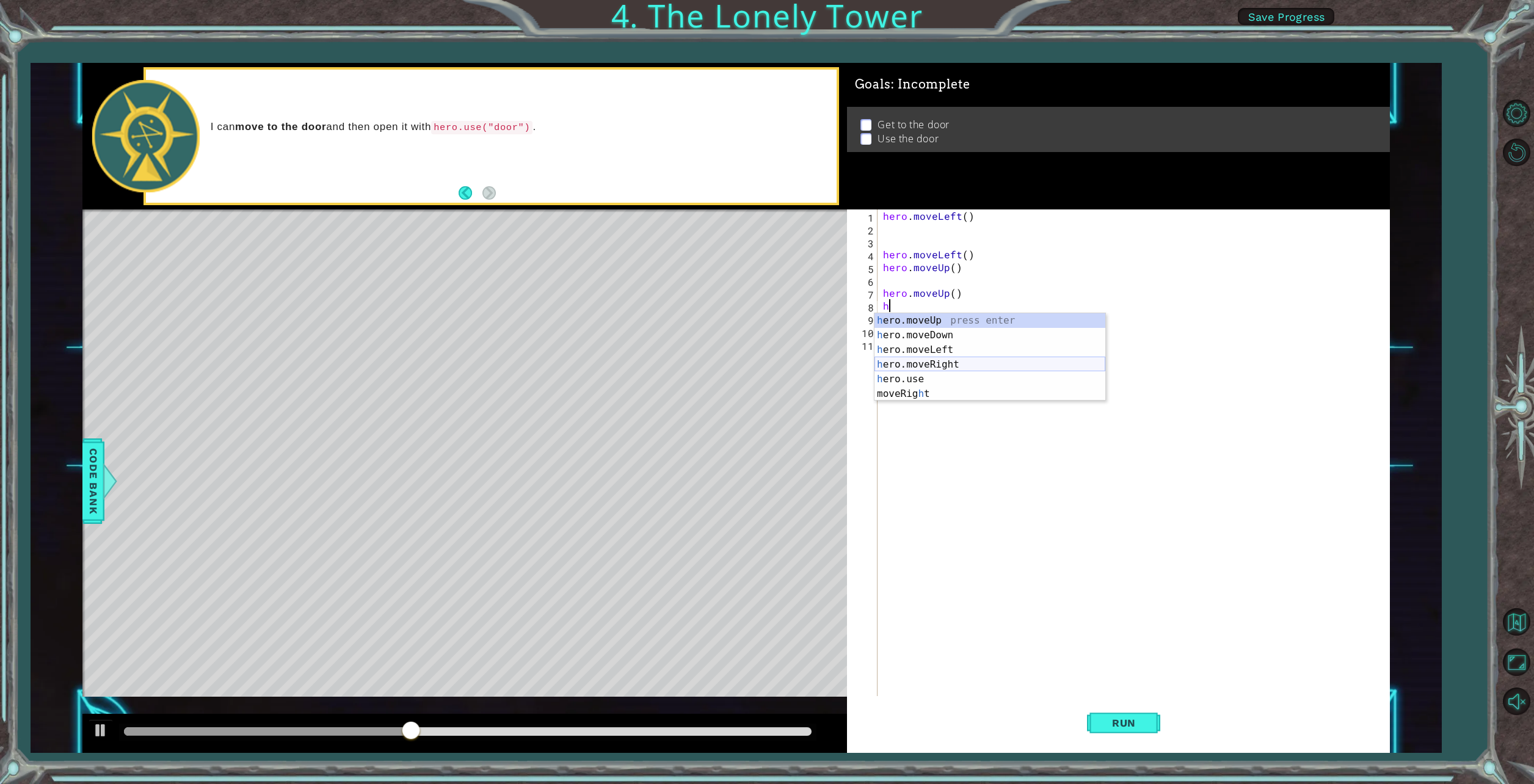
click at [916, 363] on div "h ero.moveUp press enter h ero.moveDown press enter h ero.moveLeft press enter …" at bounding box center [990, 372] width 231 height 117
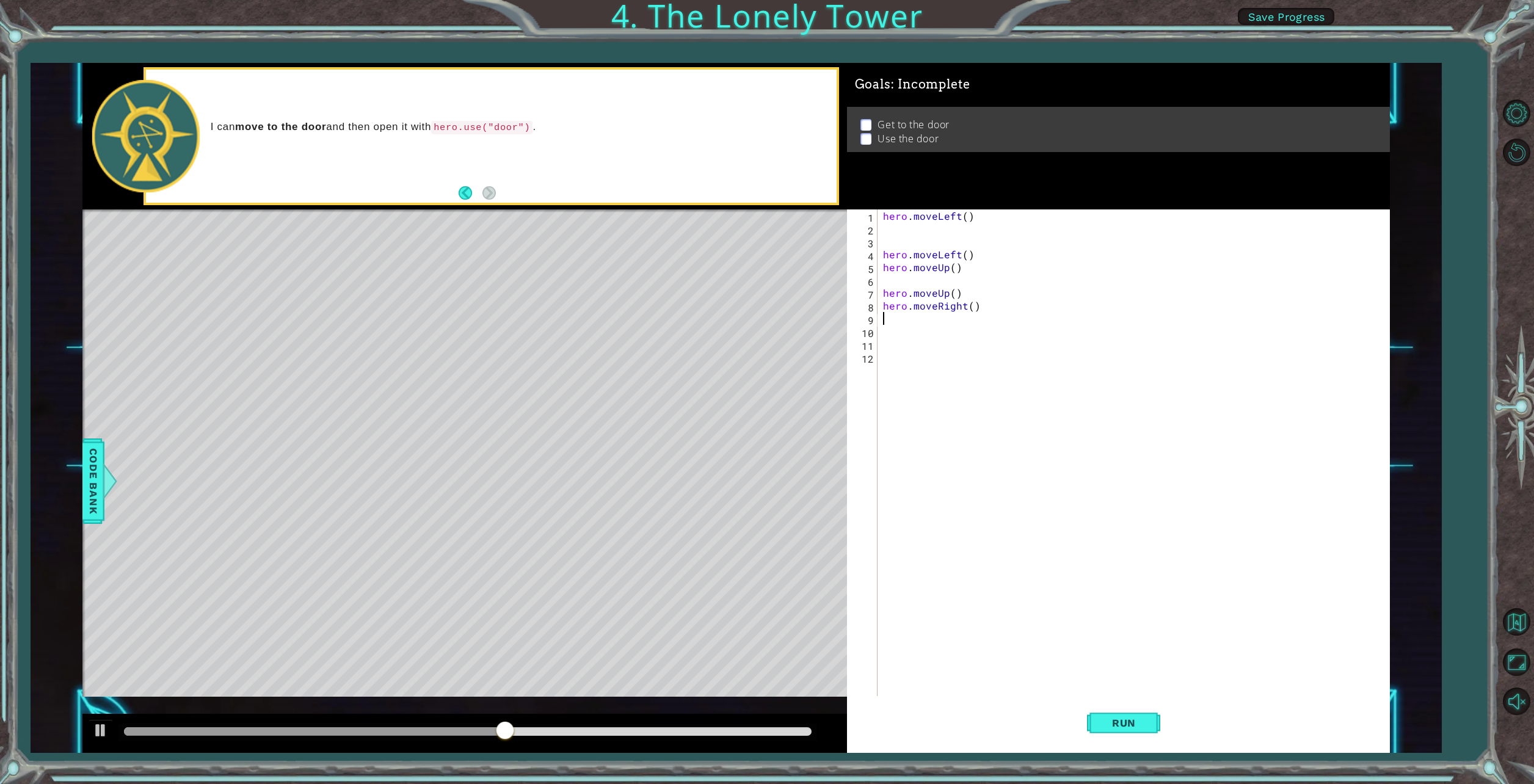
type textarea "h"
click at [934, 374] on div "h ero.moveUp press enter h ero.moveDown press enter h ero.moveLeft press enter …" at bounding box center [990, 385] width 231 height 117
type textarea "h"
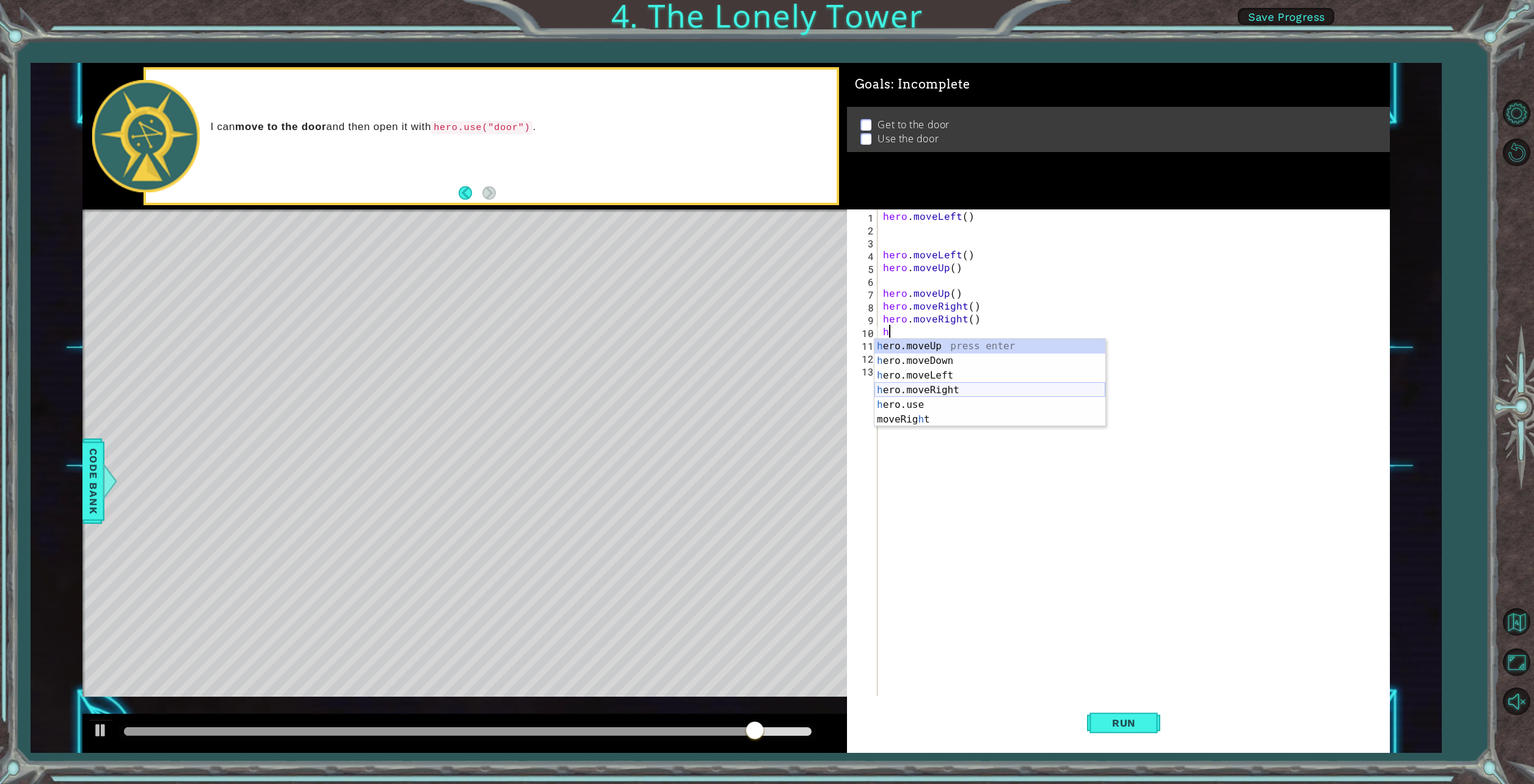
click at [959, 392] on div "h ero.moveUp press enter h ero.moveDown press enter h ero.moveLeft press enter …" at bounding box center [990, 397] width 231 height 117
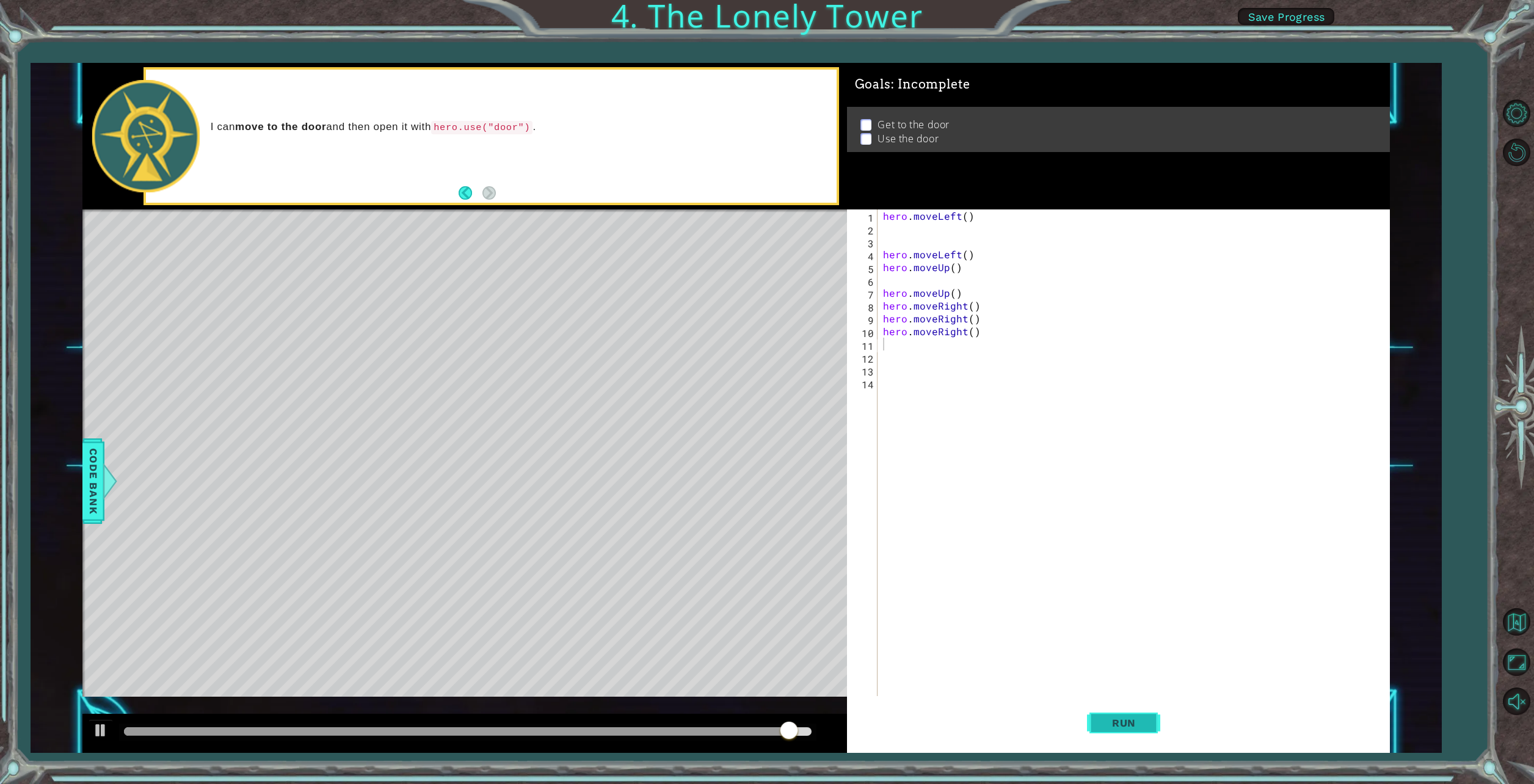
click at [1158, 720] on button "Run" at bounding box center [1124, 723] width 74 height 54
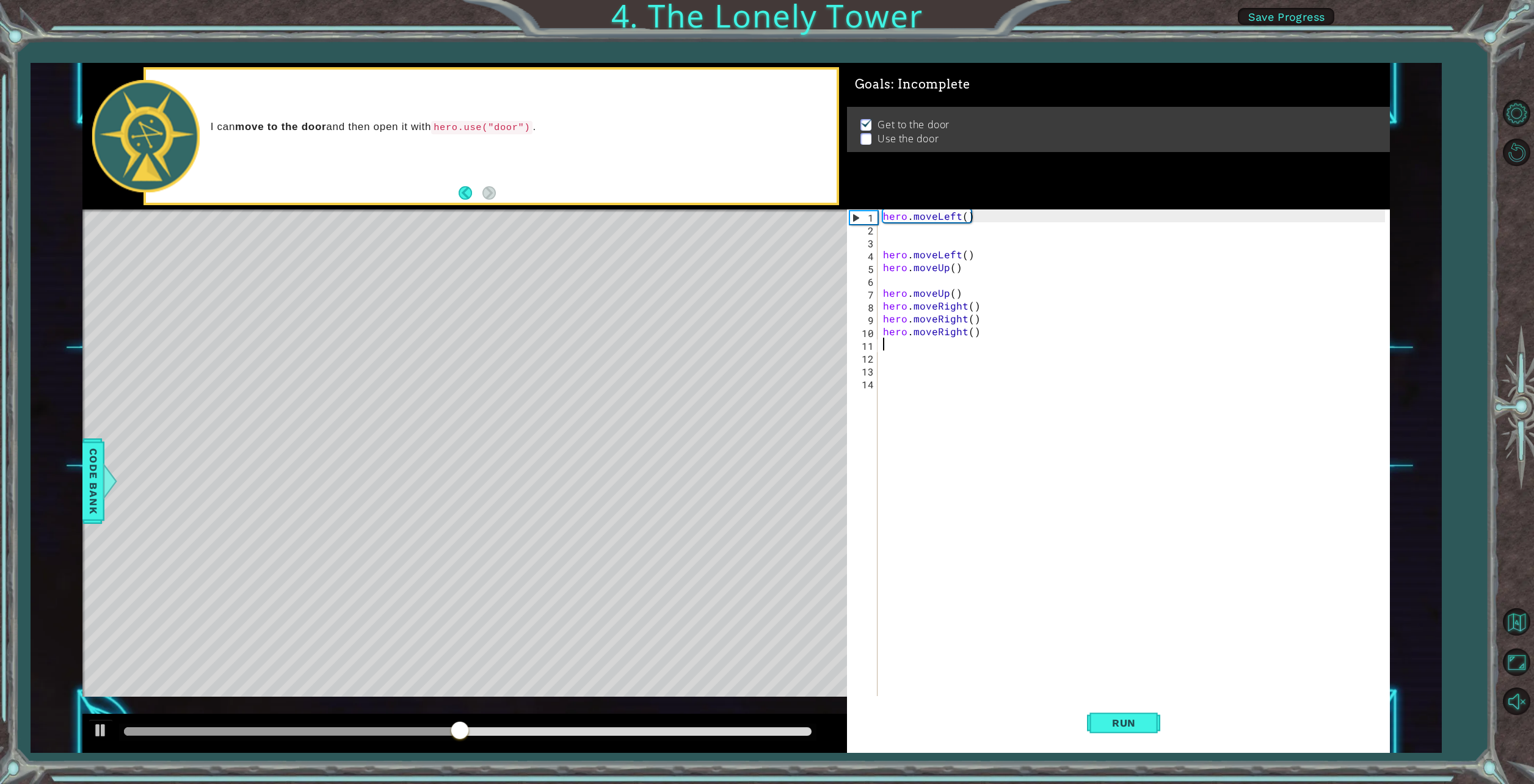
click at [978, 332] on div "hero . moveLeft ( ) hero . moveLeft ( ) hero . moveUp ( ) hero . moveUp ( ) her…" at bounding box center [1136, 466] width 510 height 513
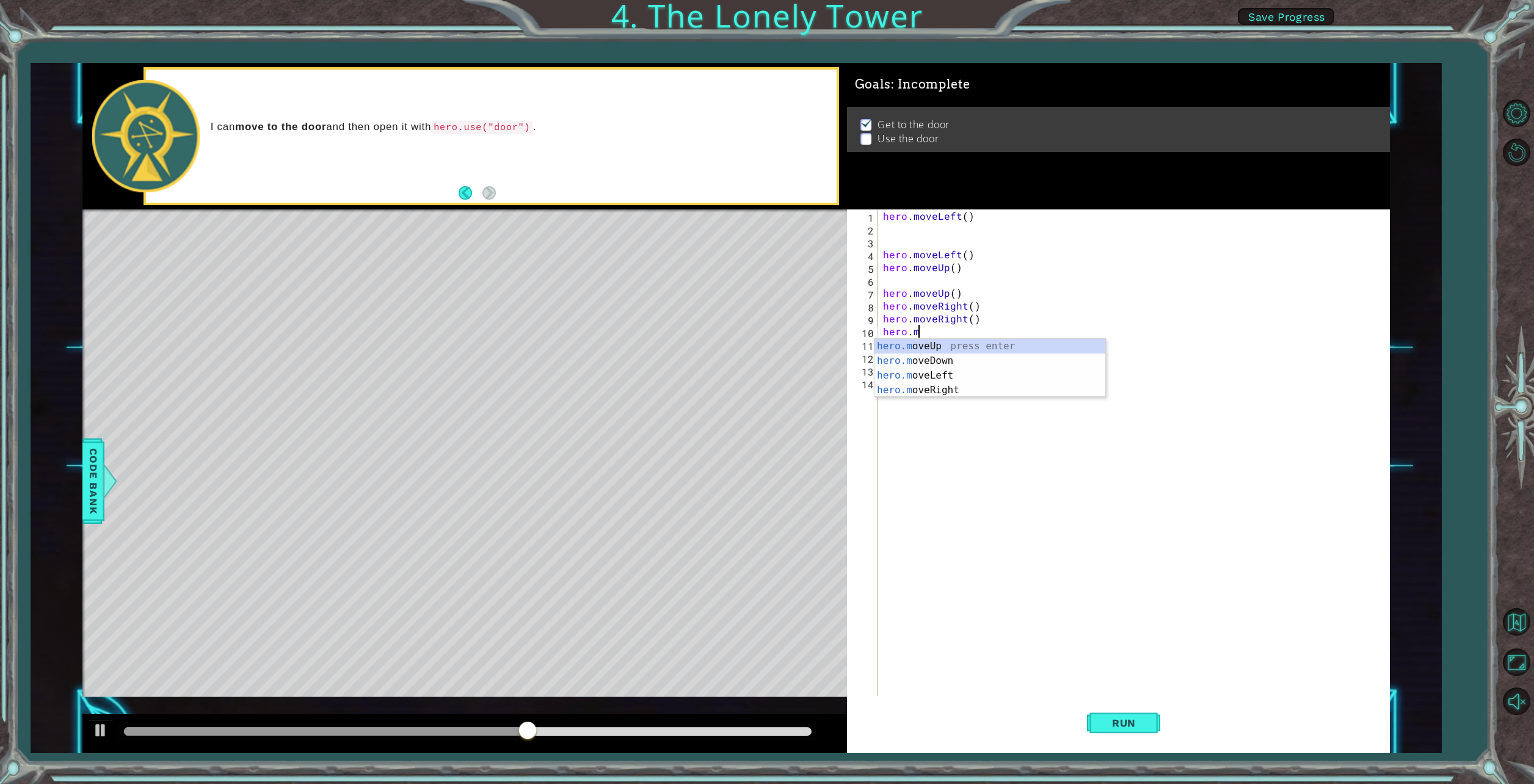
type textarea "h"
click at [962, 322] on div "hero . moveLeft ( ) hero . moveLeft ( ) hero . moveUp ( ) hero . moveUp ( ) her…" at bounding box center [1136, 466] width 510 height 513
click at [977, 321] on div "hero . moveLeft ( ) hero . moveLeft ( ) hero . moveUp ( ) hero . moveUp ( ) her…" at bounding box center [1136, 466] width 510 height 513
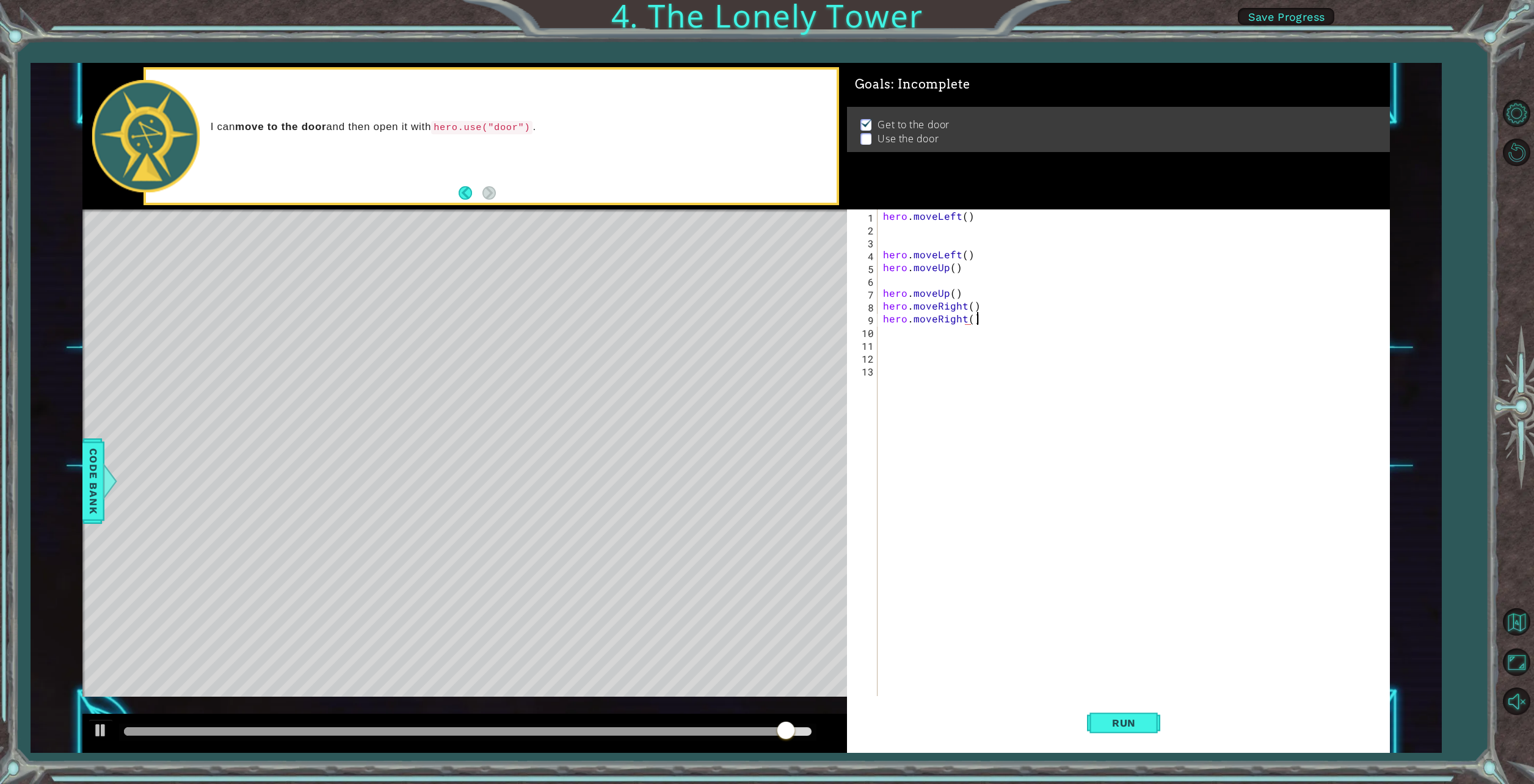
scroll to position [0, 5]
type textarea "hero.moveRight()"
click at [991, 359] on div "hero . moveLeft ( ) hero . moveLeft ( ) hero . moveUp ( ) hero . moveUp ( ) her…" at bounding box center [1136, 466] width 510 height 513
click at [898, 341] on div "hero . moveLeft ( ) hero . moveLeft ( ) hero . moveUp ( ) hero . moveUp ( ) her…" at bounding box center [1136, 466] width 510 height 513
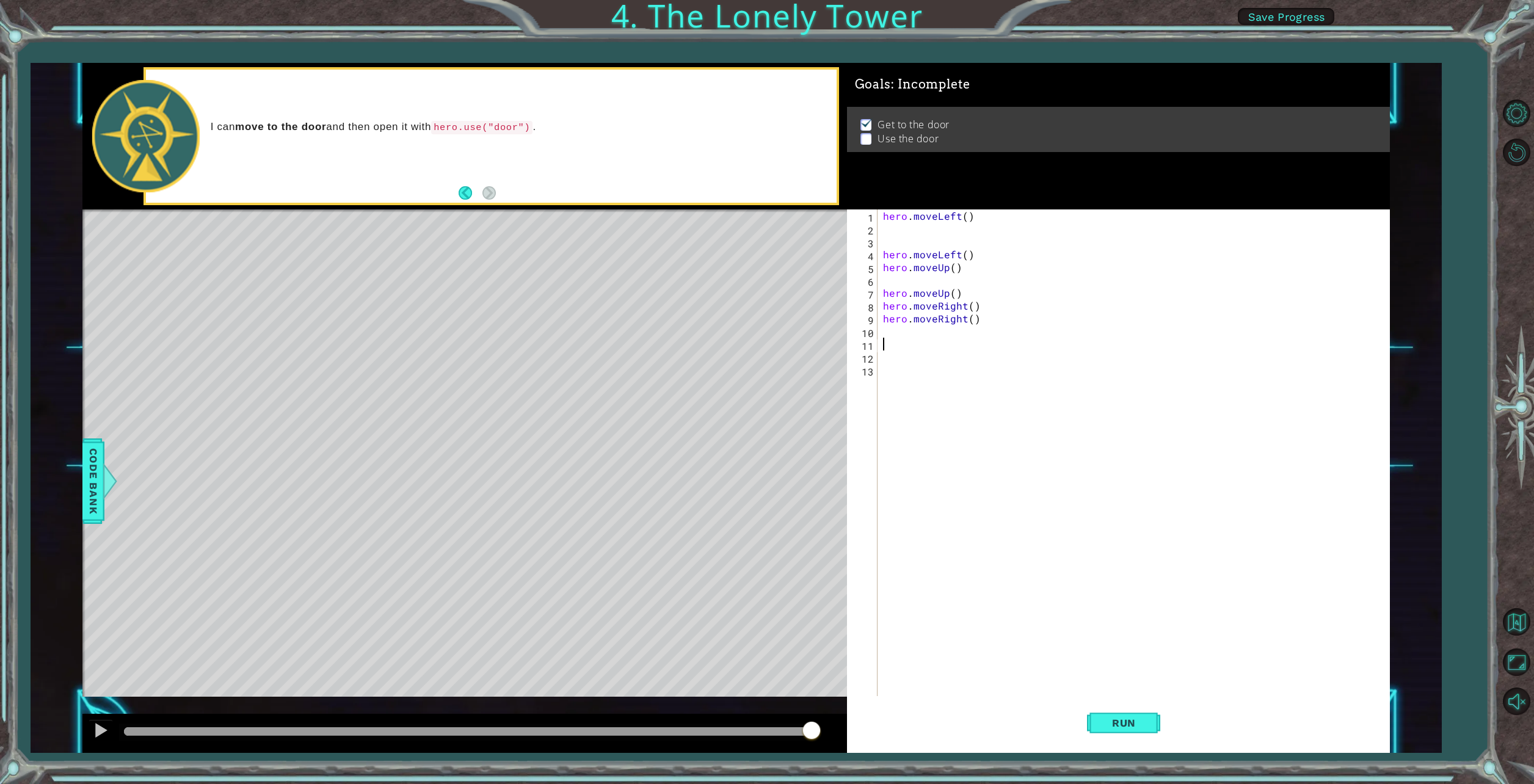
click at [891, 339] on div "hero . moveLeft ( ) hero . moveLeft ( ) hero . moveUp ( ) hero . moveUp ( ) her…" at bounding box center [1136, 466] width 510 height 513
click at [924, 419] on div "h ero.moveUp press enter h ero.moveDown press enter h ero.moveLeft press enter …" at bounding box center [990, 410] width 231 height 117
click at [1122, 724] on span "Run" at bounding box center [1124, 723] width 48 height 12
type textarea "hero.use("door")"
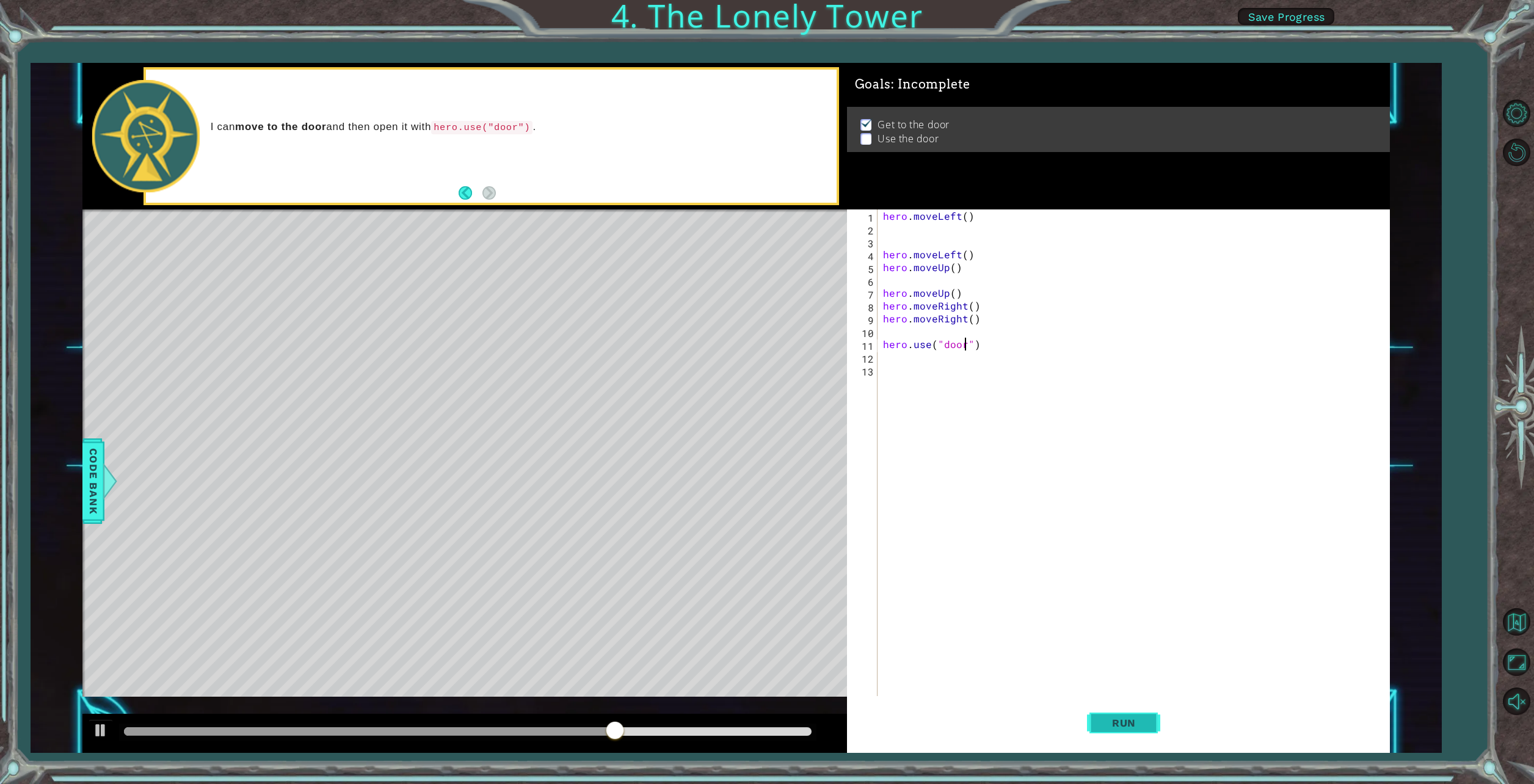
click at [1114, 723] on span "Run" at bounding box center [1124, 723] width 48 height 12
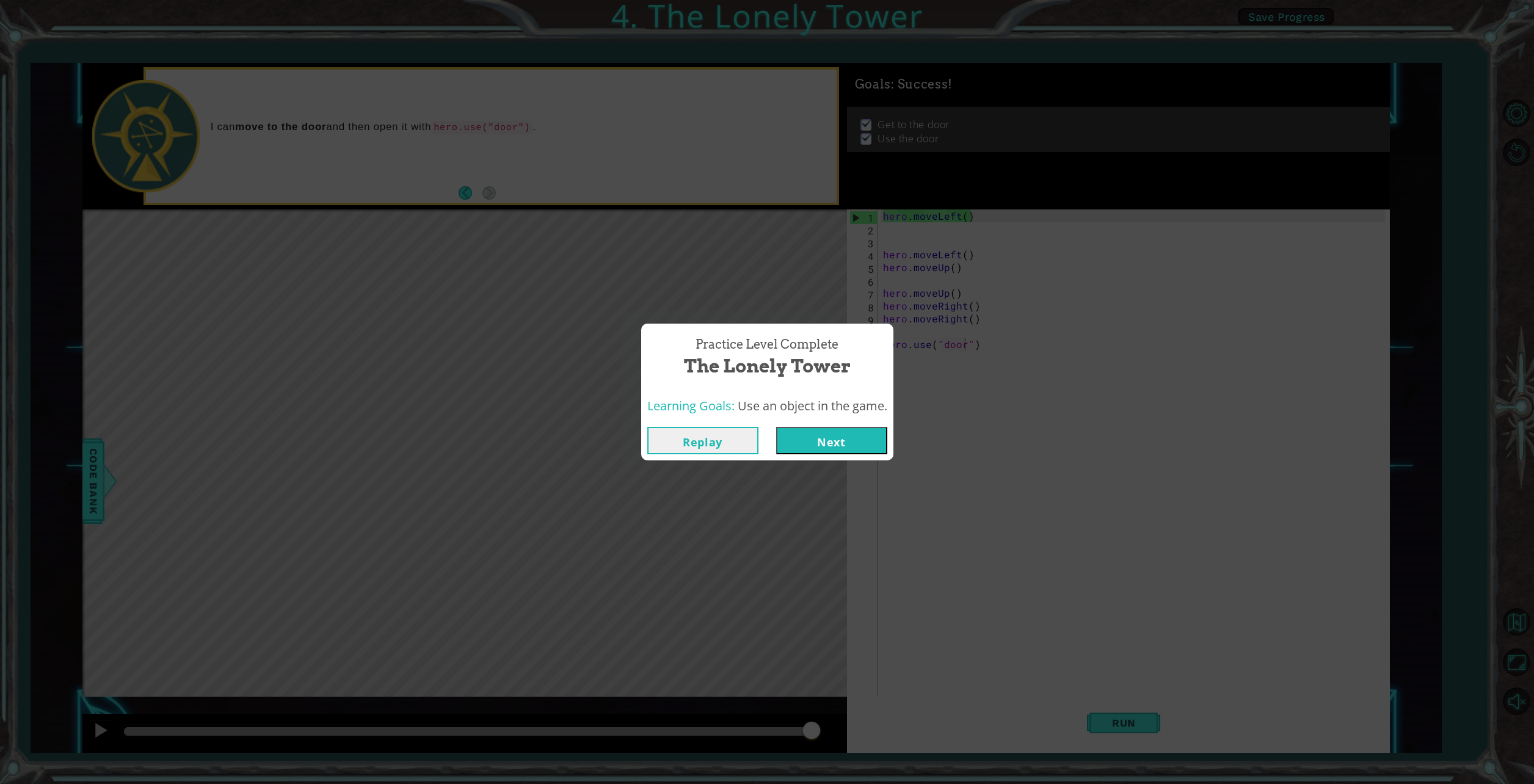
click at [794, 439] on button "Next" at bounding box center [832, 440] width 111 height 28
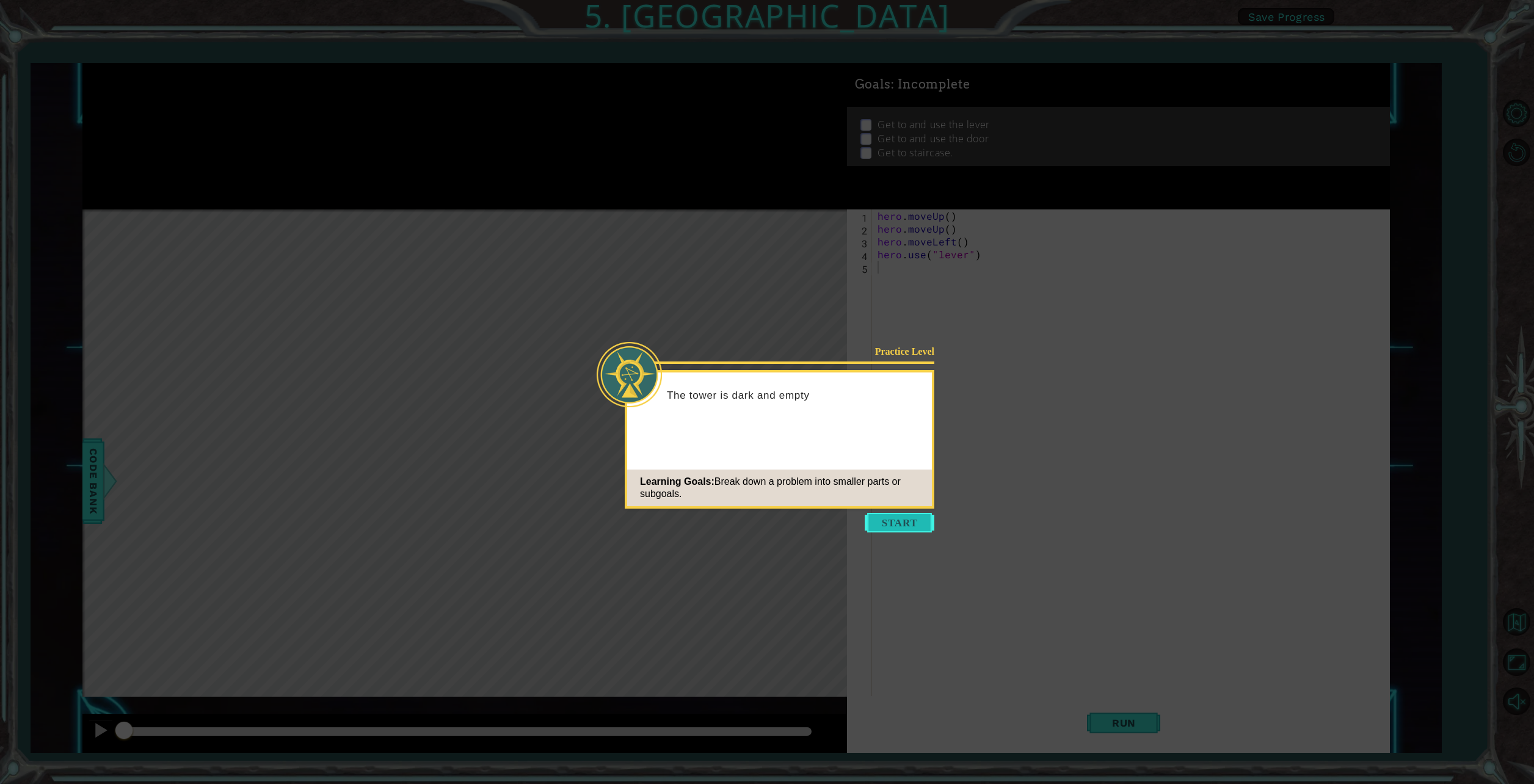
click at [896, 519] on button "Start" at bounding box center [900, 523] width 70 height 19
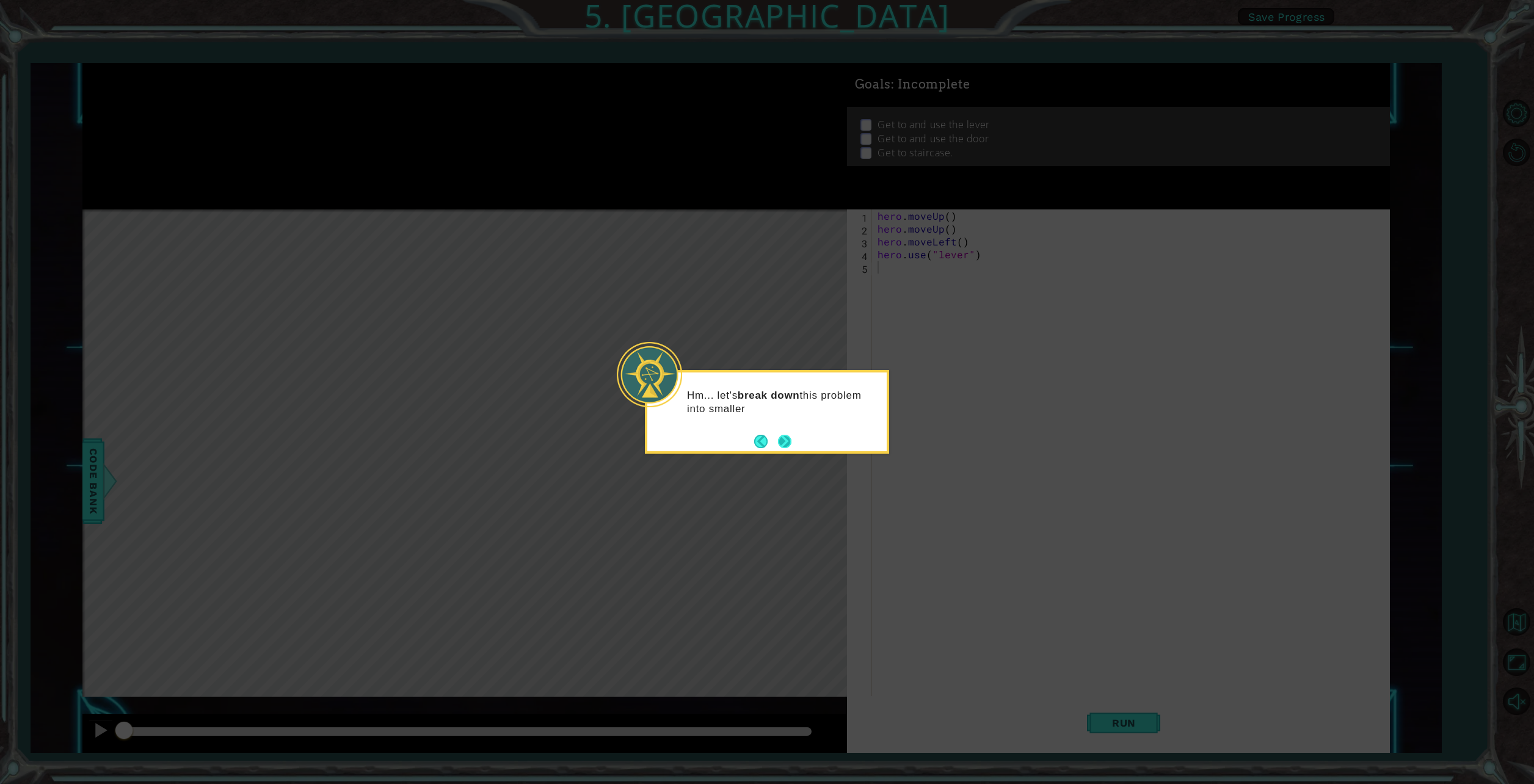
click at [778, 437] on button "Next" at bounding box center [785, 441] width 17 height 17
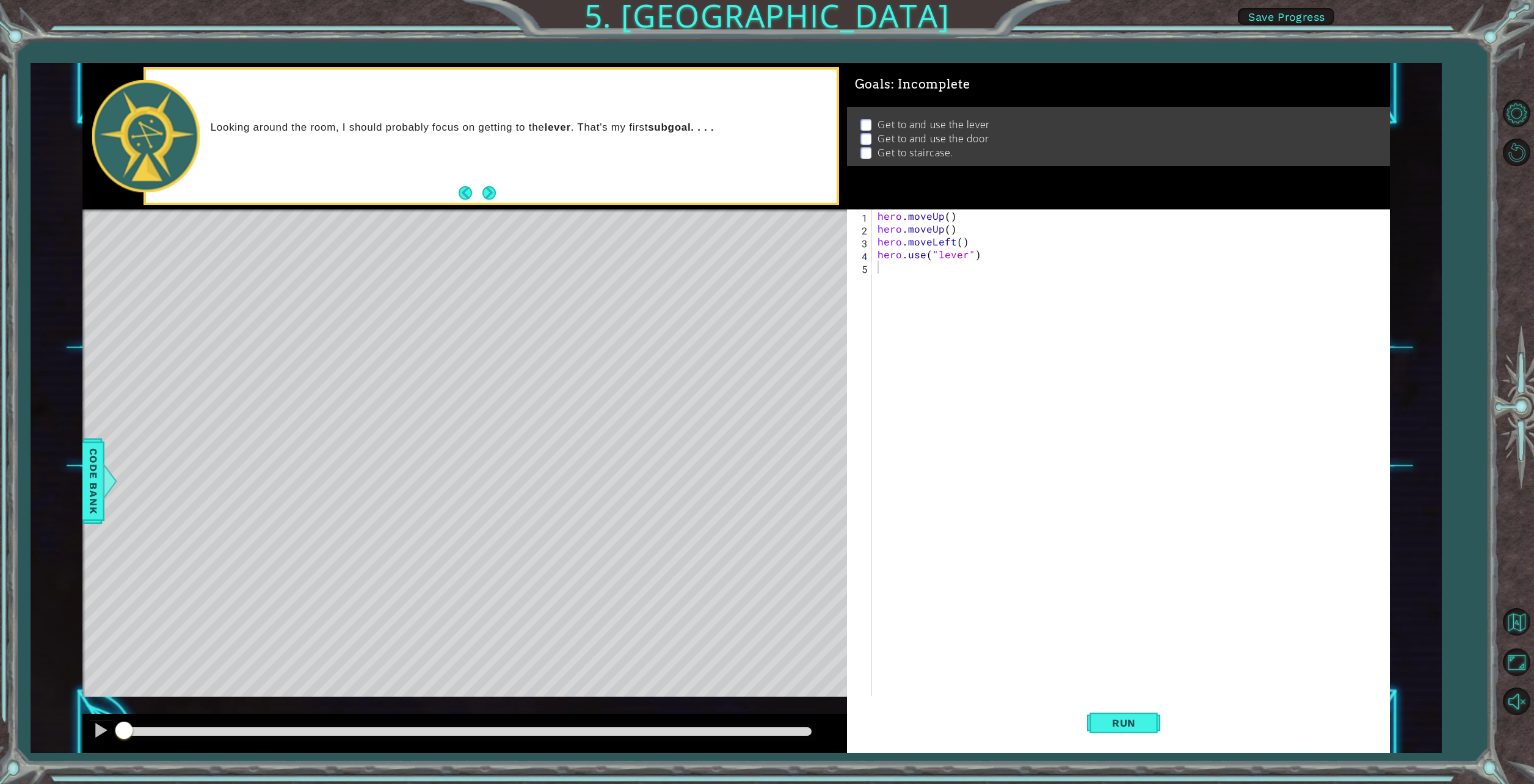
click at [1282, 17] on span "Save Progress" at bounding box center [1286, 17] width 77 height 13
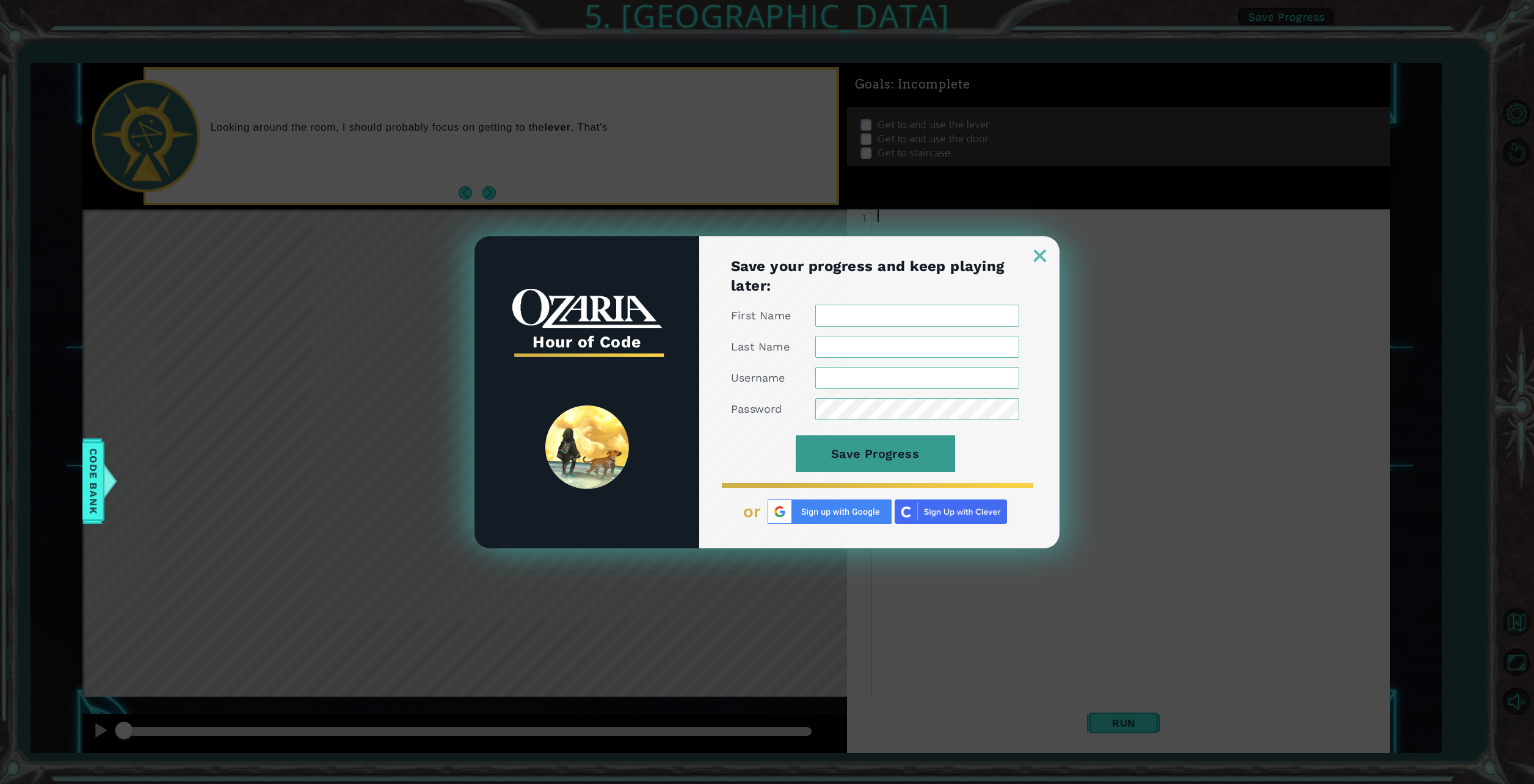
click at [885, 460] on button "Save Progress" at bounding box center [875, 454] width 159 height 37
click at [859, 513] on img at bounding box center [830, 512] width 124 height 25
click at [956, 513] on img at bounding box center [951, 512] width 112 height 25
click at [1025, 253] on div at bounding box center [880, 249] width 360 height 26
click at [1031, 256] on div at bounding box center [880, 249] width 360 height 26
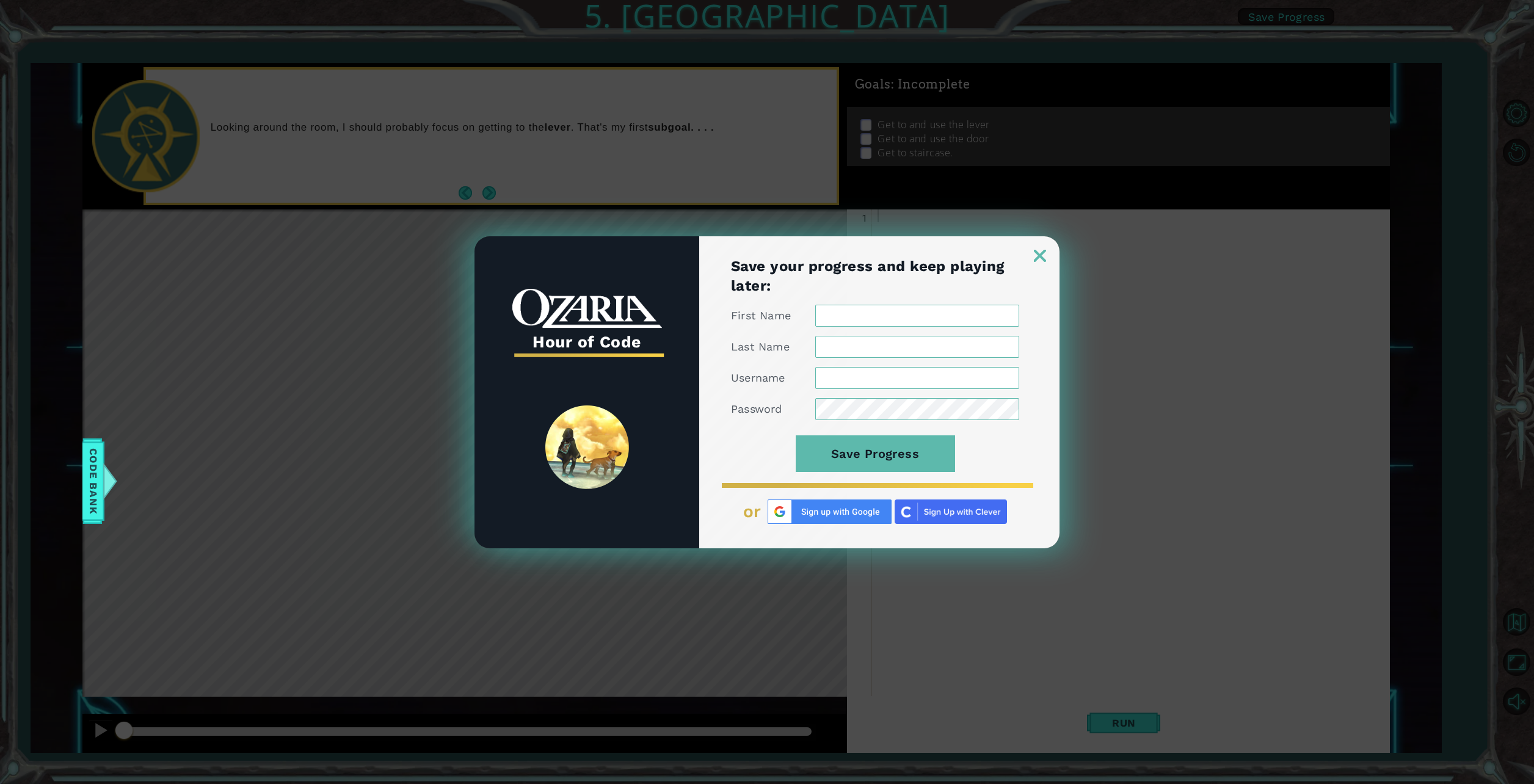
click at [1043, 254] on img at bounding box center [1040, 256] width 12 height 12
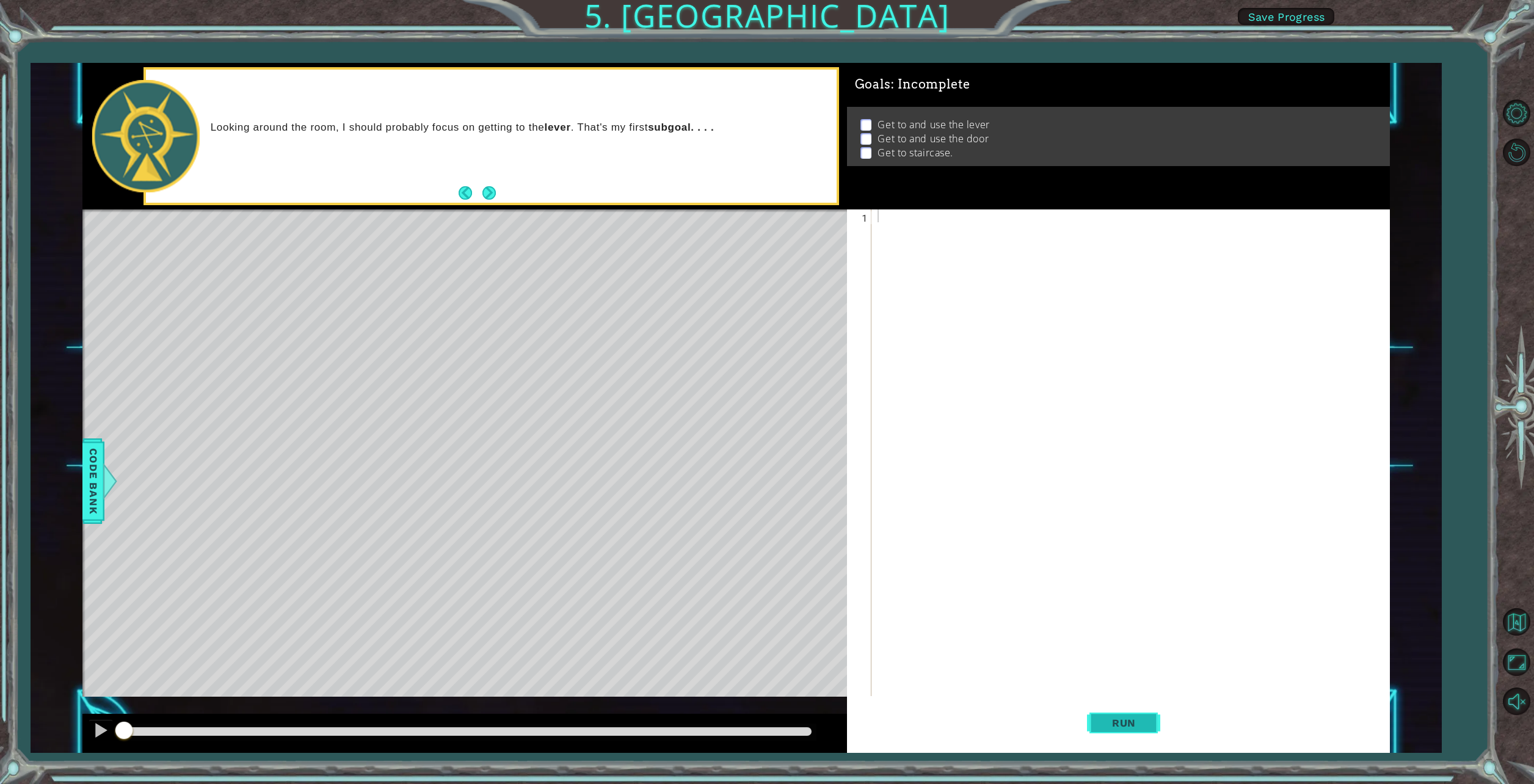
click at [1130, 719] on span "Run" at bounding box center [1124, 723] width 48 height 12
